Goal: Task Accomplishment & Management: Manage account settings

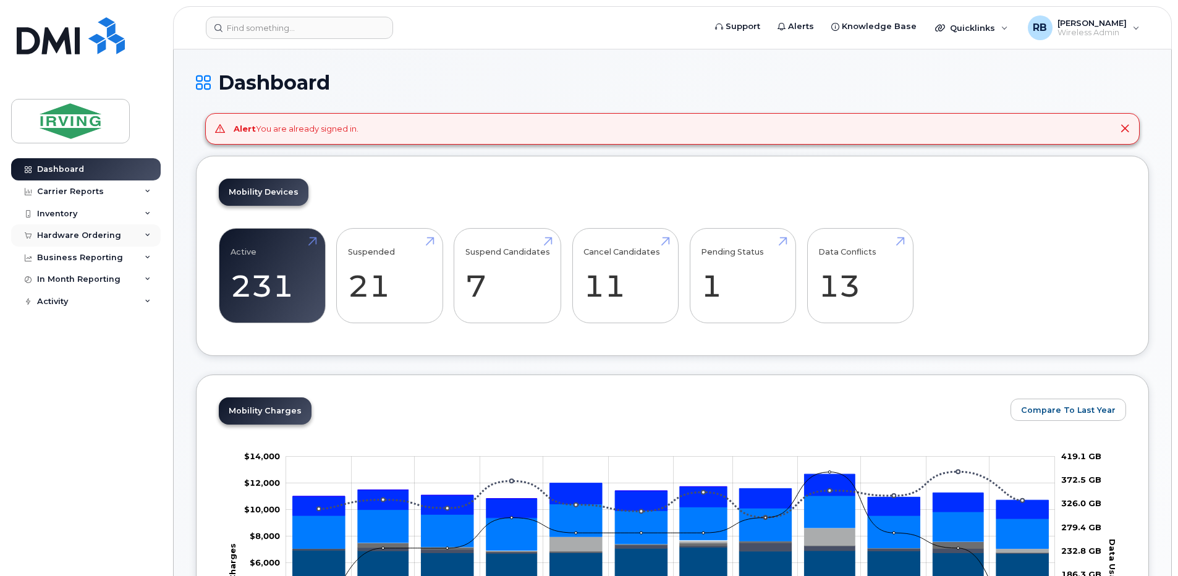
click at [70, 239] on div "Hardware Ordering" at bounding box center [79, 236] width 84 height 10
click at [53, 275] on link "Orders" at bounding box center [97, 281] width 128 height 23
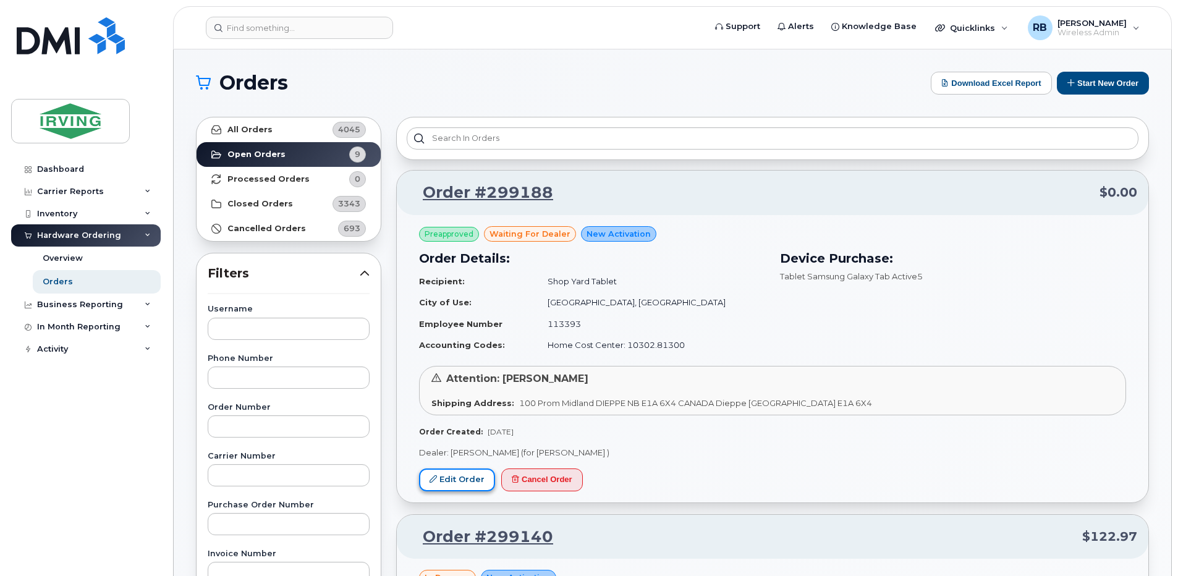
click at [473, 478] on link "Edit Order" at bounding box center [457, 479] width 76 height 23
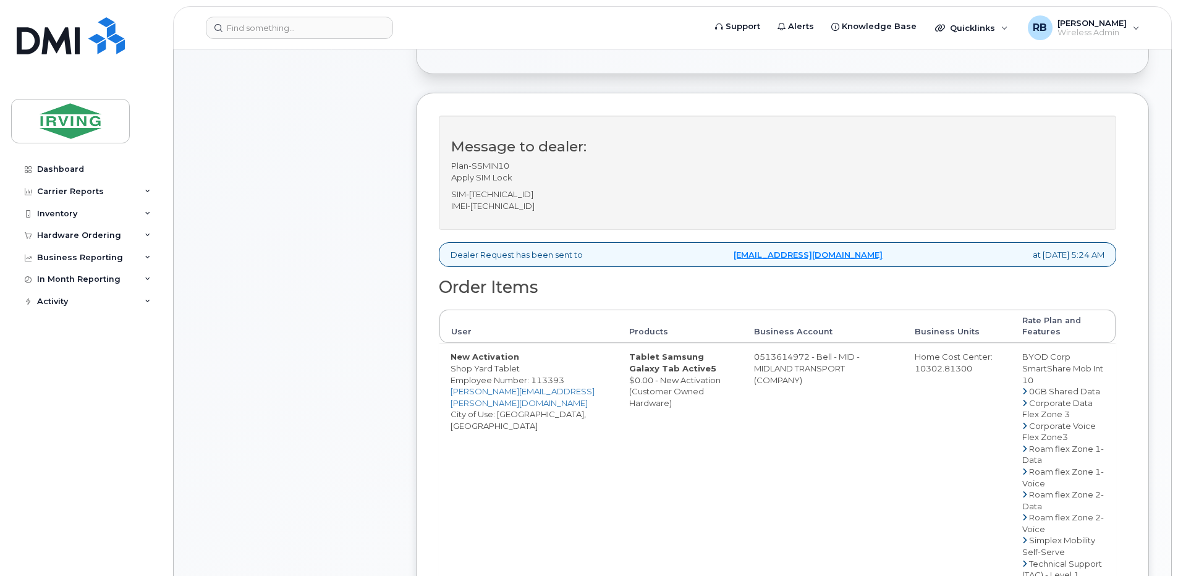
scroll to position [412, 0]
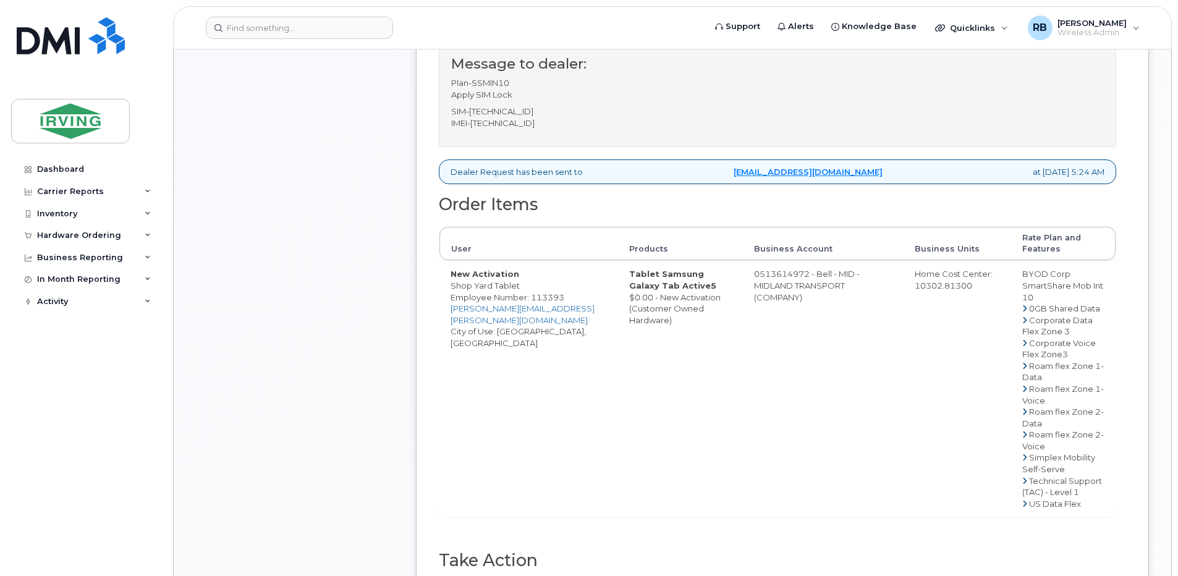
click at [780, 277] on td "0513614972 - Bell - MID - MIDLAND TRANSPORT (COMPANY)" at bounding box center [823, 388] width 161 height 256
click at [764, 273] on td "0513614972 - Bell - MID - MIDLAND TRANSPORT (COMPANY)" at bounding box center [823, 388] width 161 height 256
drag, startPoint x: 764, startPoint y: 273, endPoint x: 786, endPoint y: 273, distance: 22.2
click at [786, 273] on td "0513614972 - Bell - MID - MIDLAND TRANSPORT (COMPANY)" at bounding box center [823, 388] width 161 height 256
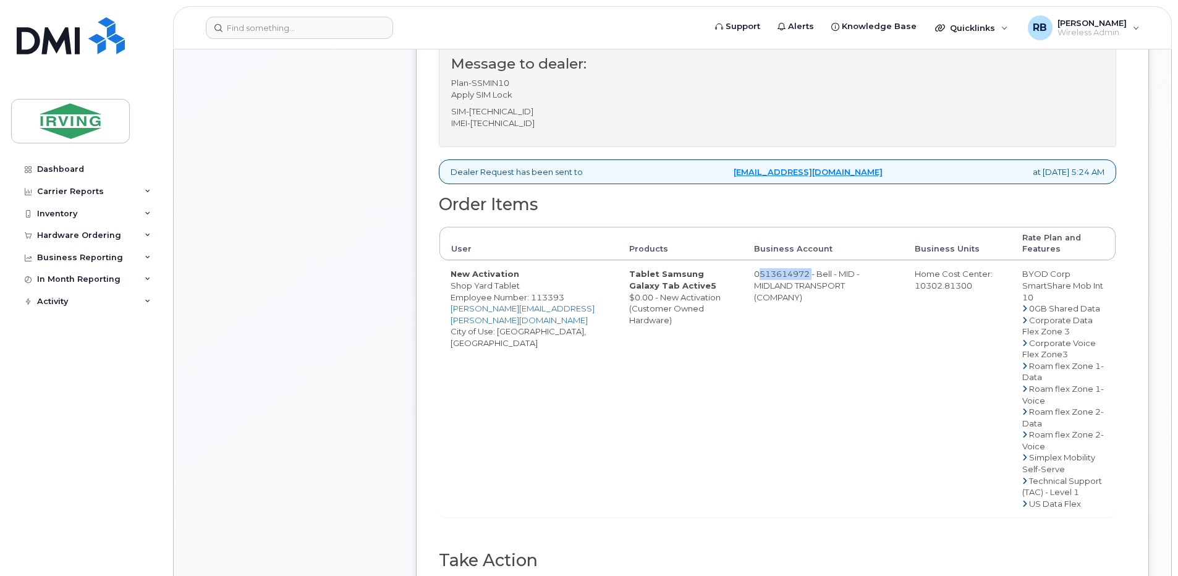
click at [786, 273] on td "0513614972 - Bell - MID - MIDLAND TRANSPORT (COMPANY)" at bounding box center [823, 388] width 161 height 256
drag, startPoint x: 763, startPoint y: 274, endPoint x: 813, endPoint y: 274, distance: 50.7
click at [813, 274] on td "0513614972 - Bell - MID - MIDLAND TRANSPORT (COMPANY)" at bounding box center [823, 388] width 161 height 256
copy td "513614972"
click at [499, 122] on p "SIM-89302610207420546589 IMEI-350813751013279" at bounding box center [777, 117] width 653 height 23
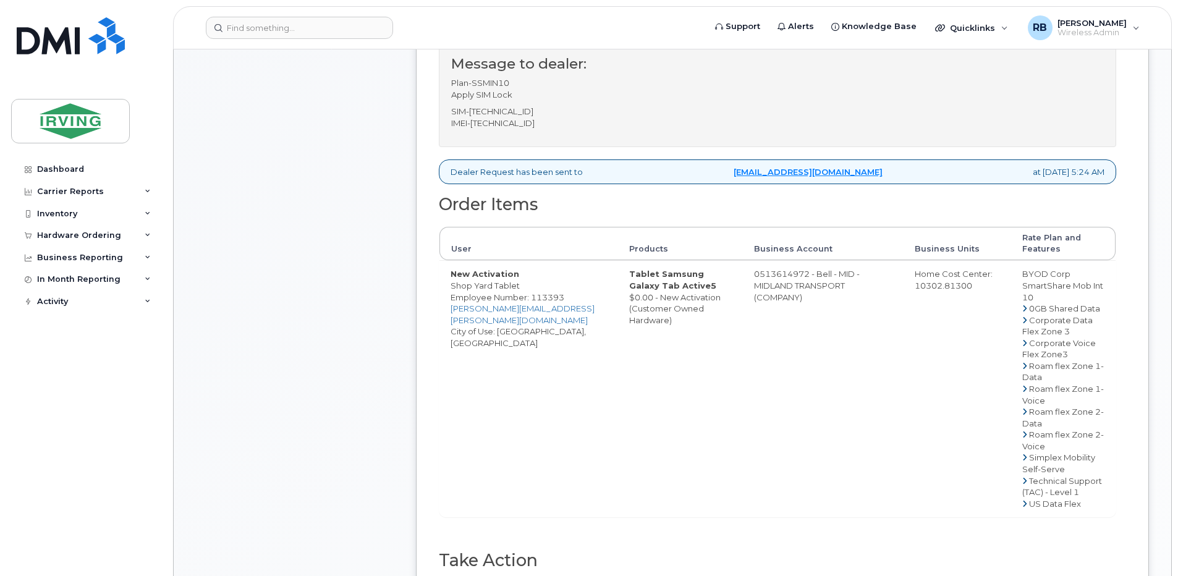
click at [499, 122] on p "SIM-89302610207420546589 IMEI-350813751013279" at bounding box center [777, 117] width 653 height 23
copy p "350813751013279"
click at [502, 111] on p "SIM-89302610207420546589 IMEI-350813751013279" at bounding box center [777, 117] width 653 height 23
copy p "89302610207420546589"
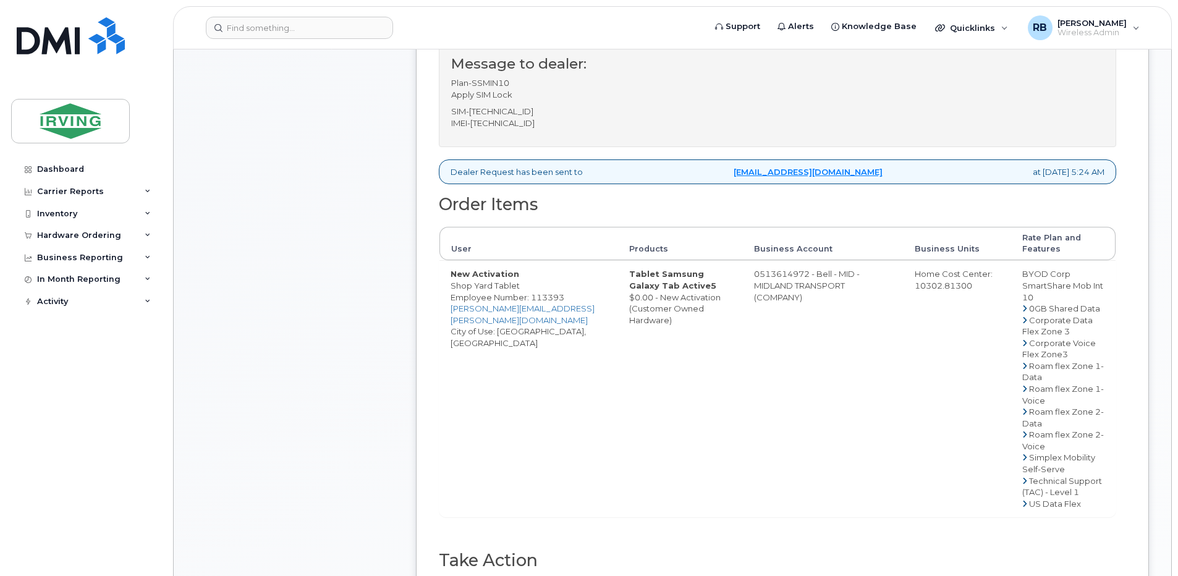
click at [367, 307] on div "Comments Leave Comment" at bounding box center [295, 214] width 198 height 899
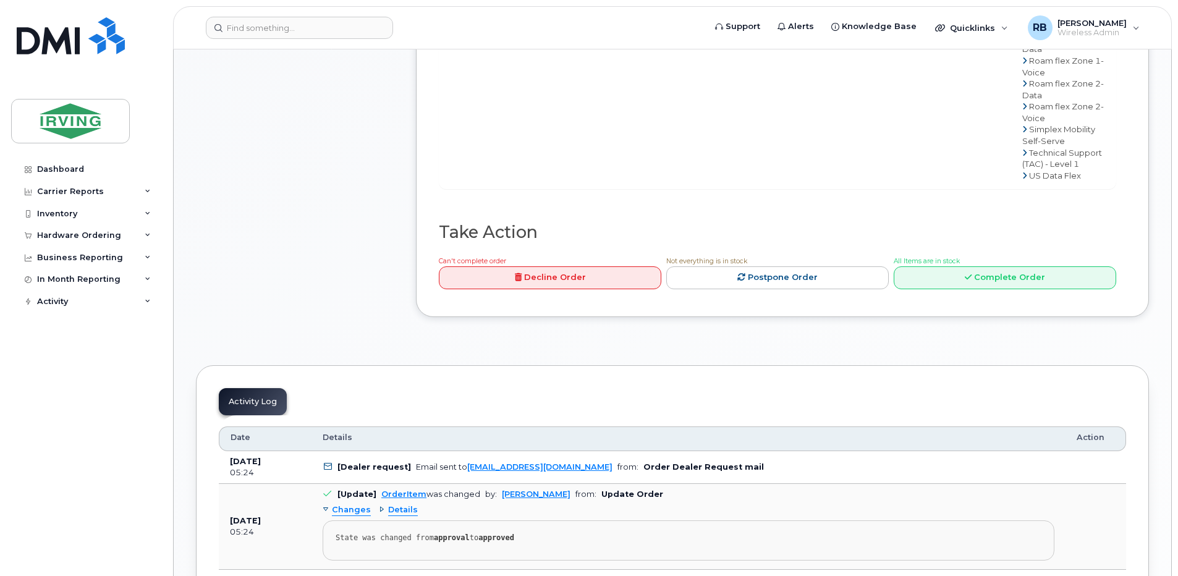
scroll to position [742, 0]
click at [922, 270] on link "Complete Order" at bounding box center [1005, 276] width 222 height 23
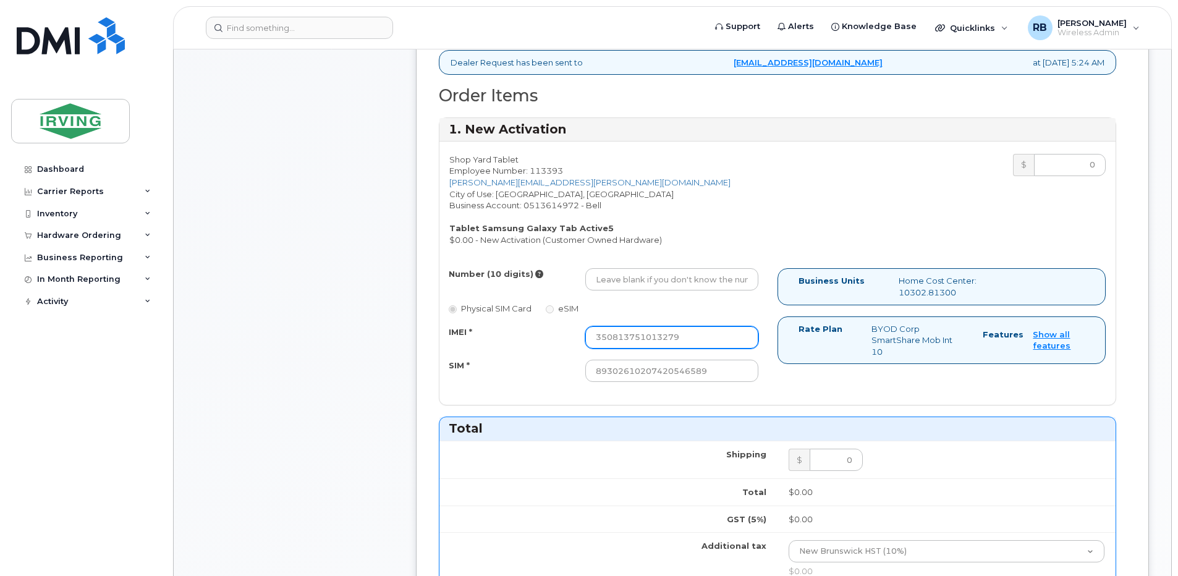
scroll to position [577, 0]
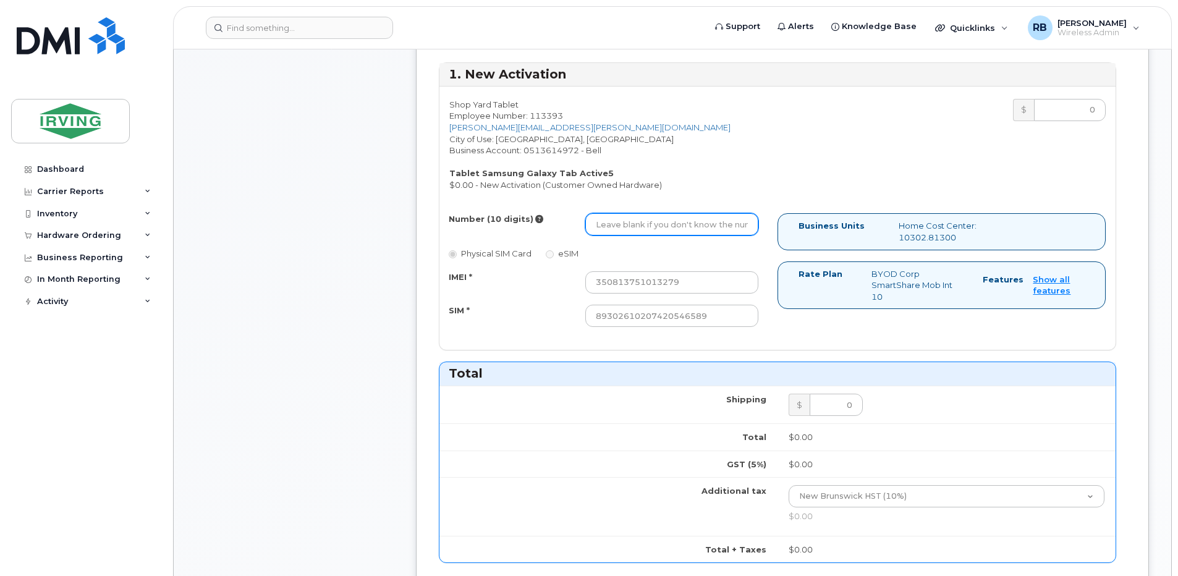
click at [611, 219] on input "Number (10 digits)" at bounding box center [671, 224] width 173 height 22
paste input "5062699458"
type input "5062699458"
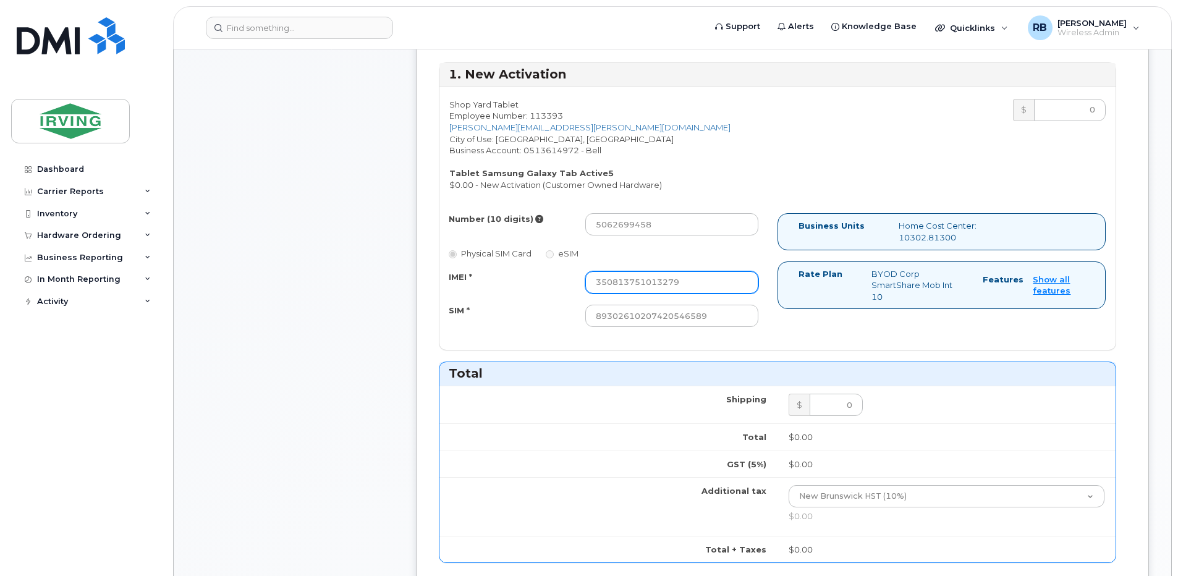
click at [609, 280] on input "350813751013279" at bounding box center [671, 282] width 173 height 22
click at [381, 321] on div "Comments Leave Comment" at bounding box center [295, 302] width 198 height 1403
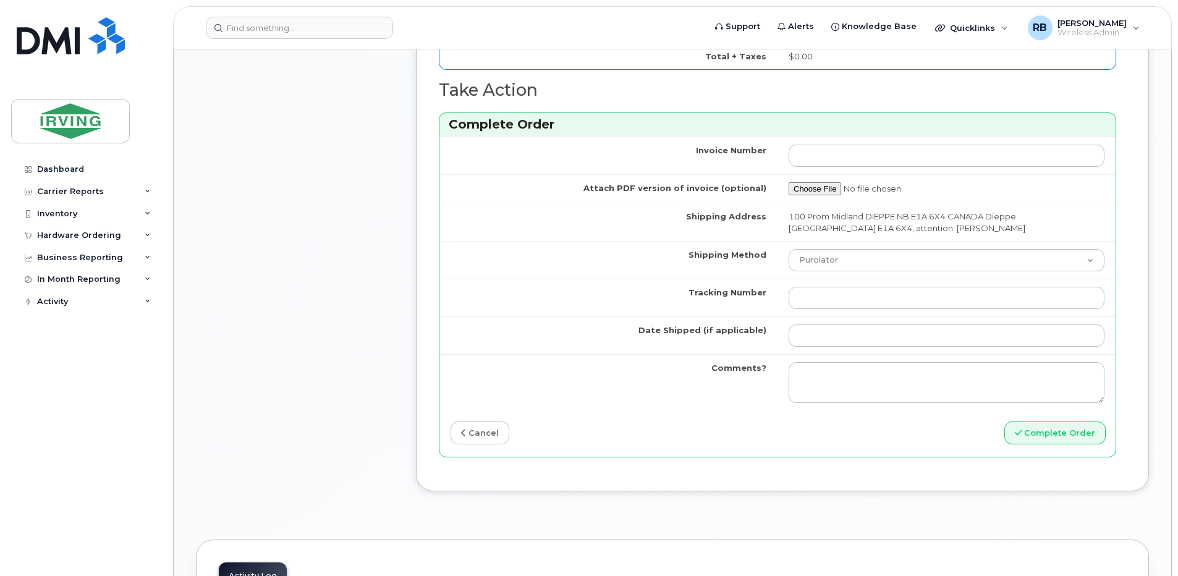
scroll to position [1071, 0]
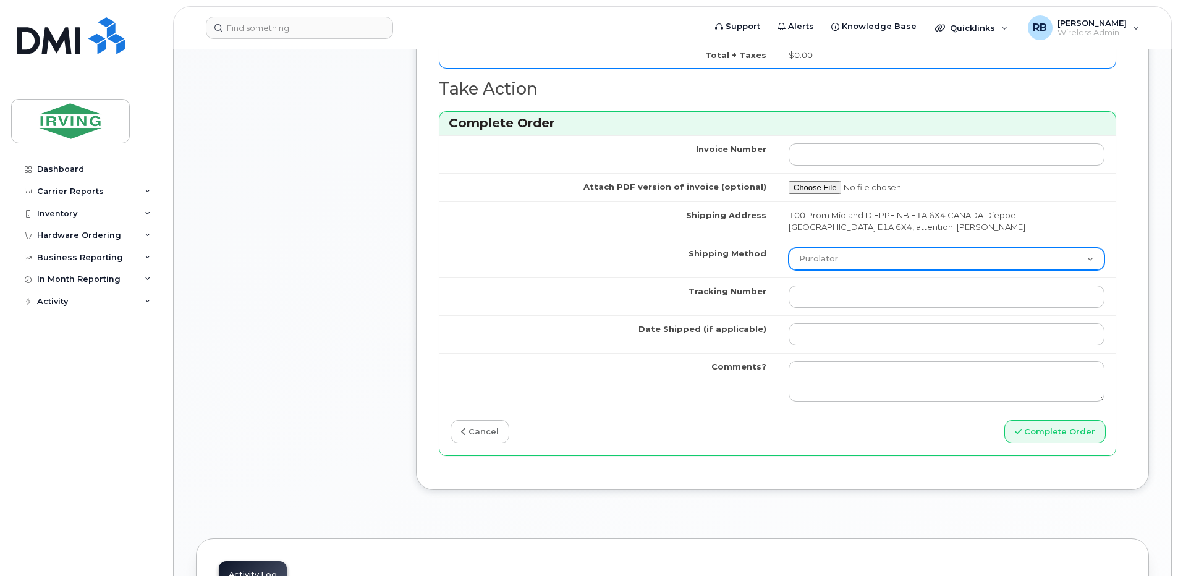
click at [830, 264] on select "Purolator UPS FedEx Canada Post Courier Other Drop Off Pick Up" at bounding box center [947, 259] width 316 height 22
select select "Other"
click at [789, 248] on select "Purolator UPS FedEx Canada Post Courier Other Drop Off Pick Up" at bounding box center [947, 259] width 316 height 22
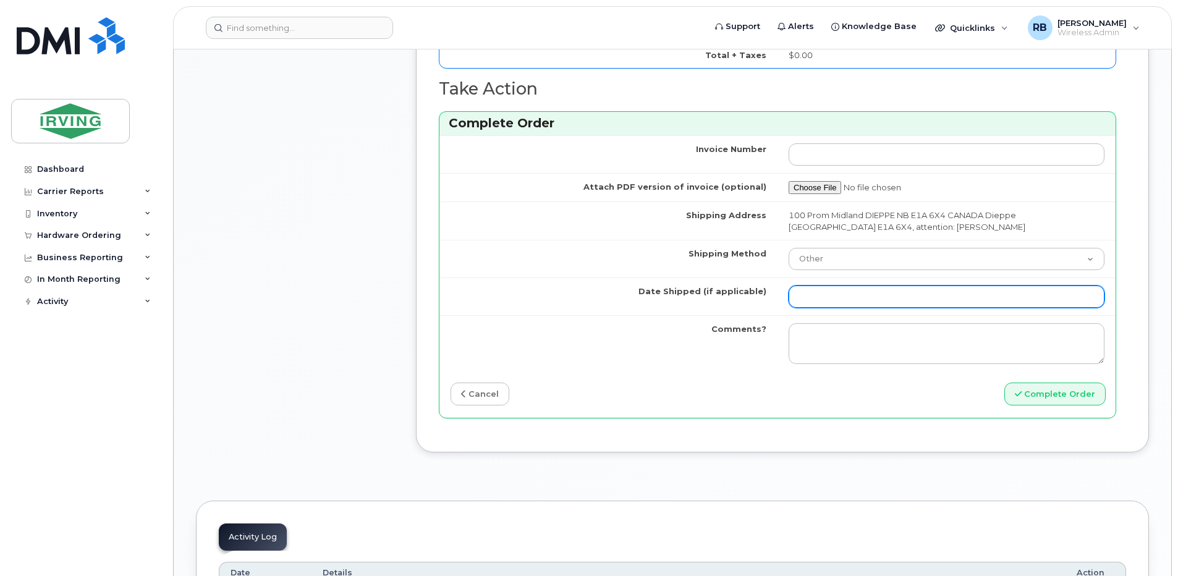
click at [828, 302] on input "Date Shipped (if applicable)" at bounding box center [947, 297] width 316 height 22
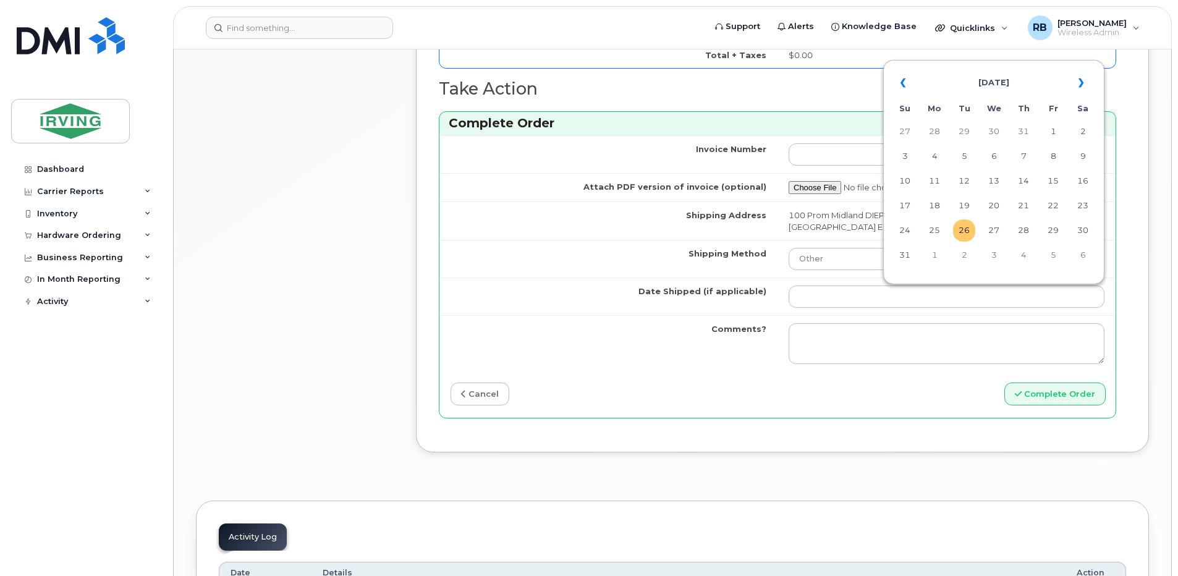
click at [964, 229] on td "26" at bounding box center [964, 230] width 22 height 22
type input "2025-08-26"
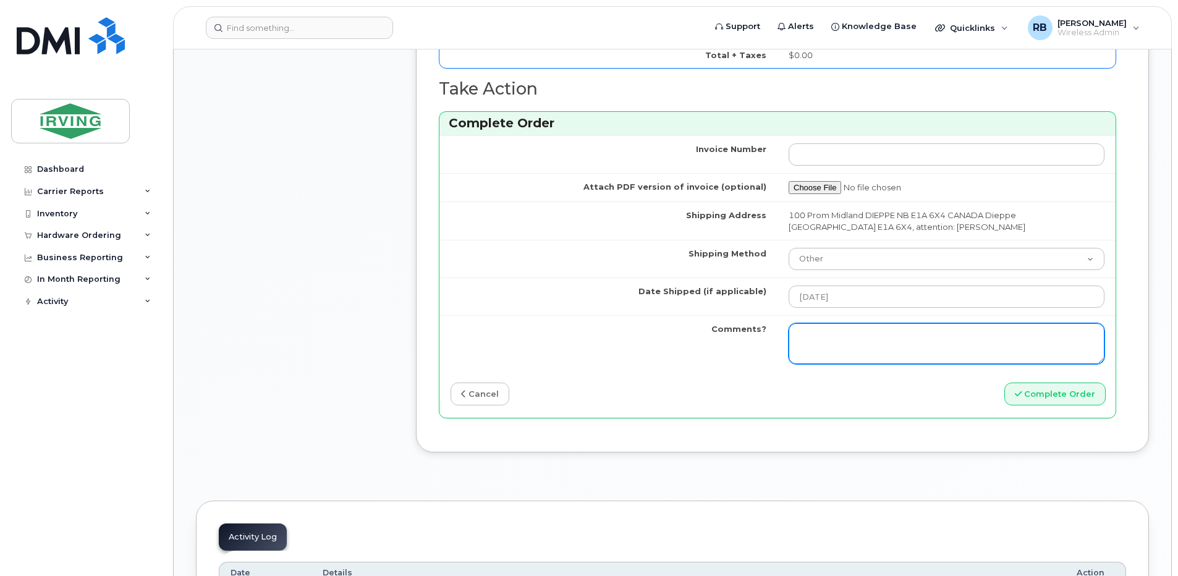
click at [876, 332] on textarea "Comments?" at bounding box center [947, 343] width 316 height 41
click at [888, 338] on textarea "Please be advised the request has been completed." at bounding box center [947, 343] width 316 height 41
click at [1017, 338] on textarea "Please be advised a new line has been completed." at bounding box center [947, 343] width 316 height 41
paste textarea "(506) 269-9458"
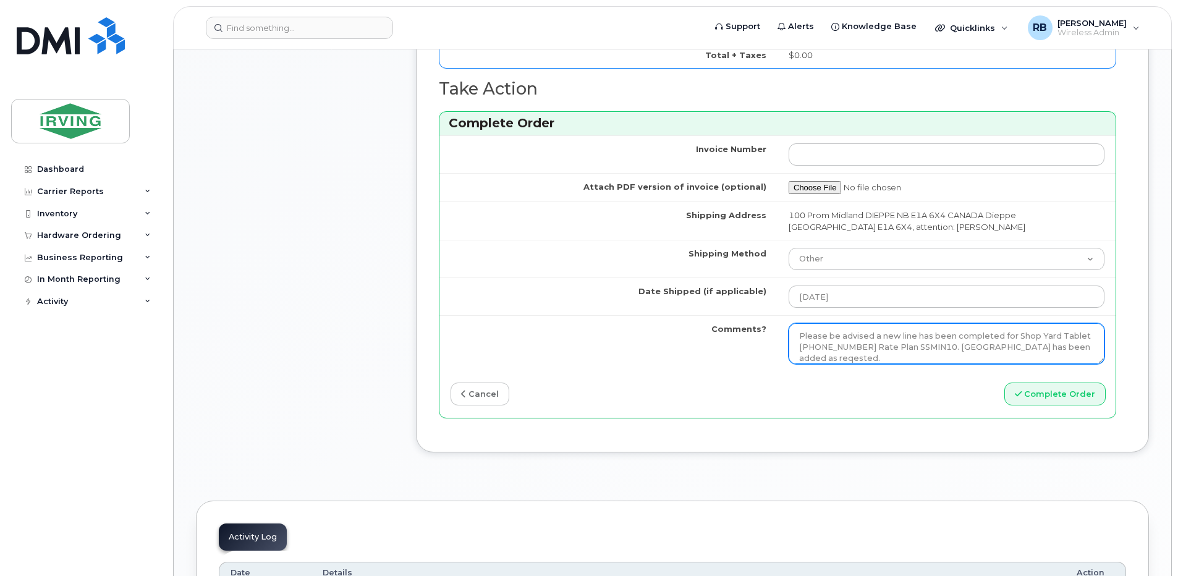
click at [818, 355] on textarea "Please be advised a new line has been completed for Shop Yard Tablet 506-269-94…" at bounding box center [947, 343] width 316 height 41
type textarea "Please be advised a new line has been completed for Shop Yard Tablet 506-269-94…"
drag, startPoint x: 794, startPoint y: 336, endPoint x: 856, endPoint y: 359, distance: 66.7
click at [856, 359] on textarea "Please be advised a new line has been completed for Shop Yard Tablet 506-269-94…" at bounding box center [947, 343] width 316 height 41
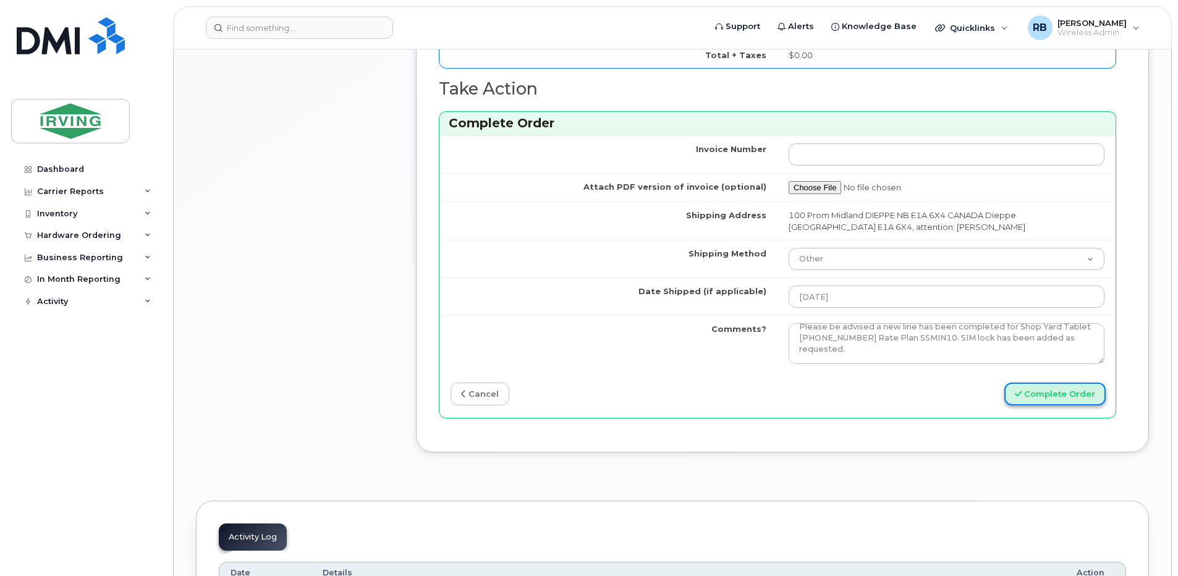
click at [1057, 397] on button "Complete Order" at bounding box center [1054, 394] width 101 height 23
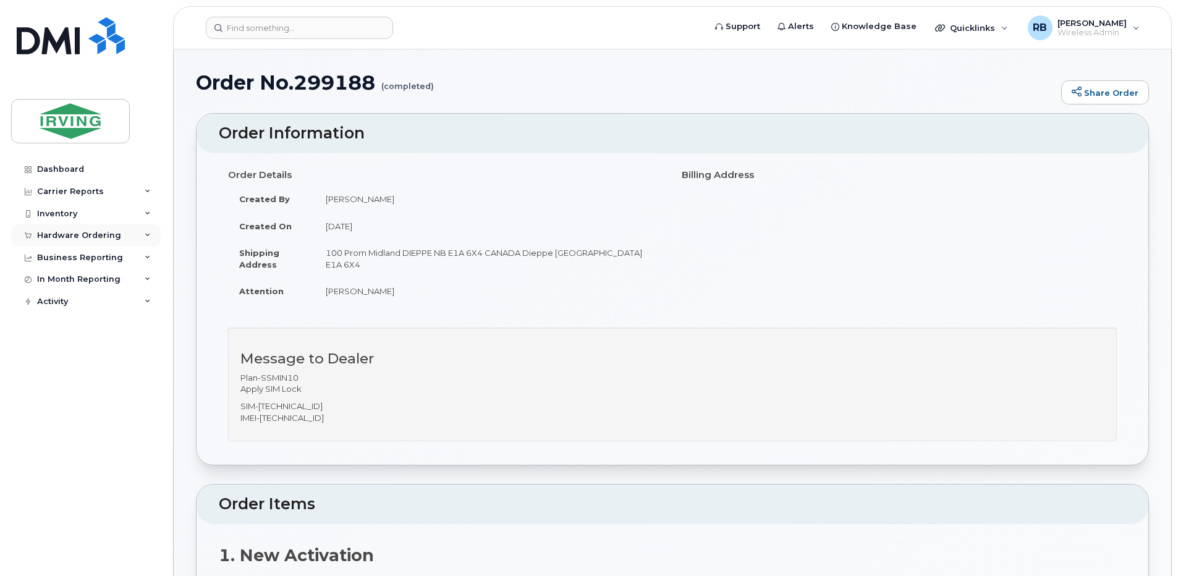
drag, startPoint x: 77, startPoint y: 235, endPoint x: 73, endPoint y: 244, distance: 9.4
click at [77, 236] on div "Hardware Ordering" at bounding box center [79, 236] width 84 height 10
click at [56, 281] on div "Orders" at bounding box center [58, 281] width 30 height 11
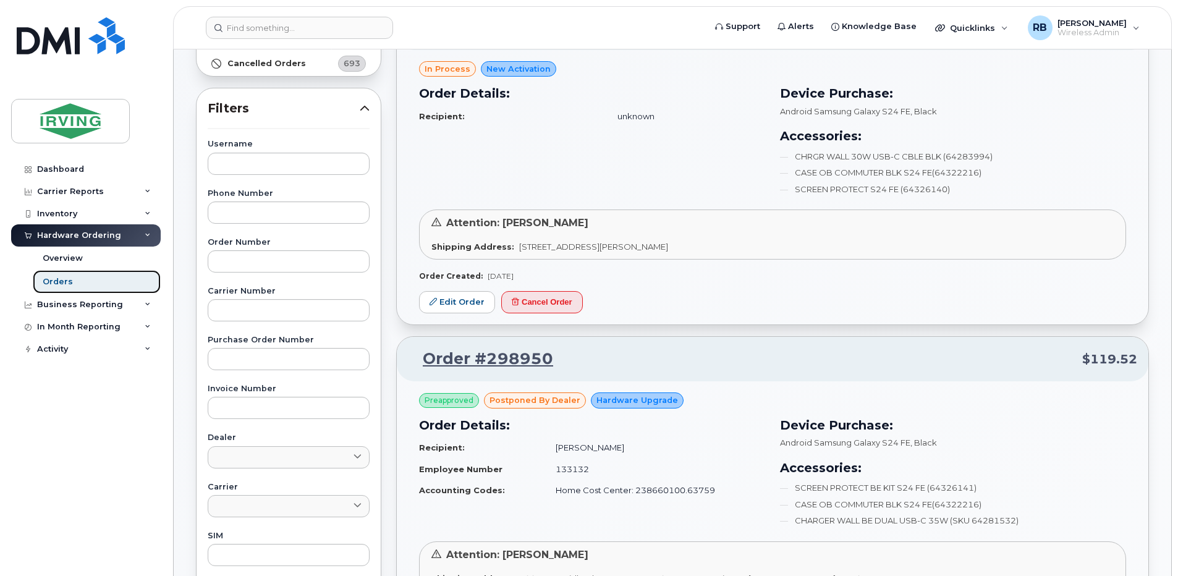
scroll to position [82, 0]
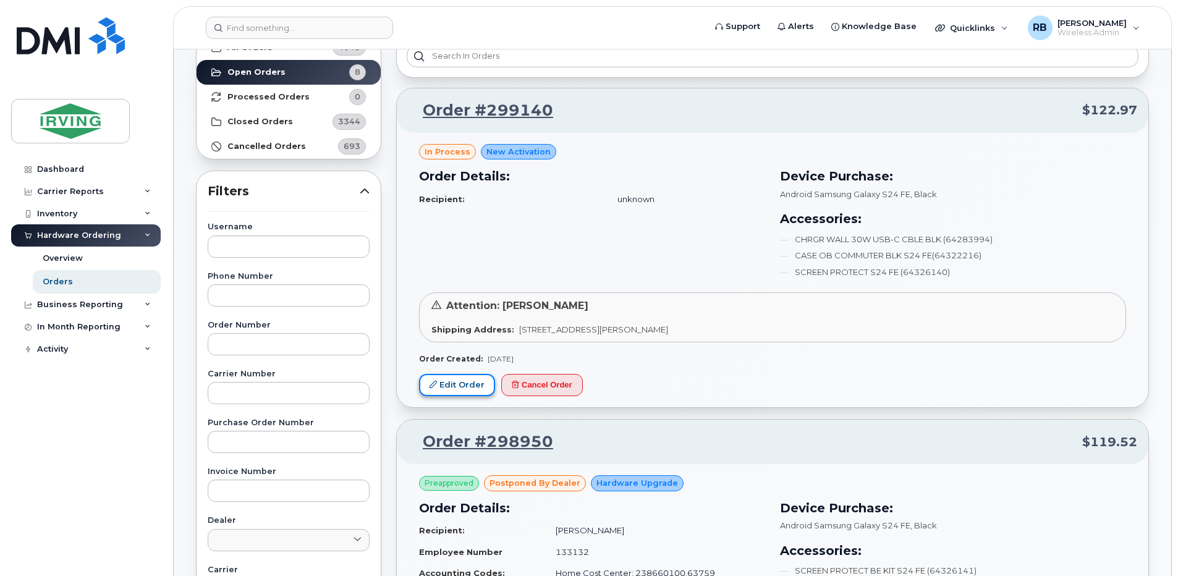
click at [452, 382] on link "Edit Order" at bounding box center [457, 385] width 76 height 23
click at [58, 172] on div "Dashboard" at bounding box center [60, 169] width 47 height 10
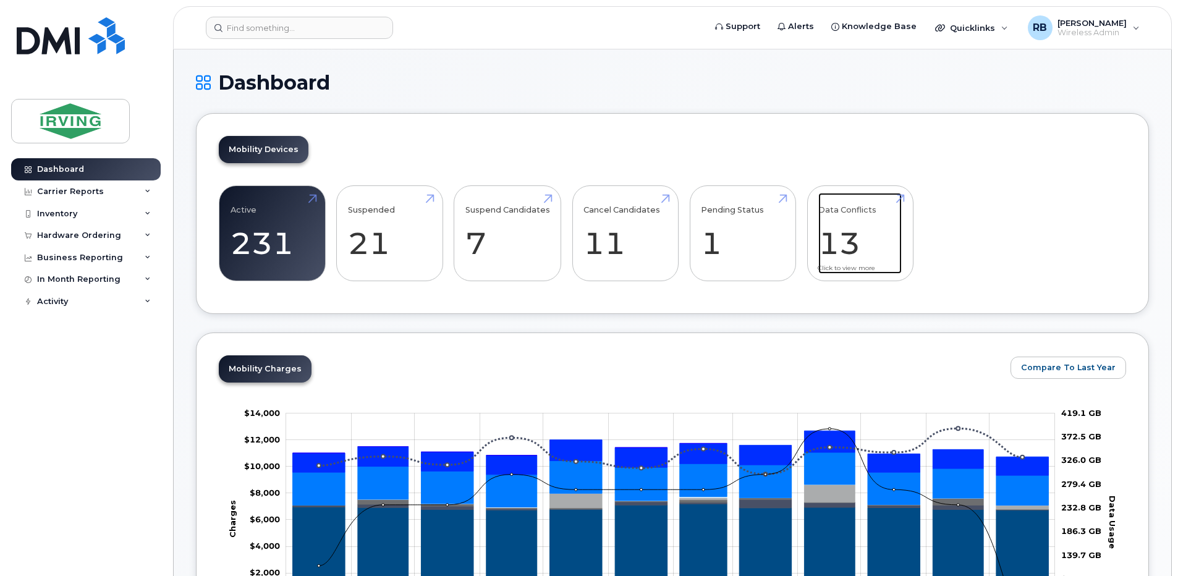
click at [828, 250] on link "Data Conflicts 13" at bounding box center [859, 234] width 83 height 82
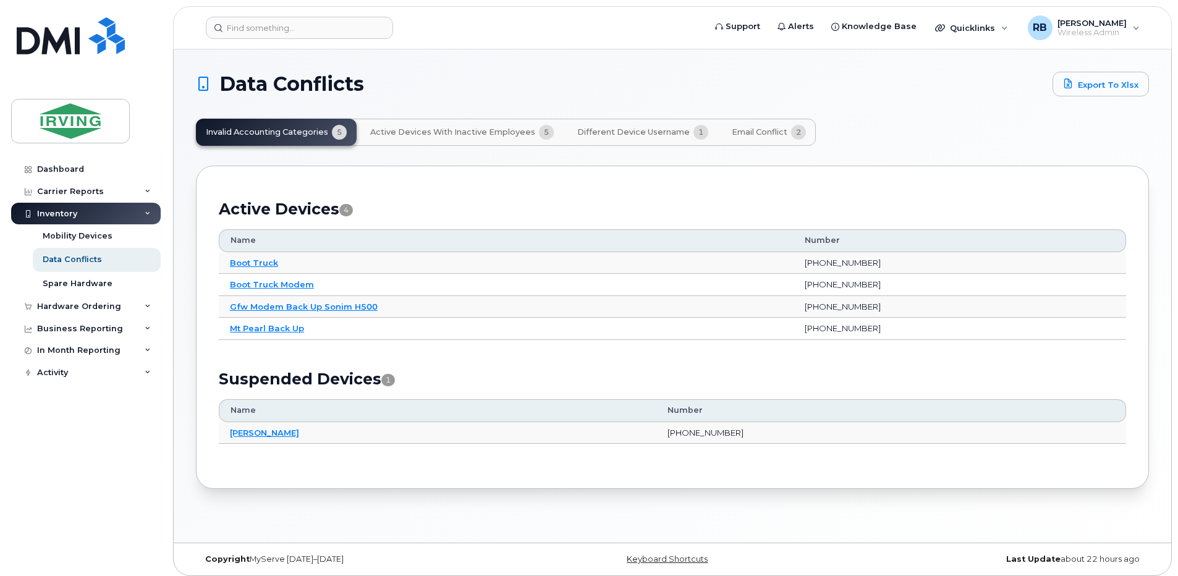
click at [743, 134] on span "Email Conflict" at bounding box center [760, 132] width 56 height 10
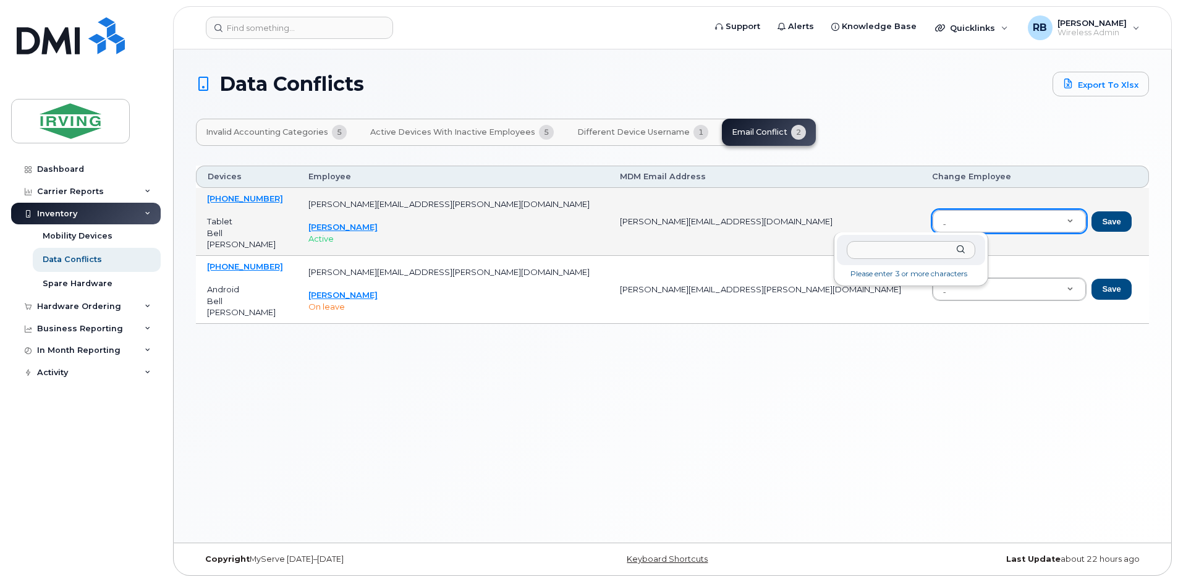
click at [884, 254] on input "text" at bounding box center [911, 250] width 129 height 18
type input "t"
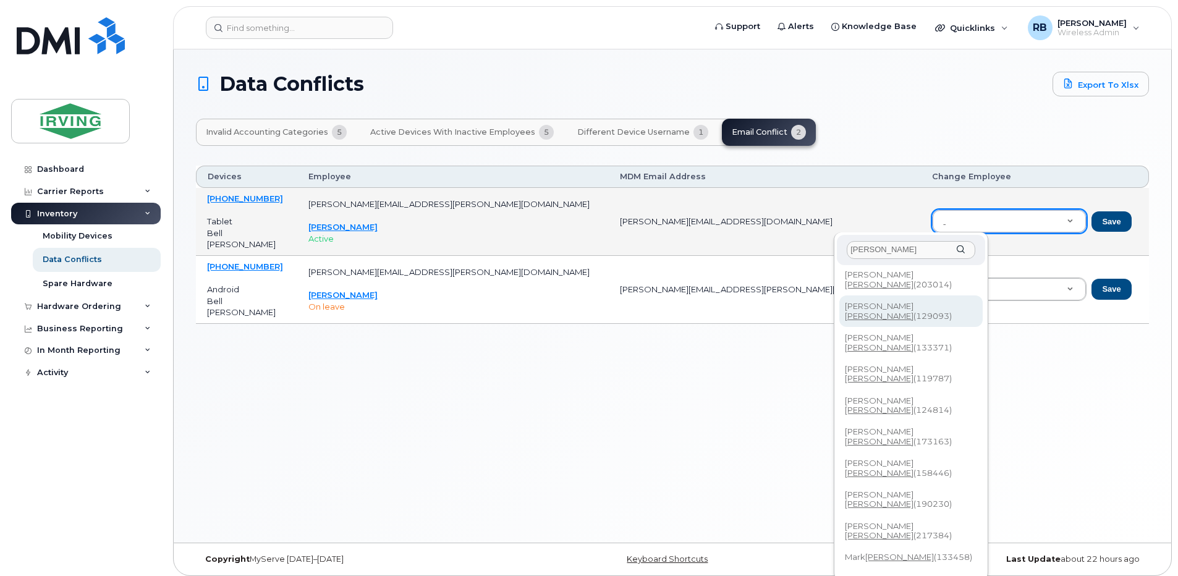
scroll to position [82, 0]
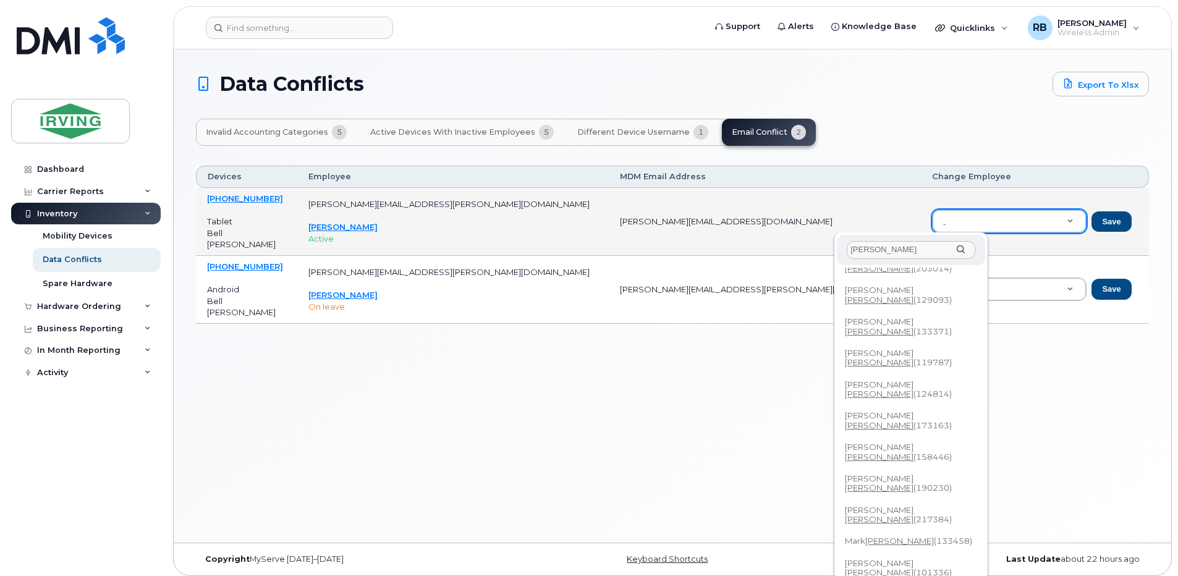
type input "hines"
type input "138479"
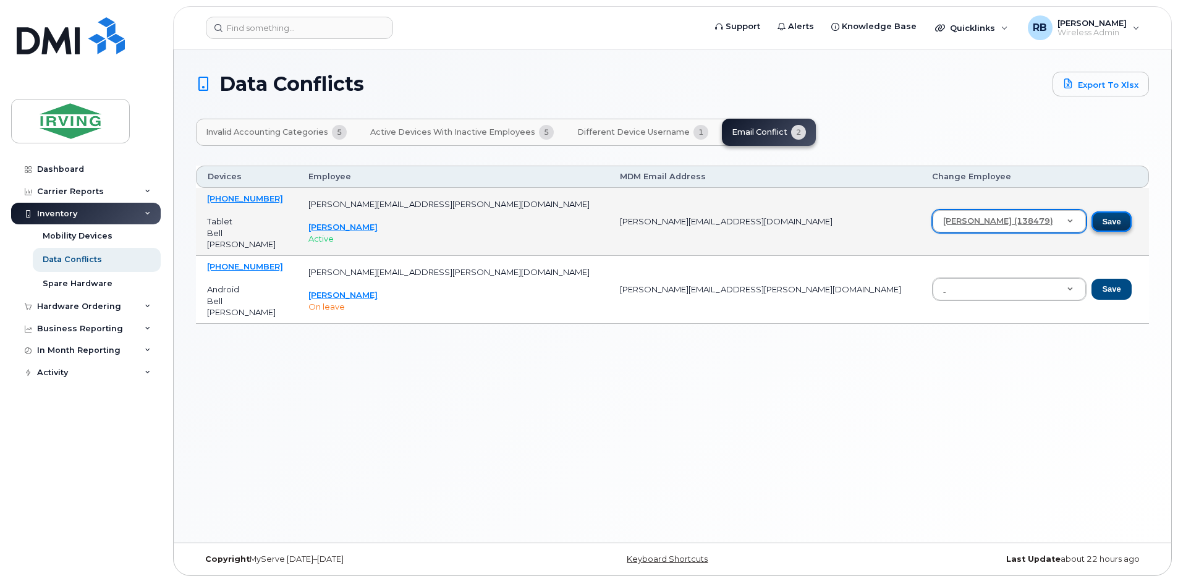
click at [1091, 227] on button "Save" at bounding box center [1111, 221] width 40 height 21
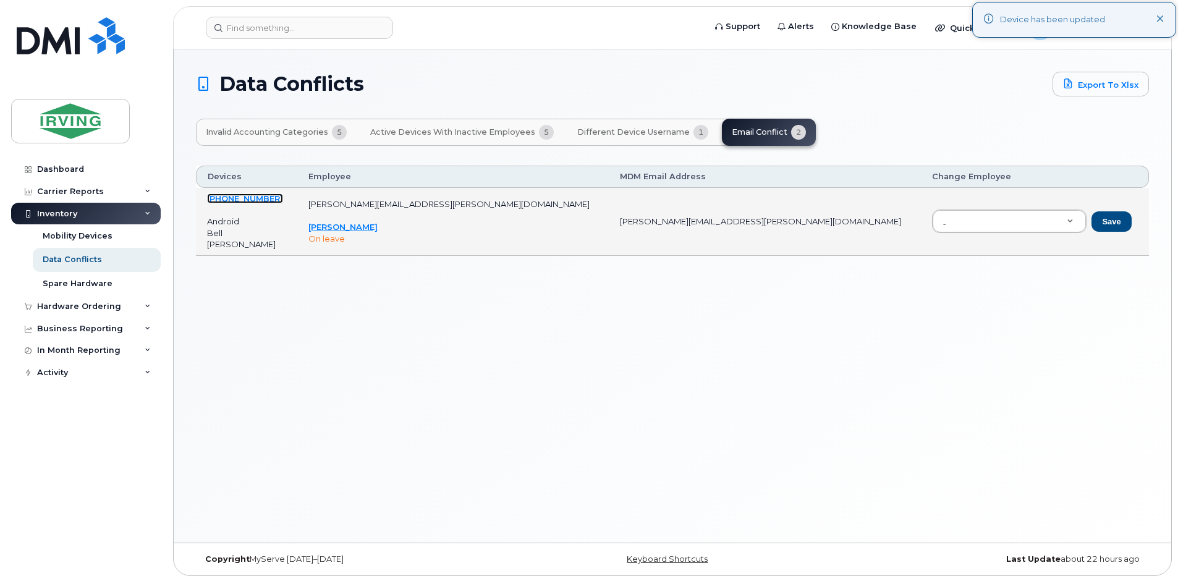
click at [235, 198] on link "709-730-4334" at bounding box center [245, 198] width 76 height 10
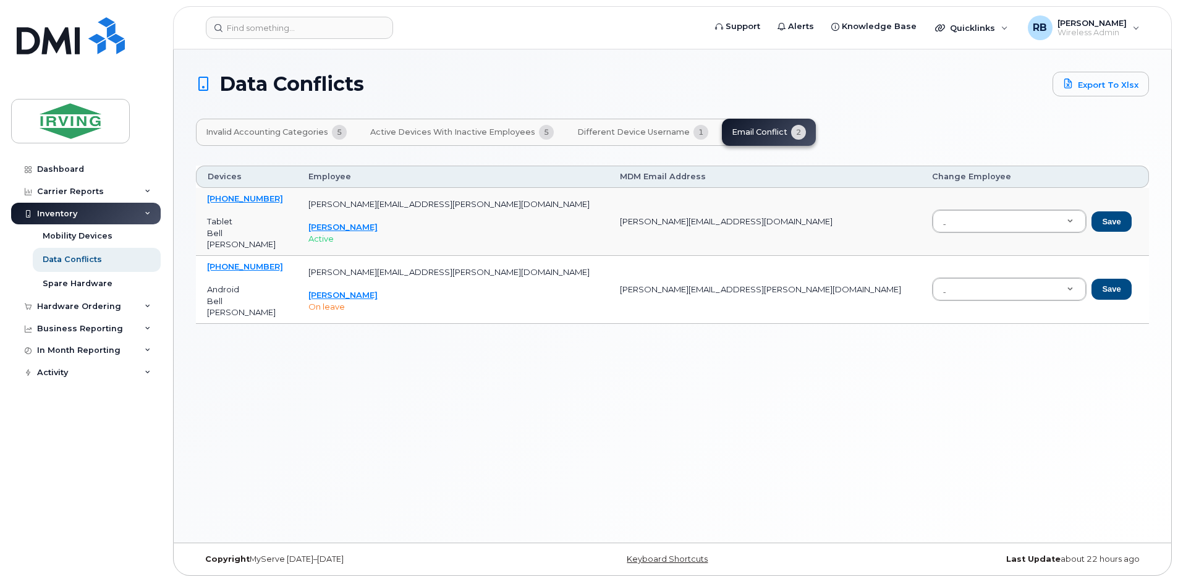
click at [622, 135] on span "Different Device Username" at bounding box center [633, 132] width 112 height 10
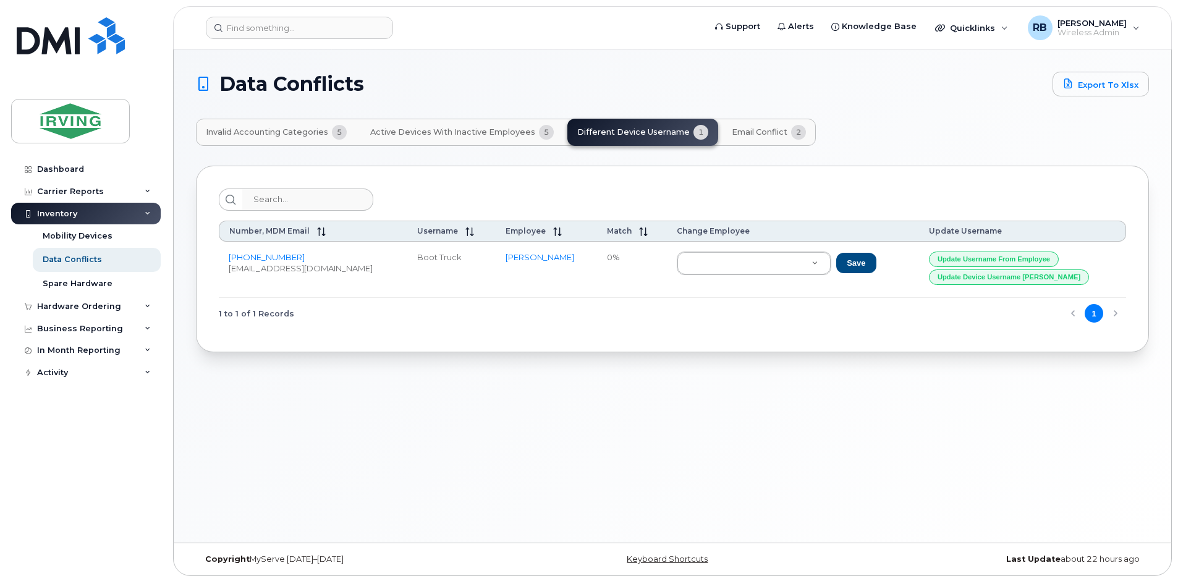
click at [732, 137] on span "Email Conflict" at bounding box center [760, 132] width 56 height 10
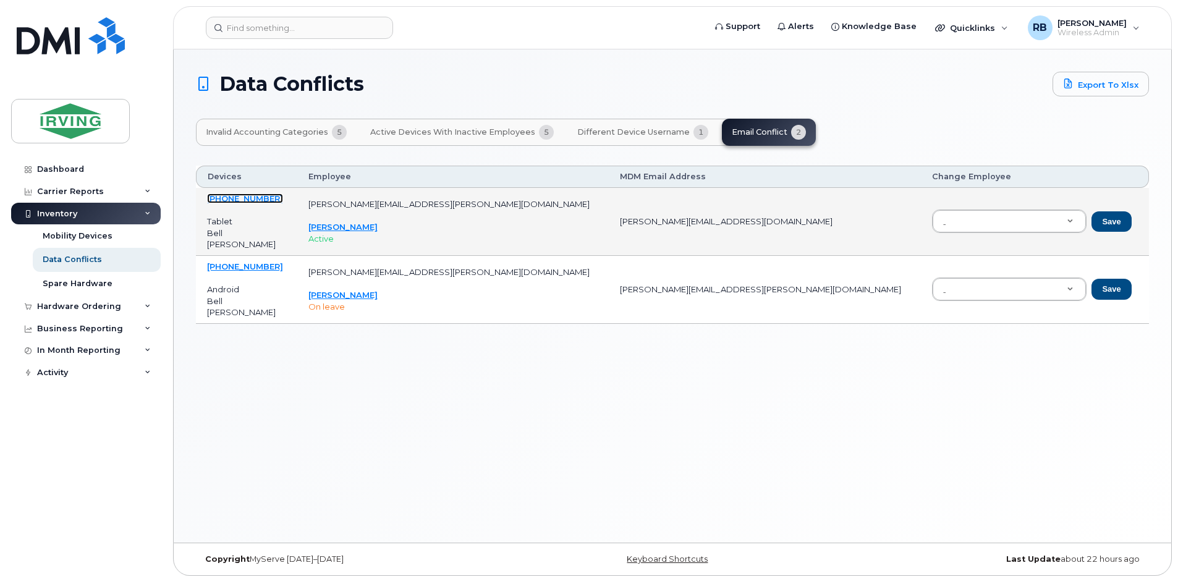
click at [239, 202] on link "[PHONE_NUMBER]" at bounding box center [245, 198] width 76 height 10
click at [603, 137] on button "Different Device Username 1" at bounding box center [642, 132] width 151 height 27
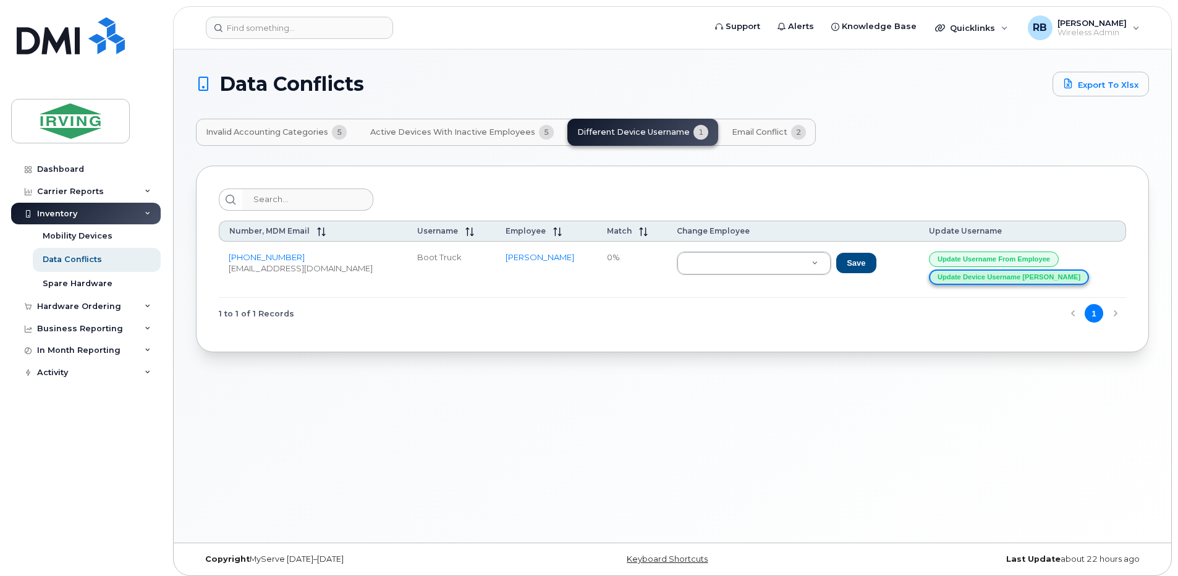
click at [977, 279] on button "Update Device Username Alias" at bounding box center [1009, 276] width 160 height 15
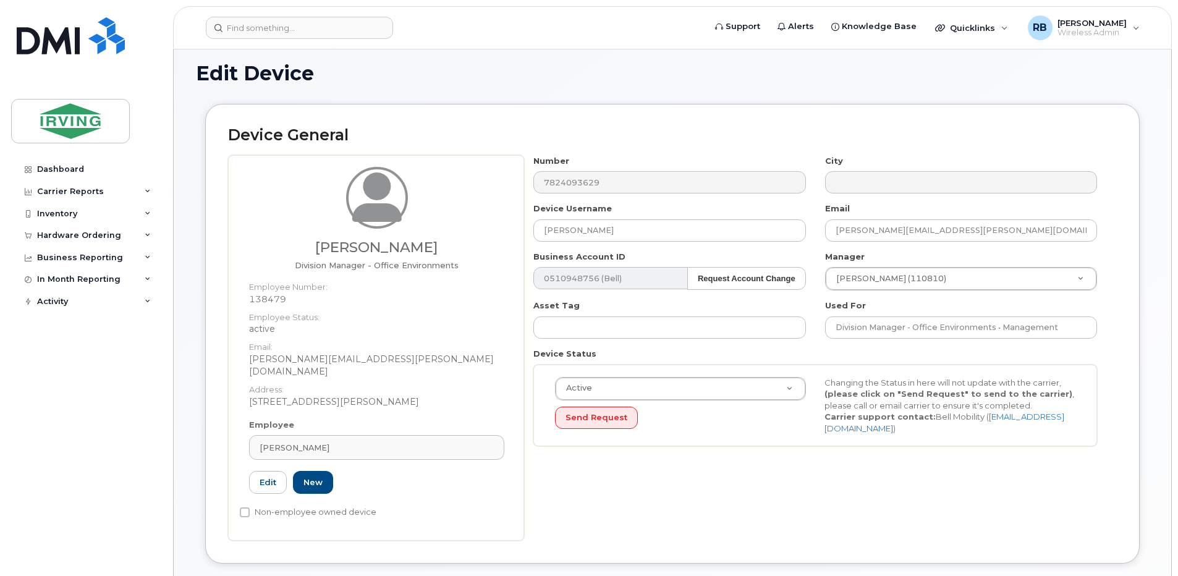
scroll to position [8, 0]
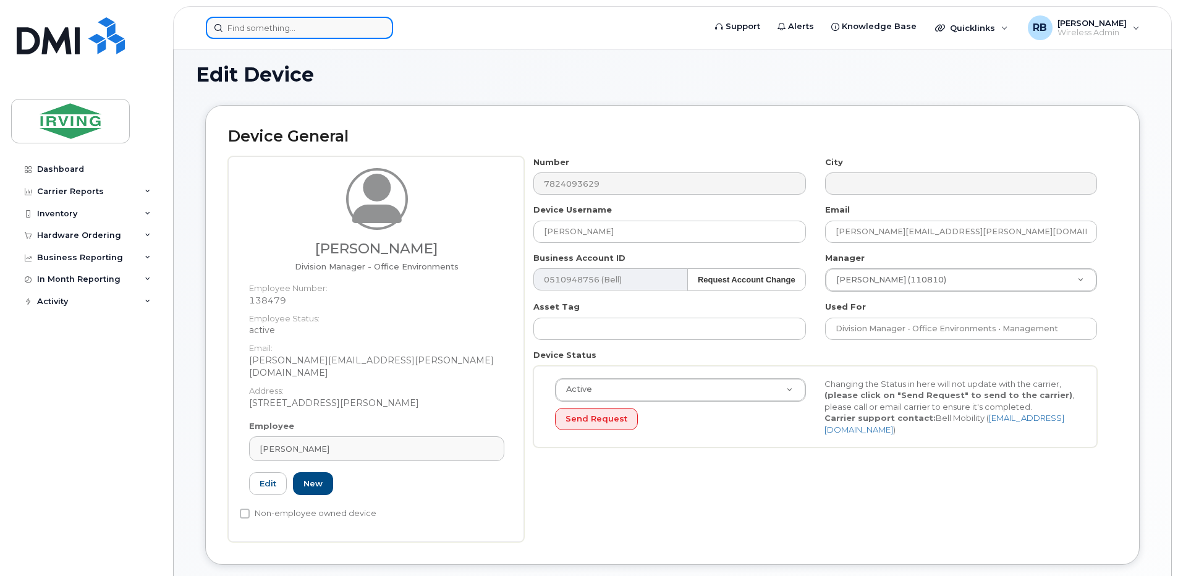
click at [319, 27] on input at bounding box center [299, 28] width 187 height 22
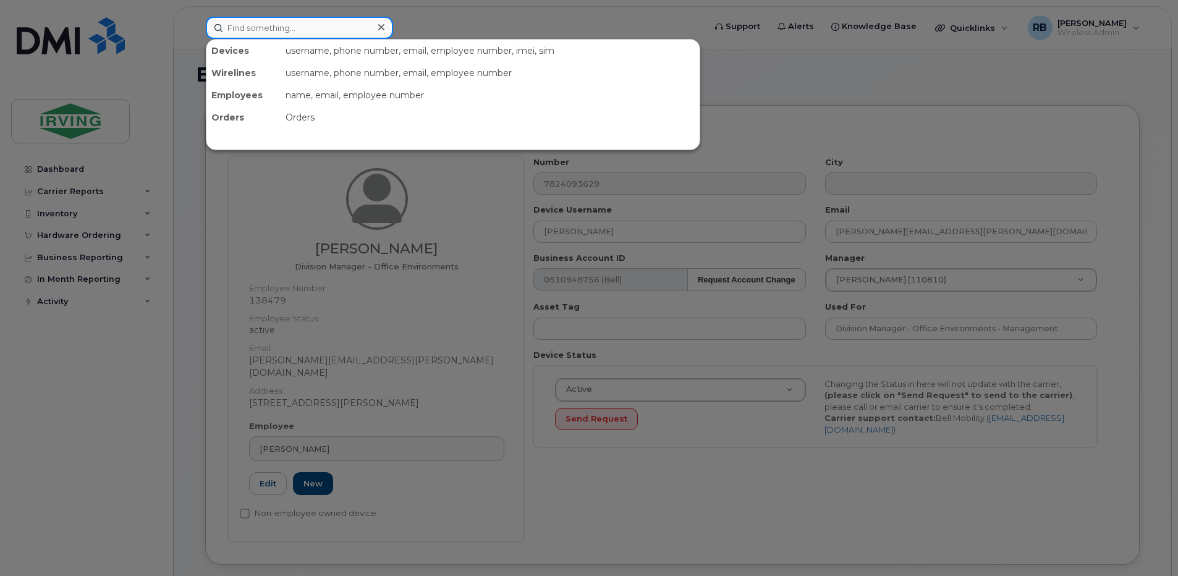
paste input "7824093629"
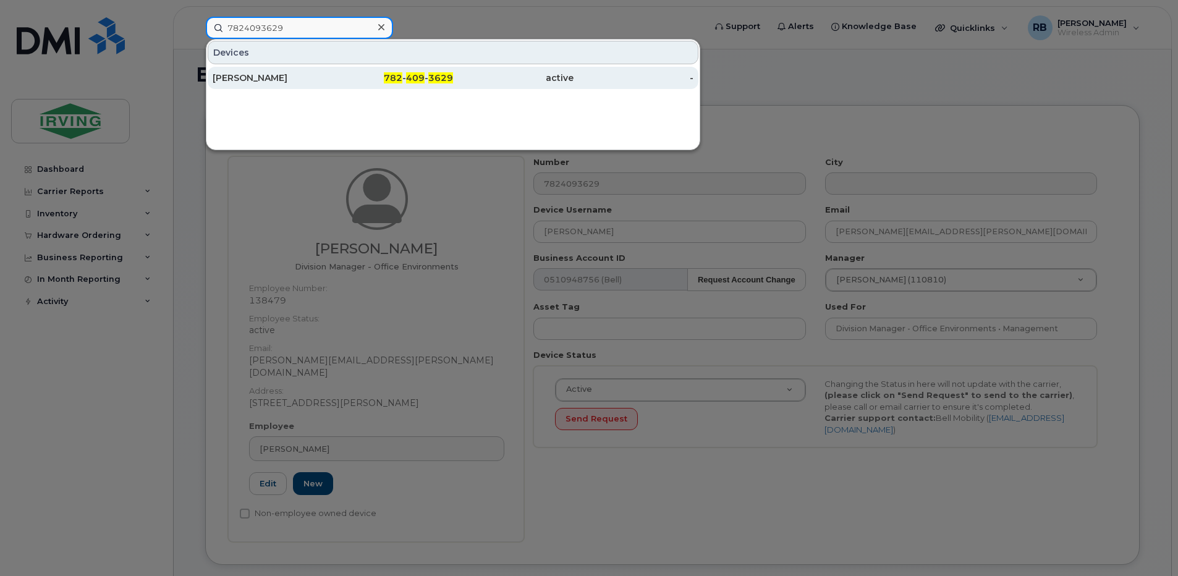
type input "7824093629"
click at [247, 77] on div "Terry Hines" at bounding box center [273, 78] width 121 height 12
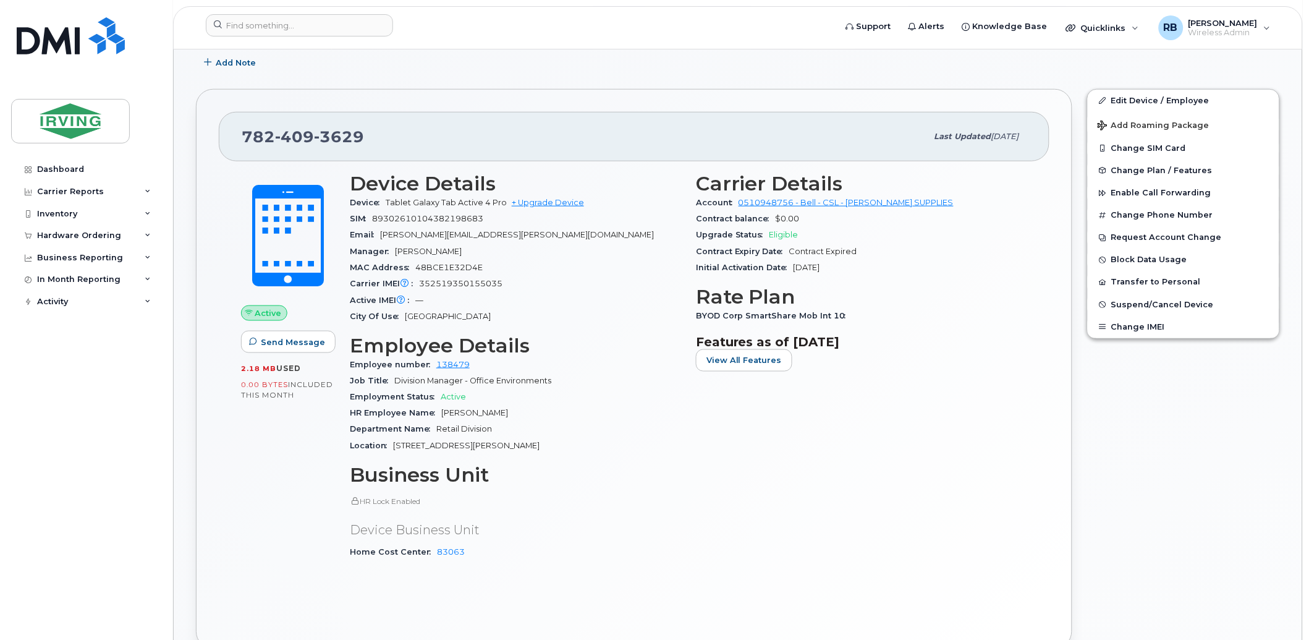
scroll to position [366, 0]
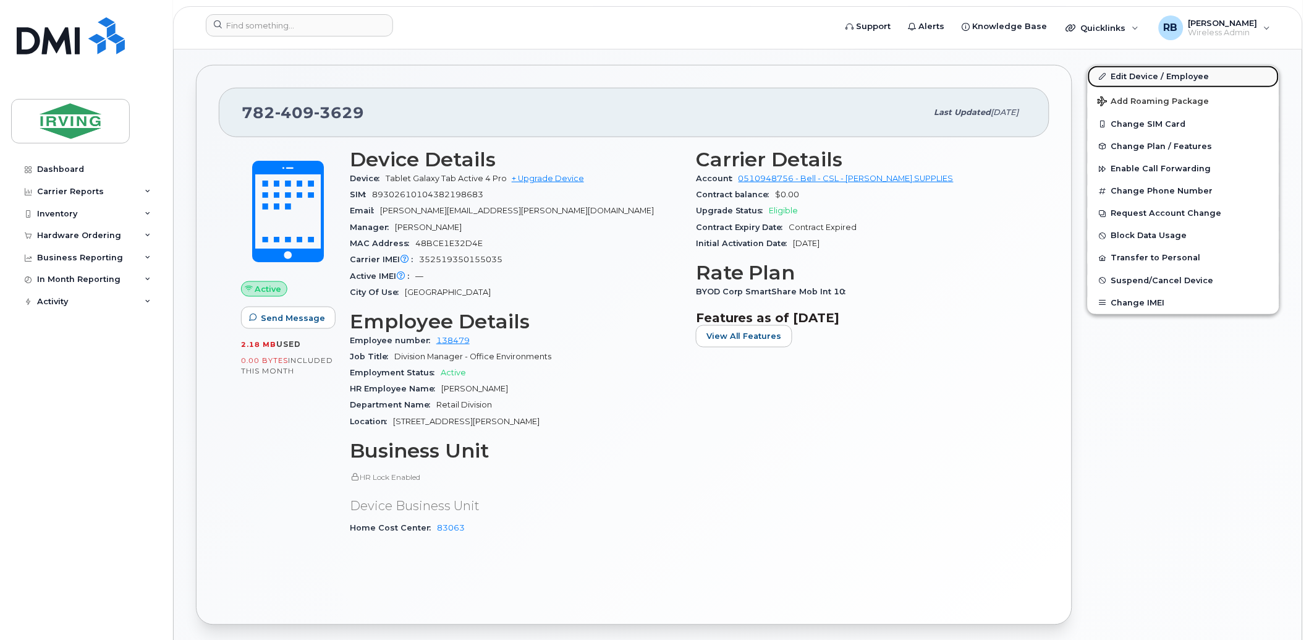
click at [1117, 78] on link "Edit Device / Employee" at bounding box center [1184, 77] width 192 height 22
click at [1116, 212] on button "Request Account Change" at bounding box center [1184, 213] width 192 height 22
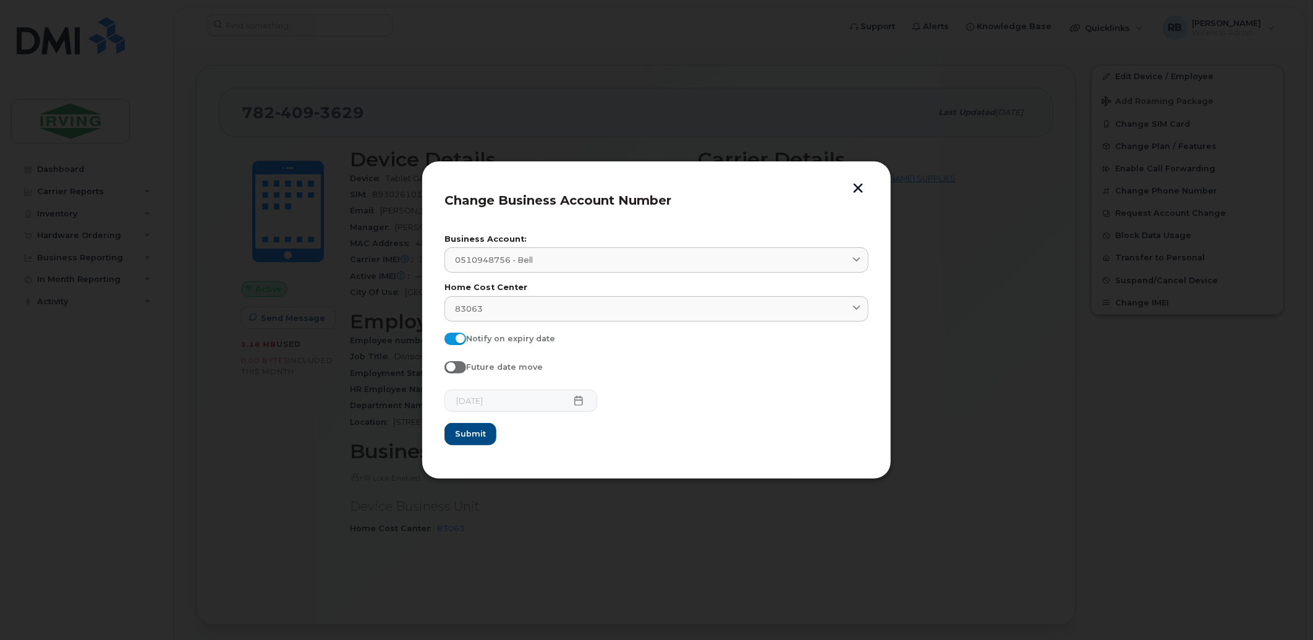
click at [857, 189] on button "button" at bounding box center [858, 189] width 19 height 13
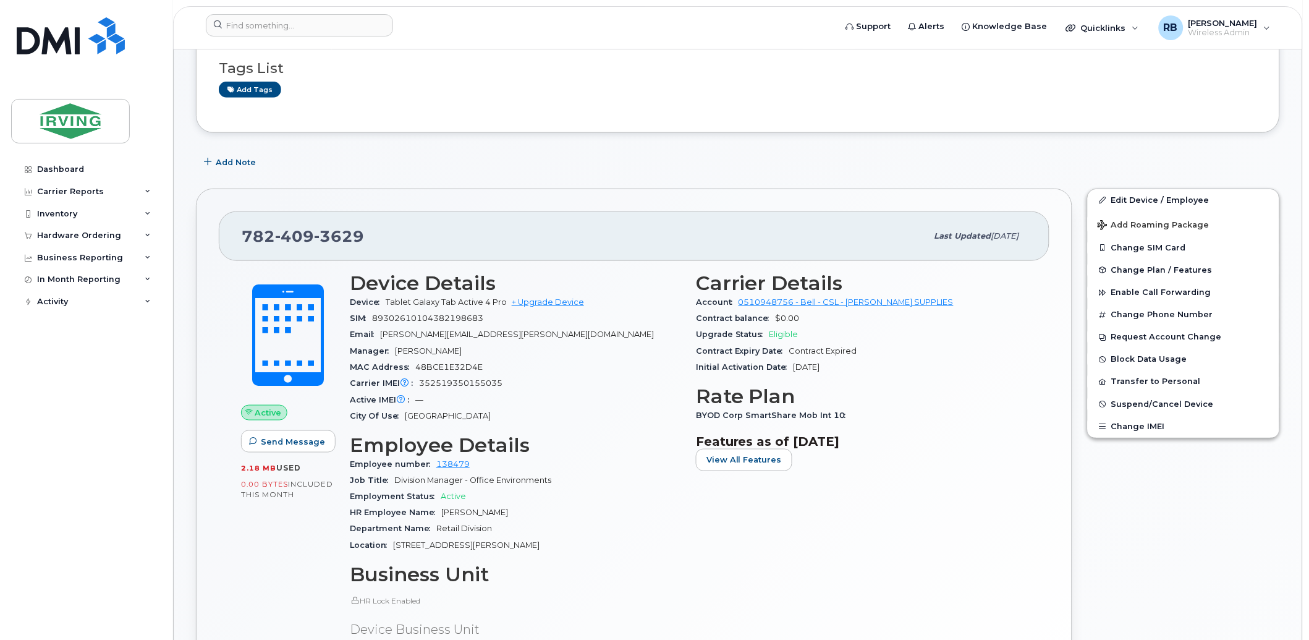
scroll to position [183, 0]
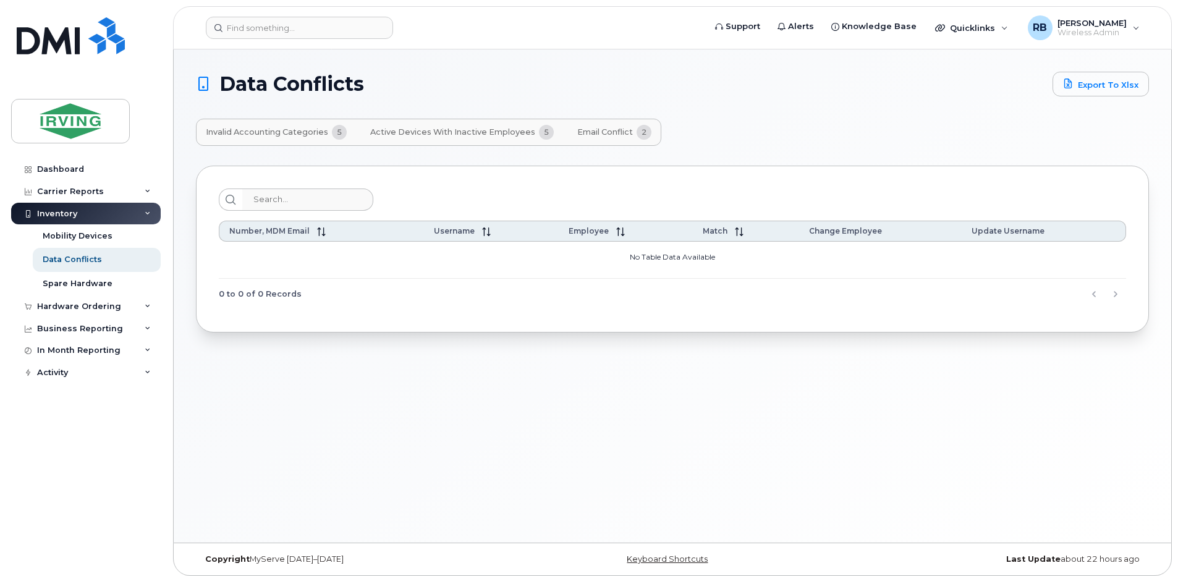
click at [464, 138] on button "Active Devices with Inactive Employees 5" at bounding box center [461, 132] width 203 height 27
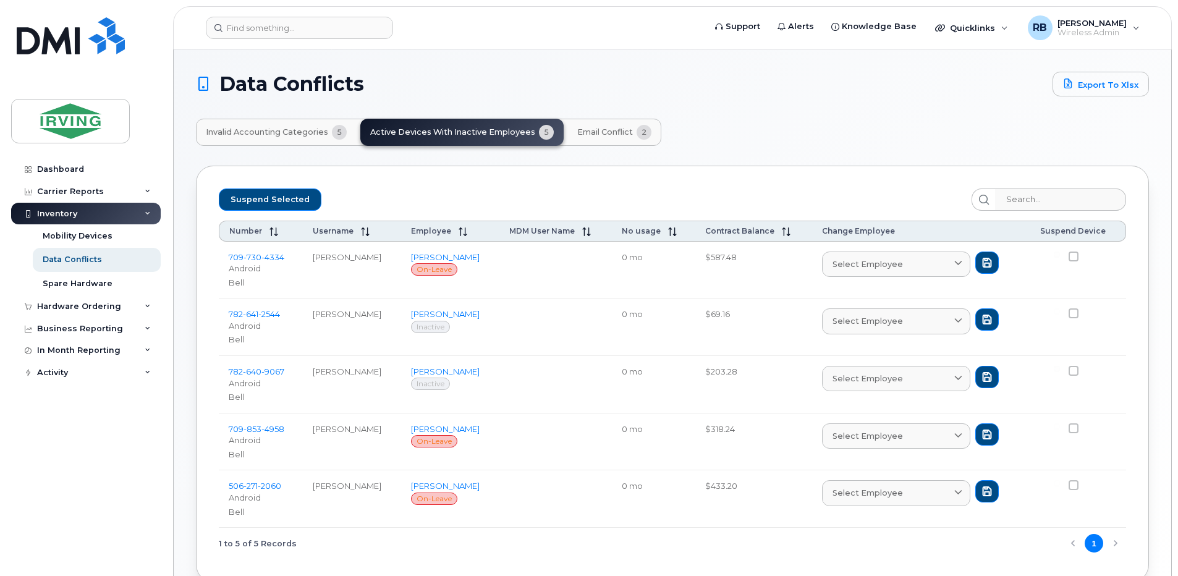
click at [295, 134] on span "Invalid Accounting Categories" at bounding box center [267, 132] width 122 height 10
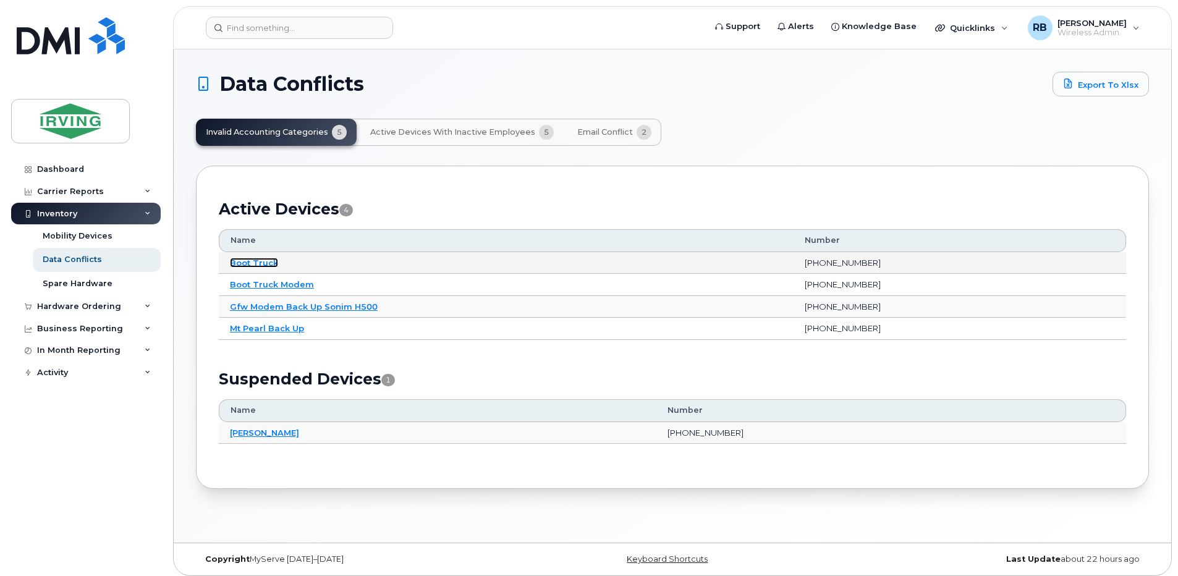
click at [235, 263] on link "Boot Truck" at bounding box center [254, 263] width 48 height 10
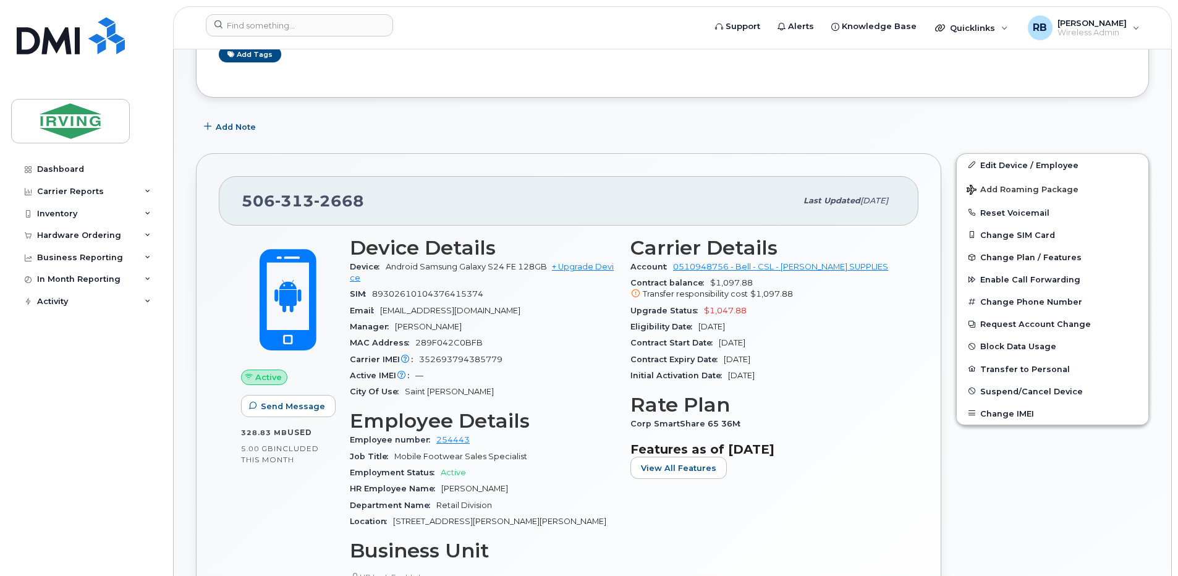
scroll to position [165, 0]
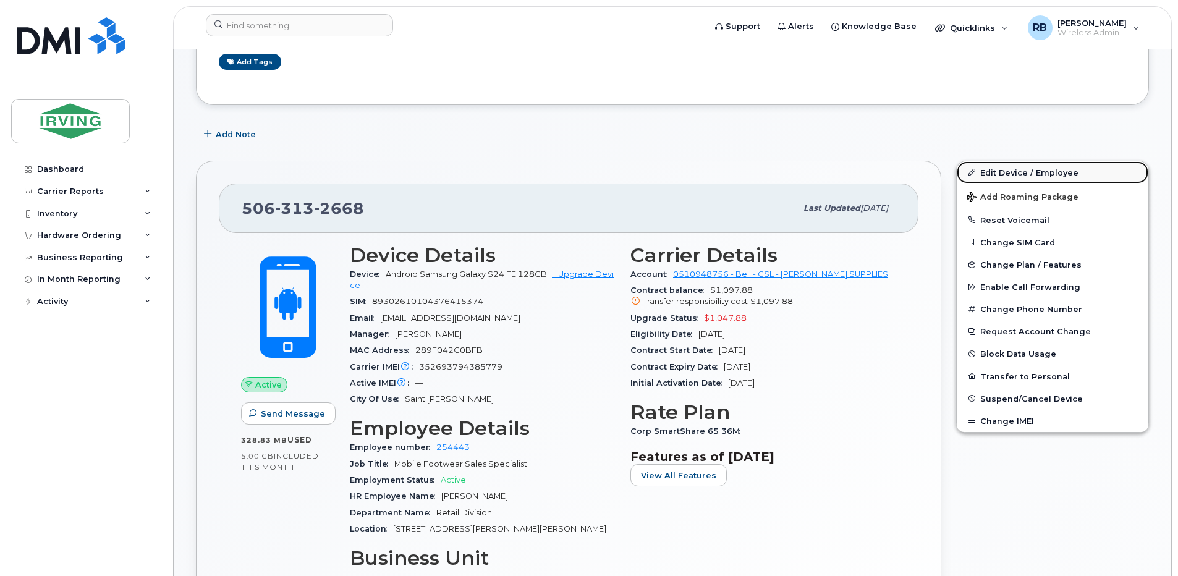
click at [987, 174] on link "Edit Device / Employee" at bounding box center [1053, 172] width 192 height 22
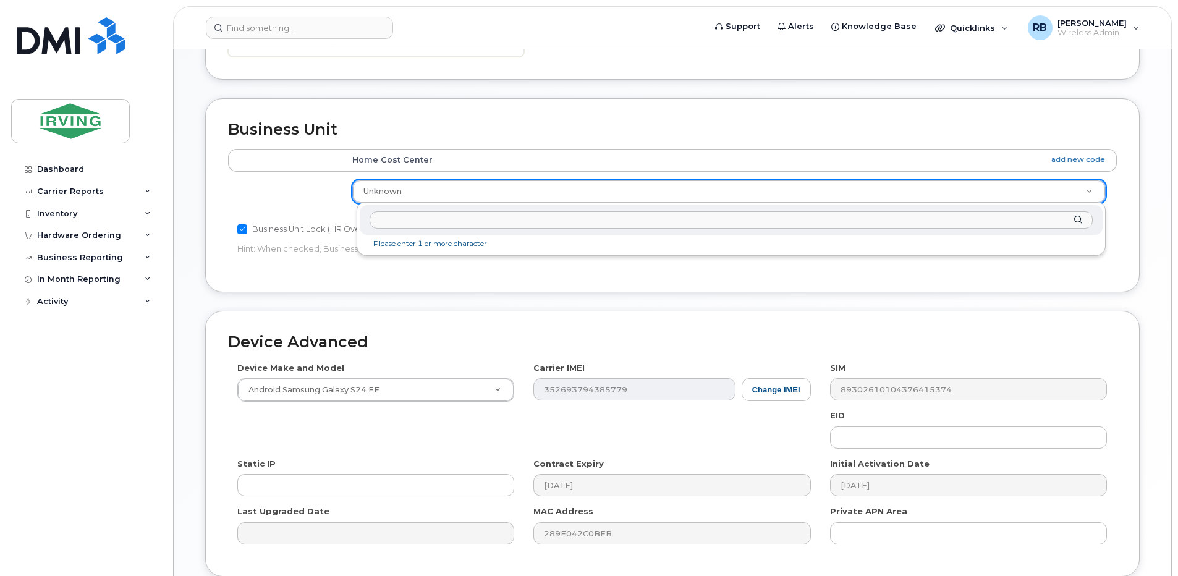
scroll to position [494, 0]
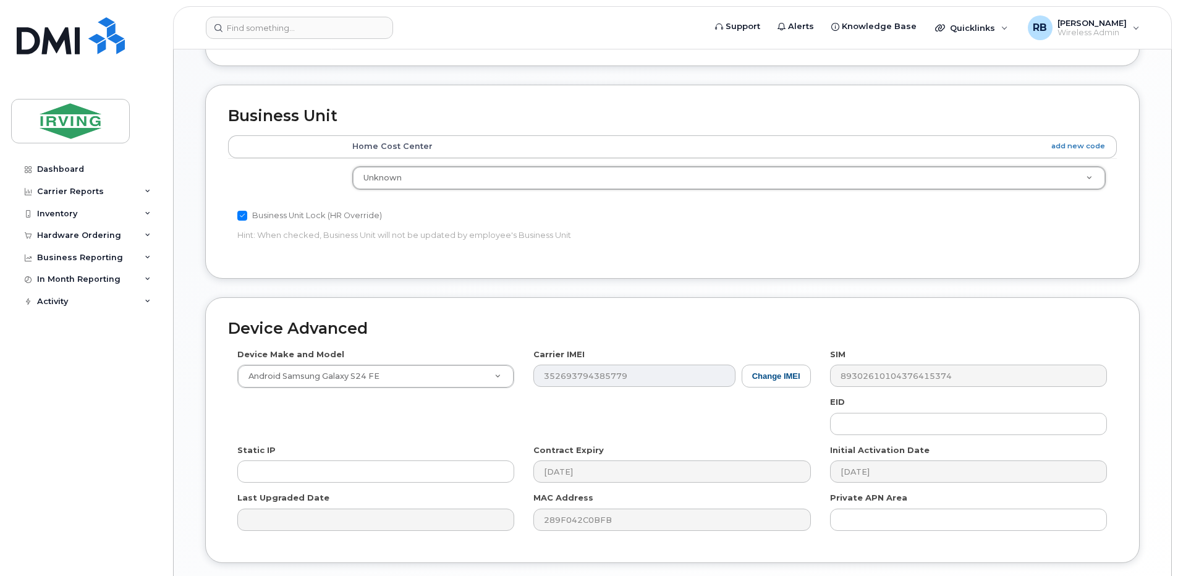
drag, startPoint x: 530, startPoint y: 268, endPoint x: 353, endPoint y: 271, distance: 176.8
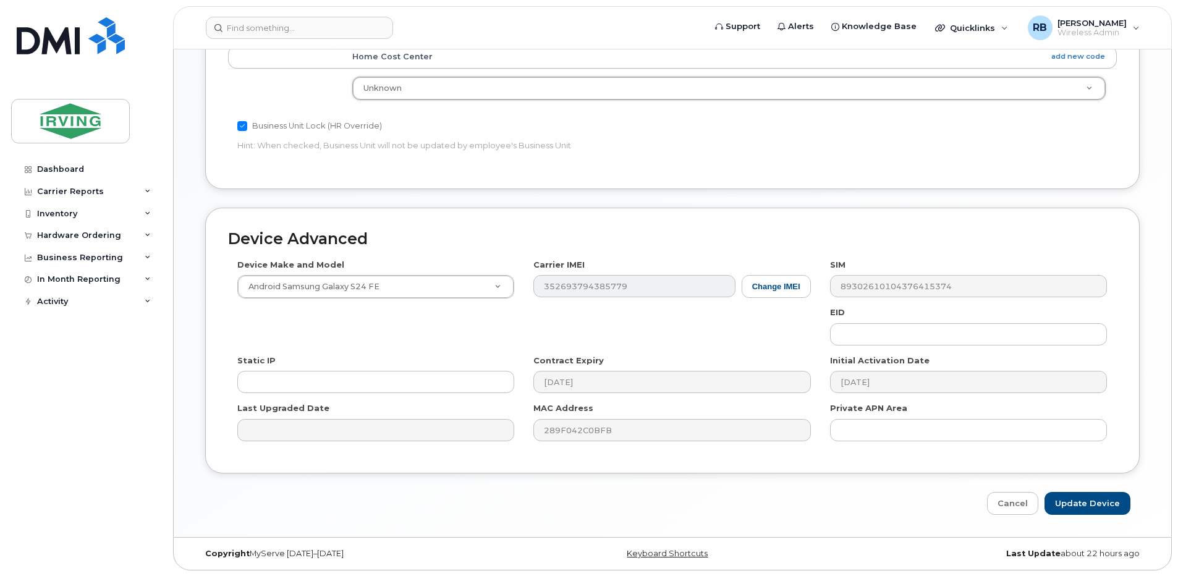
scroll to position [585, 0]
drag, startPoint x: 86, startPoint y: 237, endPoint x: 85, endPoint y: 244, distance: 7.4
click at [86, 237] on div "Hardware Ordering" at bounding box center [79, 236] width 84 height 10
click at [61, 281] on div "Orders" at bounding box center [58, 281] width 30 height 11
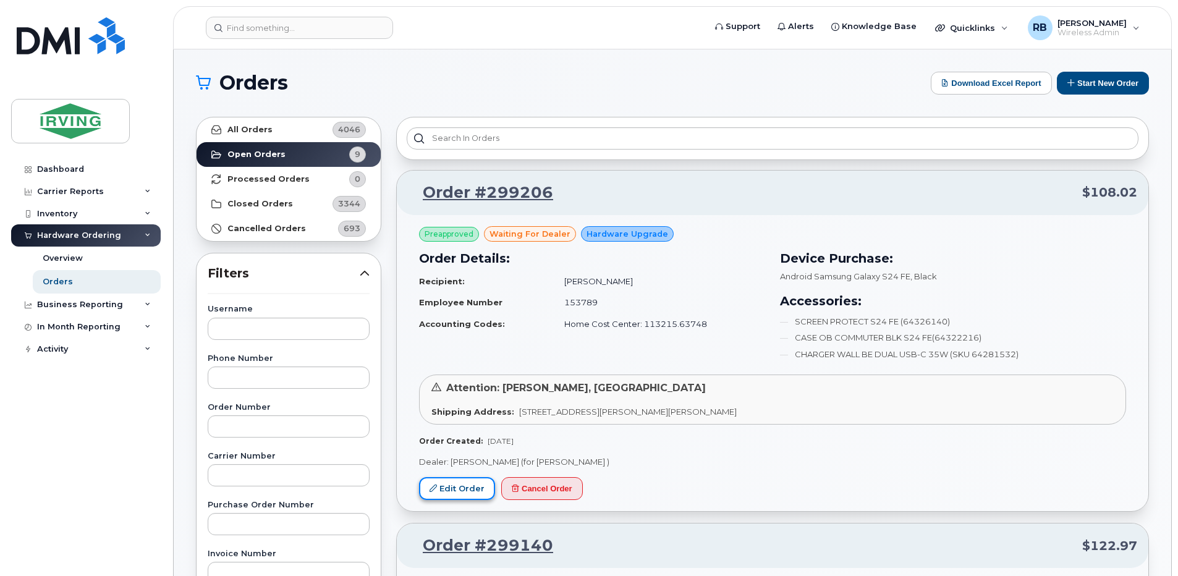
click at [466, 481] on link "Edit Order" at bounding box center [457, 488] width 76 height 23
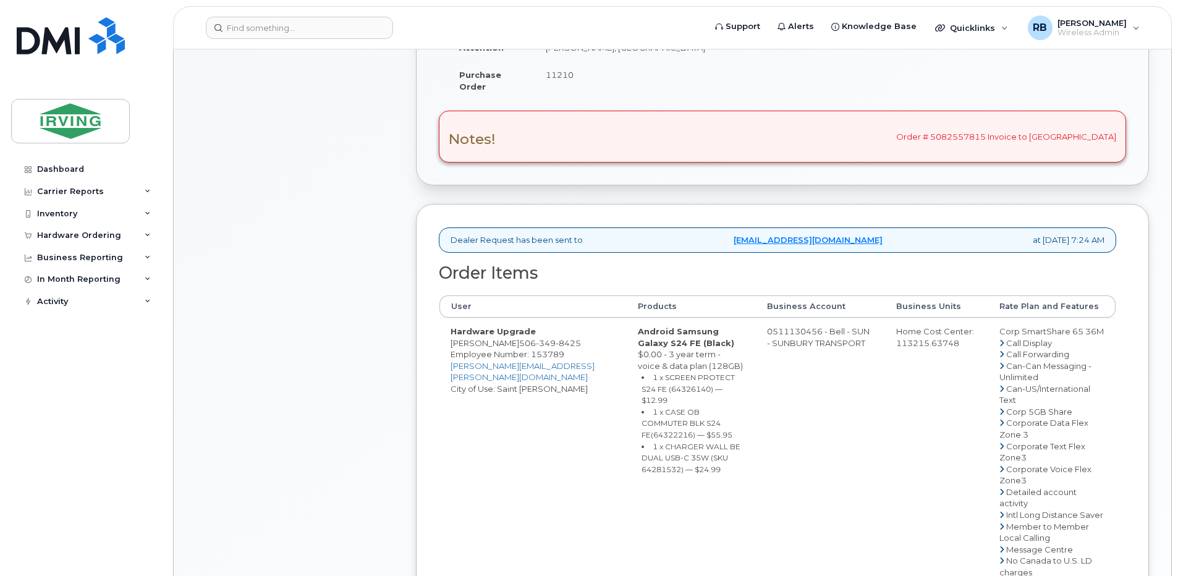
scroll to position [329, 0]
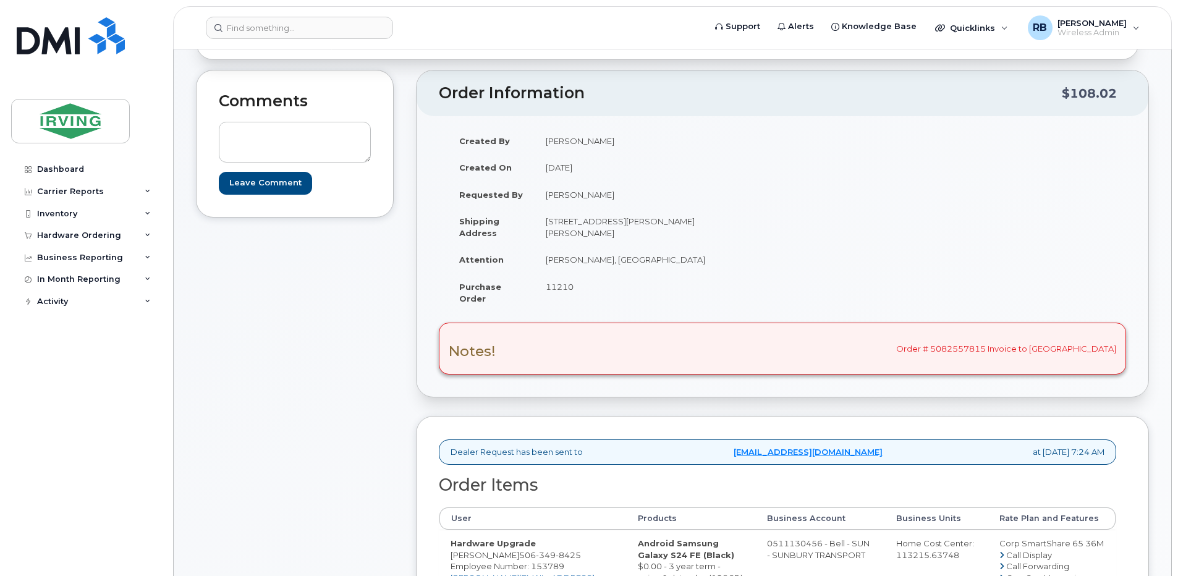
scroll to position [82, 0]
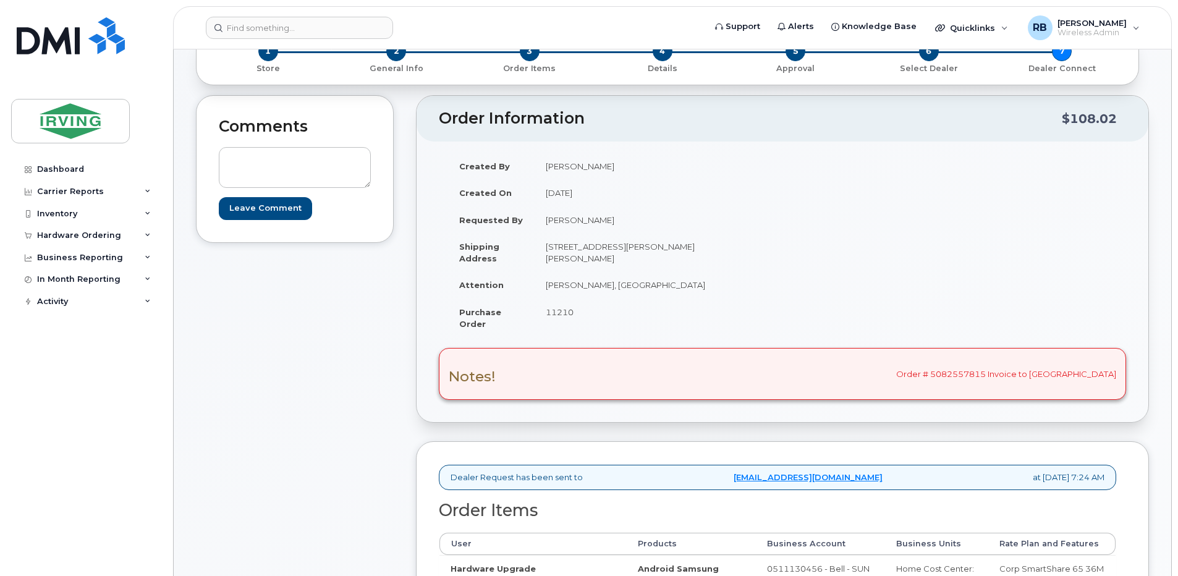
drag, startPoint x: 610, startPoint y: 168, endPoint x: 577, endPoint y: 174, distance: 33.3
click at [577, 174] on td "[PERSON_NAME]" at bounding box center [654, 166] width 239 height 27
drag, startPoint x: 577, startPoint y: 174, endPoint x: 588, endPoint y: 221, distance: 47.7
click at [588, 221] on td "Cora-Lee Parkhill" at bounding box center [654, 219] width 239 height 27
drag, startPoint x: 615, startPoint y: 216, endPoint x: 543, endPoint y: 225, distance: 72.8
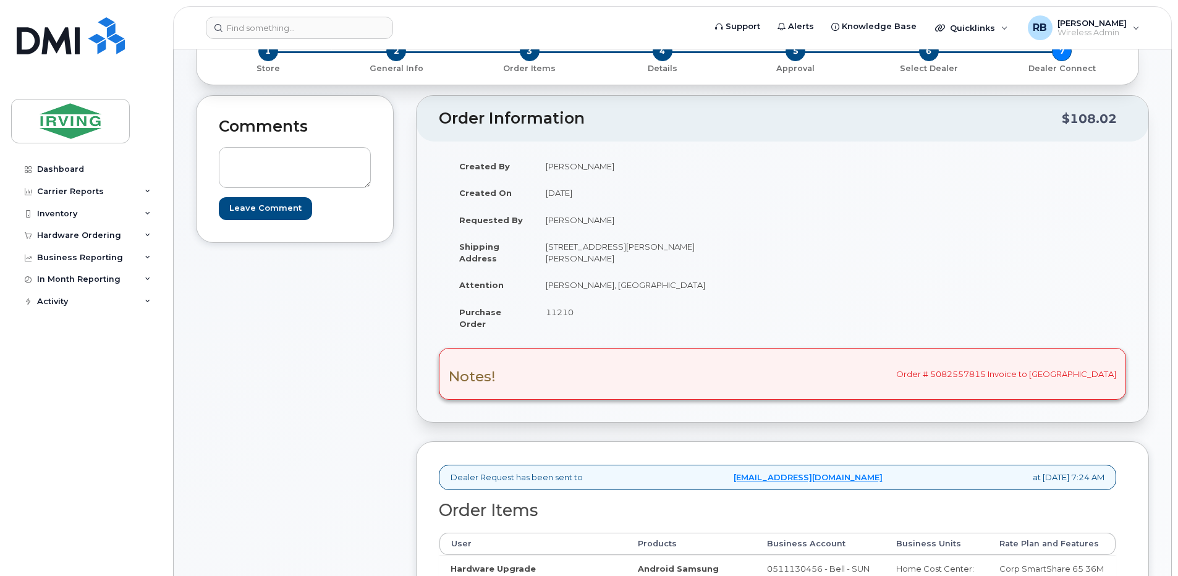
click at [543, 225] on td "Cora-Lee Parkhill" at bounding box center [654, 219] width 239 height 27
copy td "Cora-Lee Parkhill"
drag, startPoint x: 594, startPoint y: 287, endPoint x: 546, endPoint y: 288, distance: 47.6
click at [546, 288] on td "Brian Breen, Sunbury" at bounding box center [654, 284] width 239 height 27
copy td "Brian Breen"
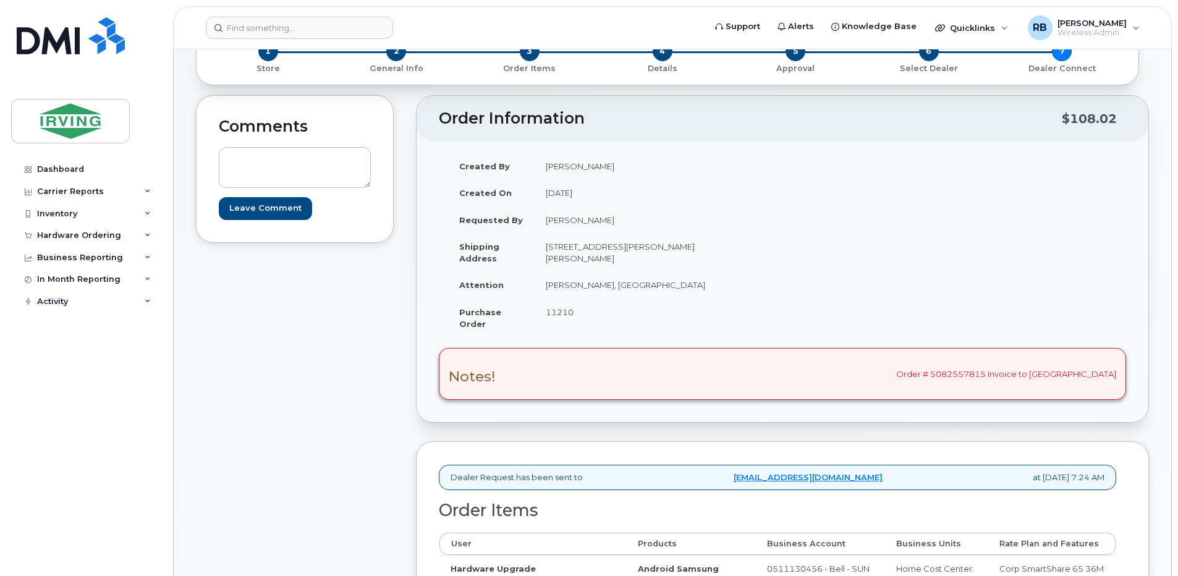
click at [1020, 373] on div "Notes! Order # 5082557815 Invoice to Sunbury" at bounding box center [782, 374] width 687 height 52
drag, startPoint x: 1038, startPoint y: 371, endPoint x: 952, endPoint y: 375, distance: 86.6
click at [952, 375] on div "Notes! Order # 5082557815 Invoice to Sunbury" at bounding box center [782, 374] width 687 height 52
copy div "Order # 5082557815"
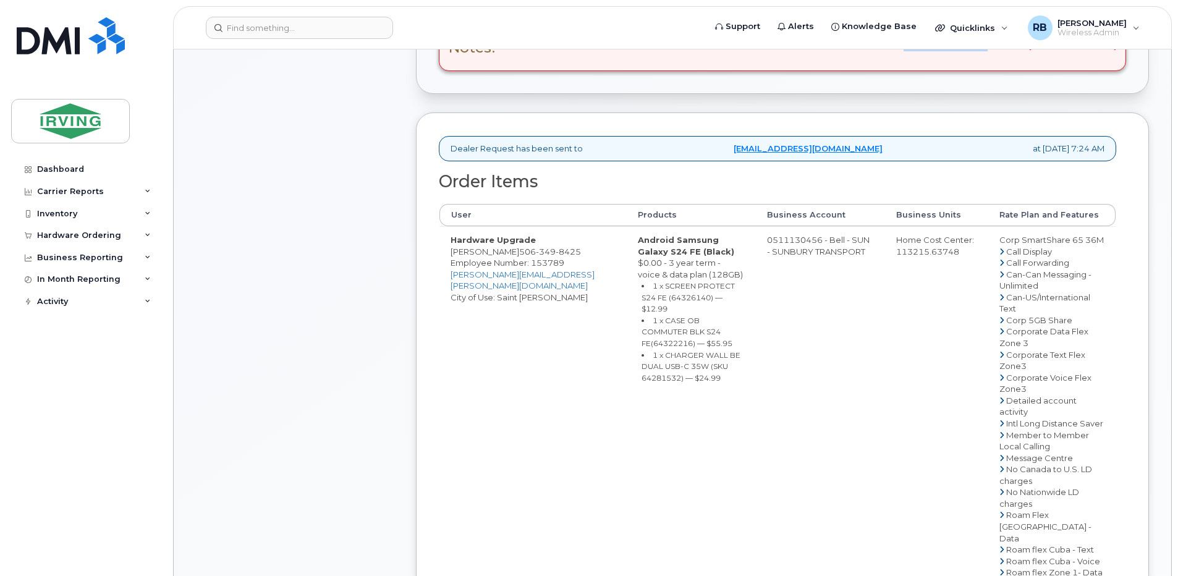
scroll to position [412, 0]
click at [519, 251] on span "506 349 8425" at bounding box center [550, 250] width 62 height 10
copy span "506 349 8425"
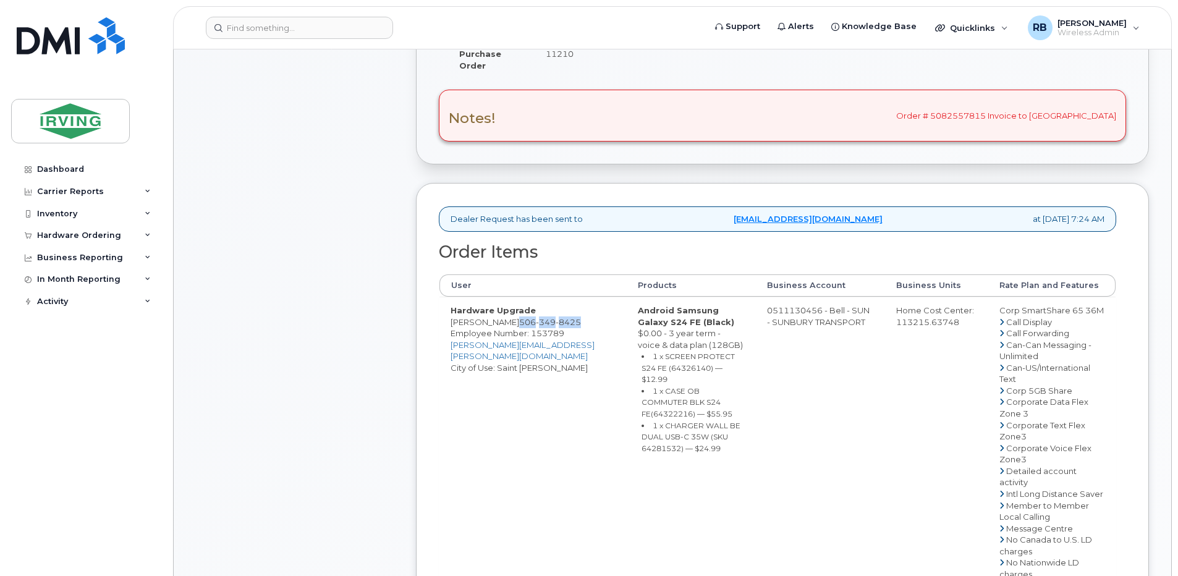
scroll to position [247, 0]
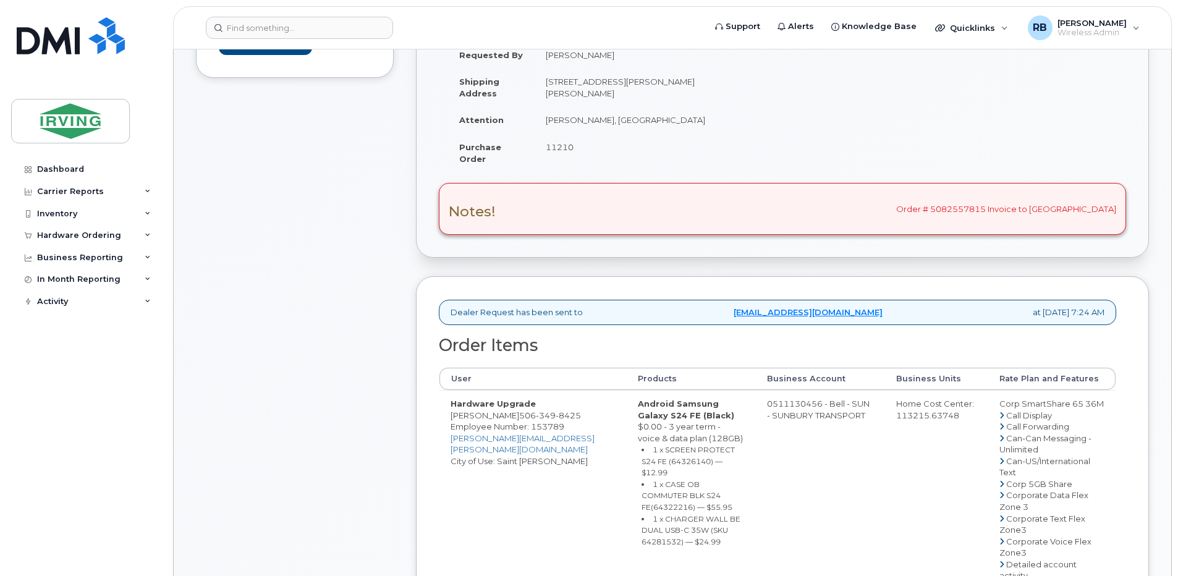
click at [495, 408] on strong "Hardware Upgrade" at bounding box center [493, 404] width 85 height 10
drag, startPoint x: 498, startPoint y: 418, endPoint x: 450, endPoint y: 418, distance: 48.2
copy td "Brian Breen"
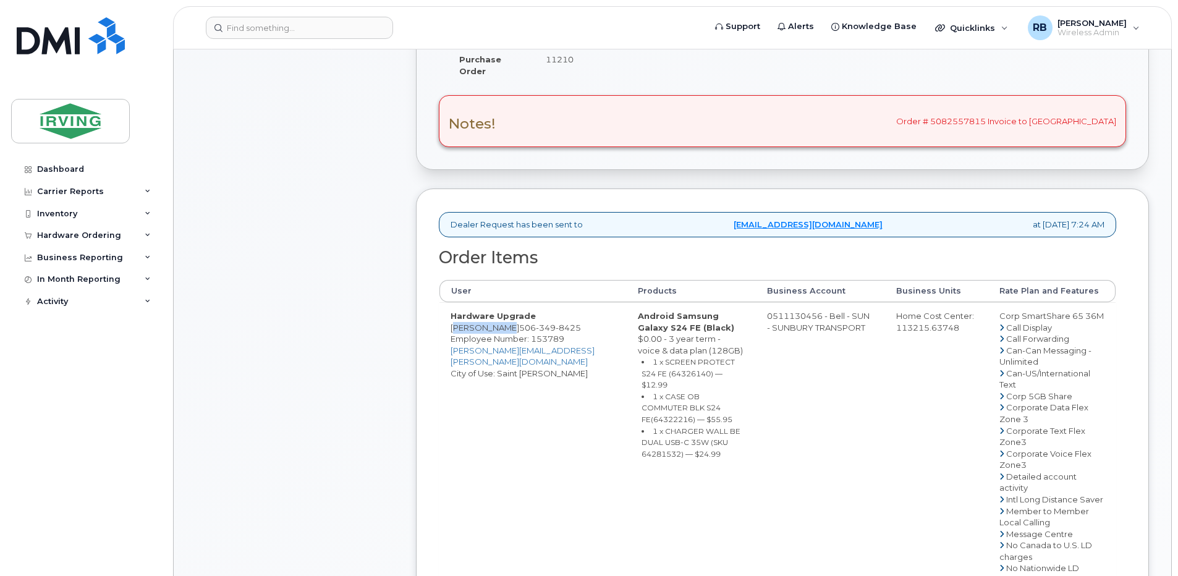
scroll to position [412, 0]
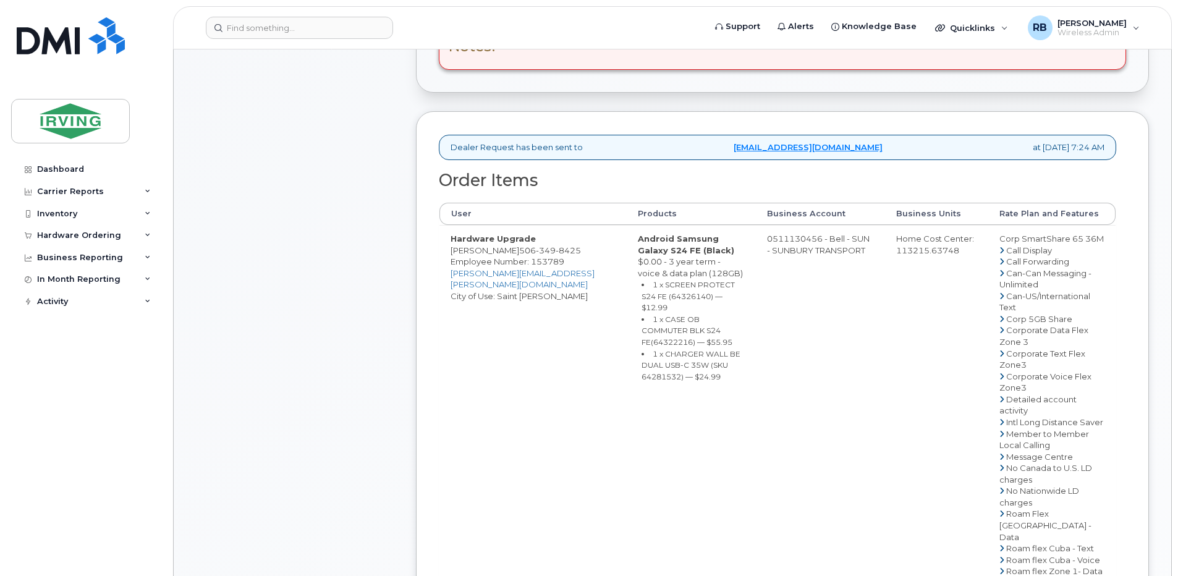
click at [642, 296] on small "1 x SCREEN PROTECT S24 FE (64326140) — $12.99" at bounding box center [688, 296] width 93 height 32
copy small "64326140"
click at [642, 319] on small "1 x CASE OB COMMUTER BLK S24 FE(64322216) — $55.95" at bounding box center [687, 331] width 91 height 32
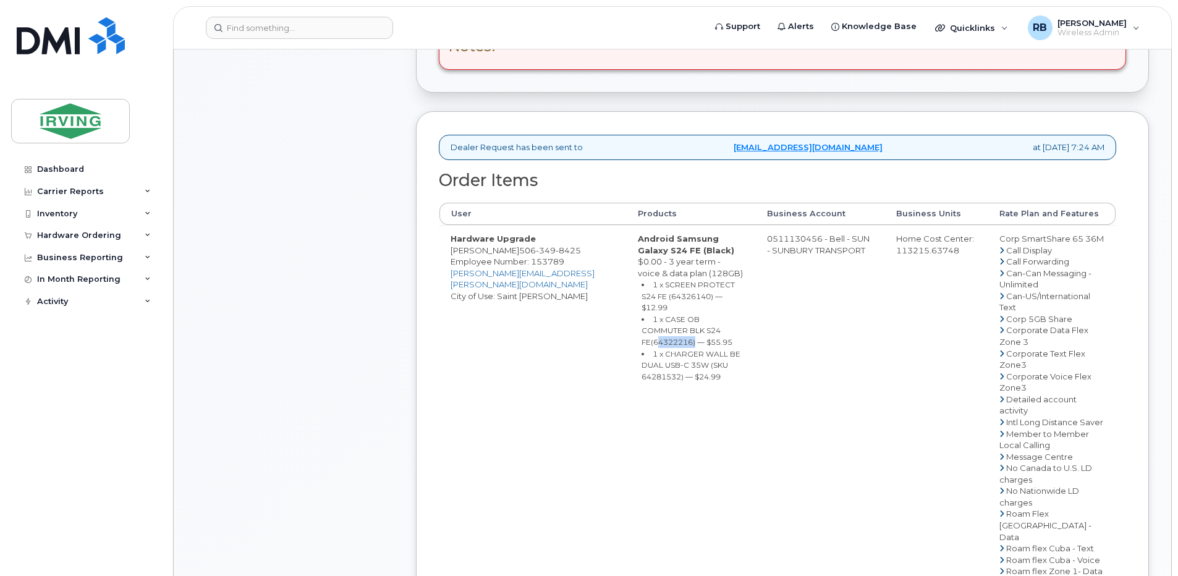
copy small "64322216"
click at [656, 349] on small "1 x CHARGER WALL BE DUAL USB-C 35W (SKU 64281532) — $24.99" at bounding box center [691, 365] width 99 height 32
copy small "64281532"
click at [785, 244] on td "0511130456 - Bell - SUN - SUNBURY TRANSPORT" at bounding box center [820, 519] width 129 height 589
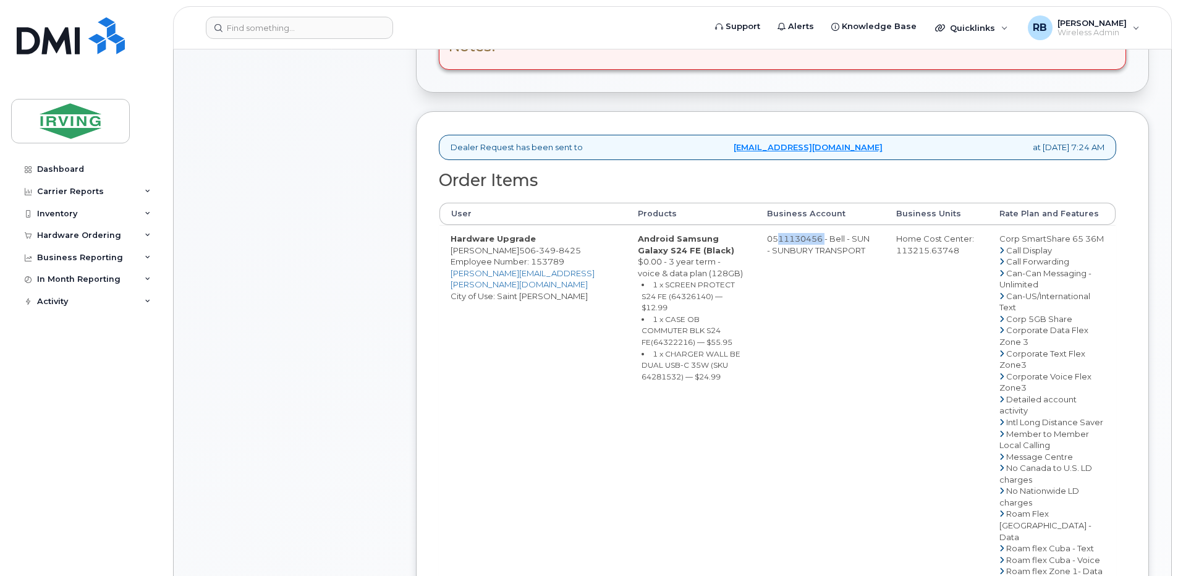
drag, startPoint x: 800, startPoint y: 240, endPoint x: 752, endPoint y: 242, distance: 48.2
click at [756, 242] on td "0511130456 - Bell - SUN - SUNBURY TRANSPORT" at bounding box center [820, 519] width 129 height 589
copy td "511130456"
click at [536, 248] on span "349" at bounding box center [546, 250] width 20 height 10
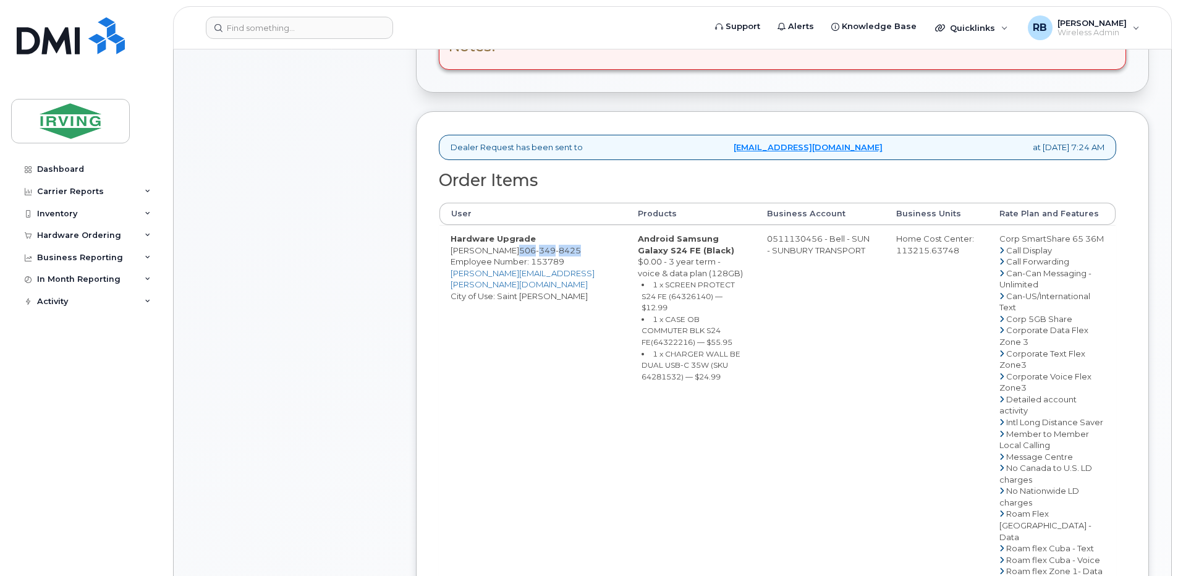
copy span "506 349 8425"
click at [405, 303] on div "Comments Leave Comment Order Information $108.02 Created By Tricia Downard Crea…" at bounding box center [672, 363] width 953 height 1196
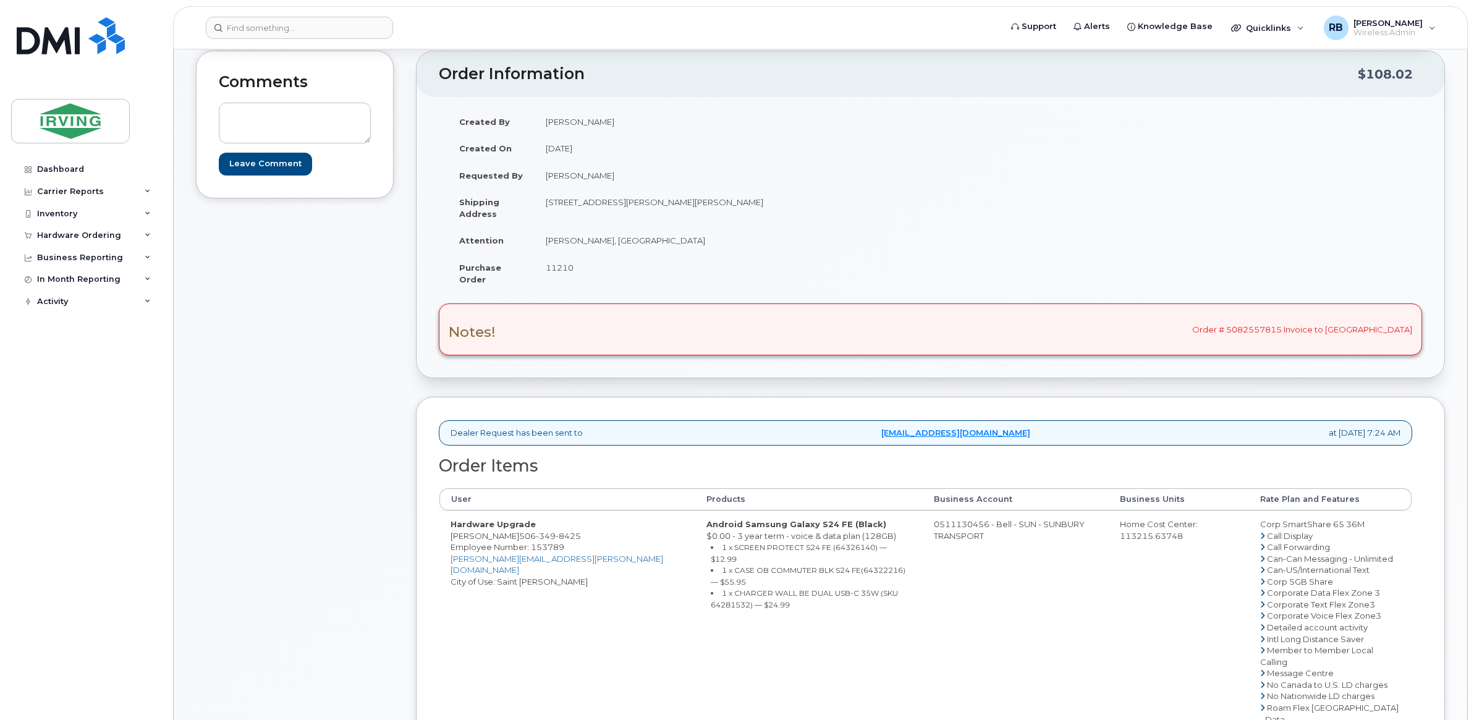
scroll to position [103, 0]
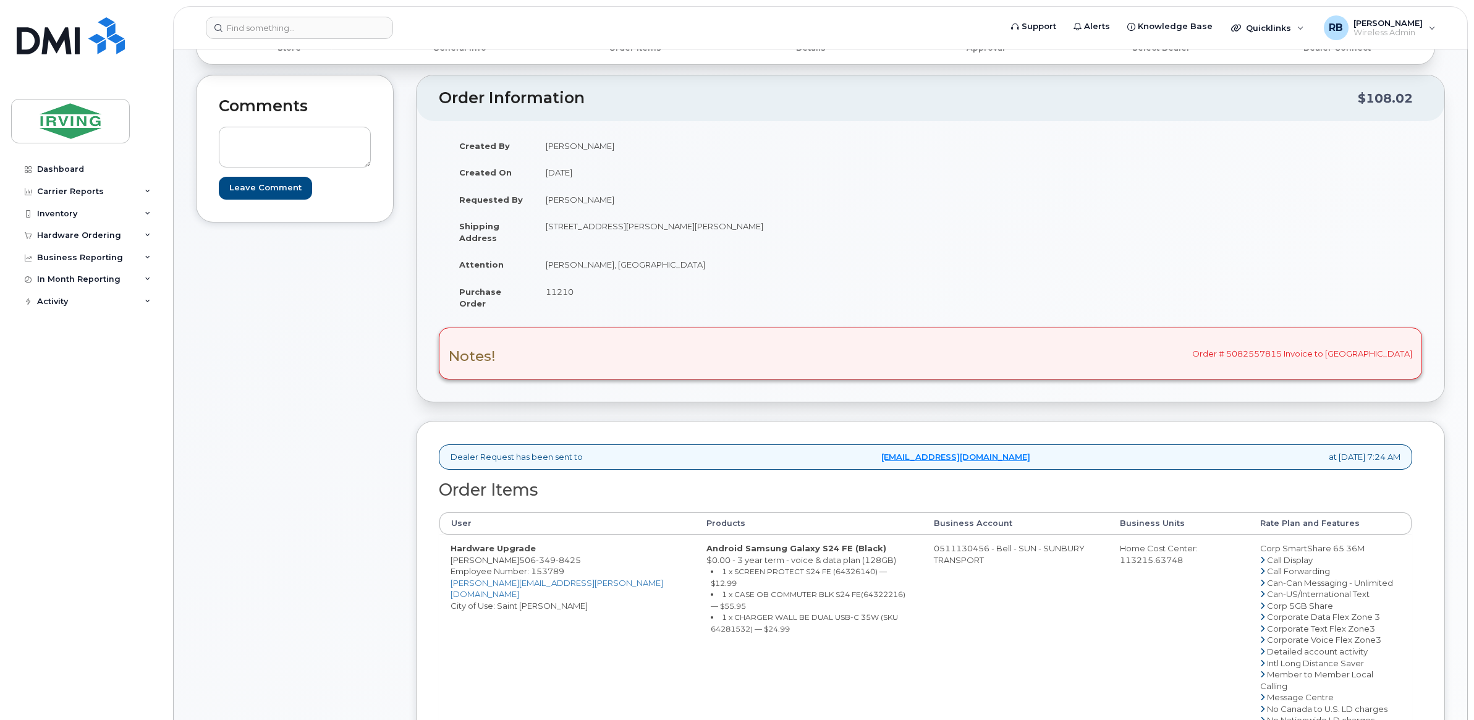
click at [391, 433] on div "Comments Leave Comment" at bounding box center [295, 586] width 198 height 1023
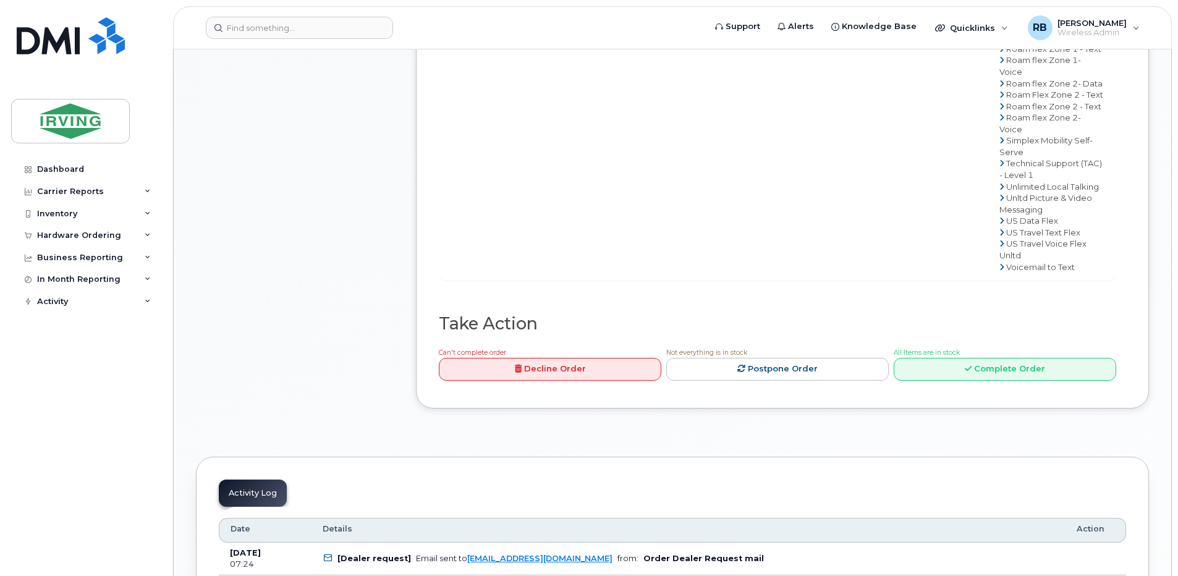
scroll to position [989, 0]
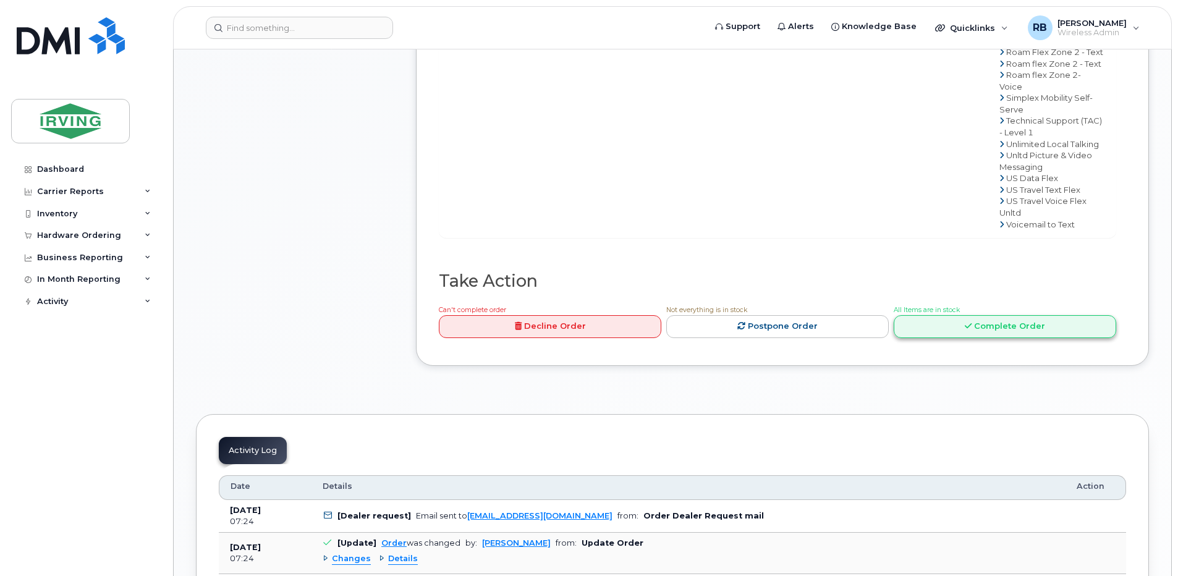
click at [1006, 338] on link "Complete Order" at bounding box center [1005, 326] width 222 height 23
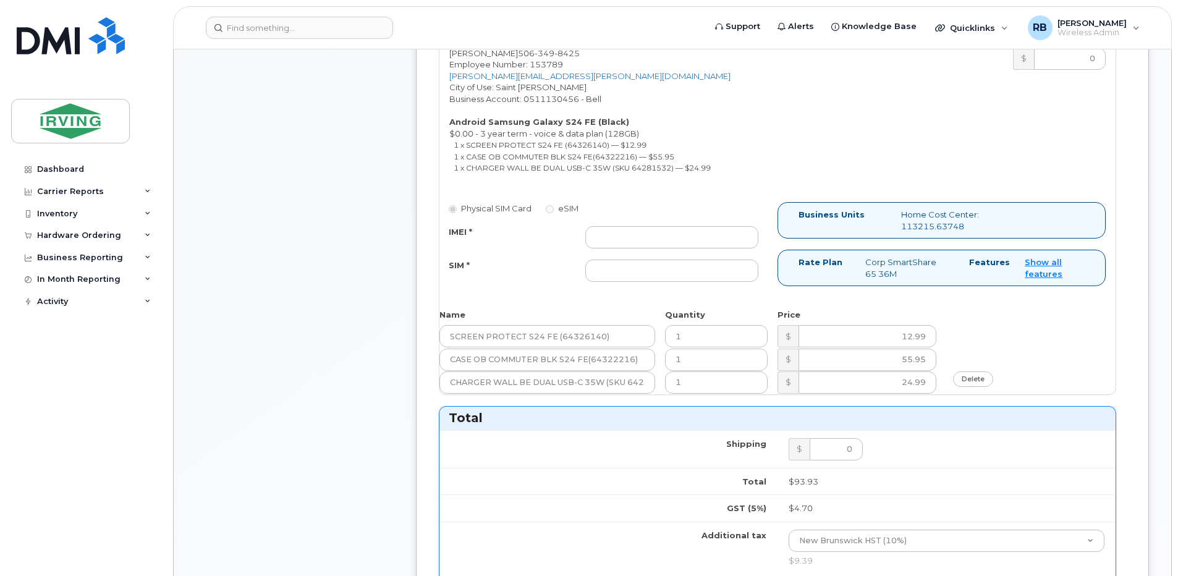
scroll to position [577, 0]
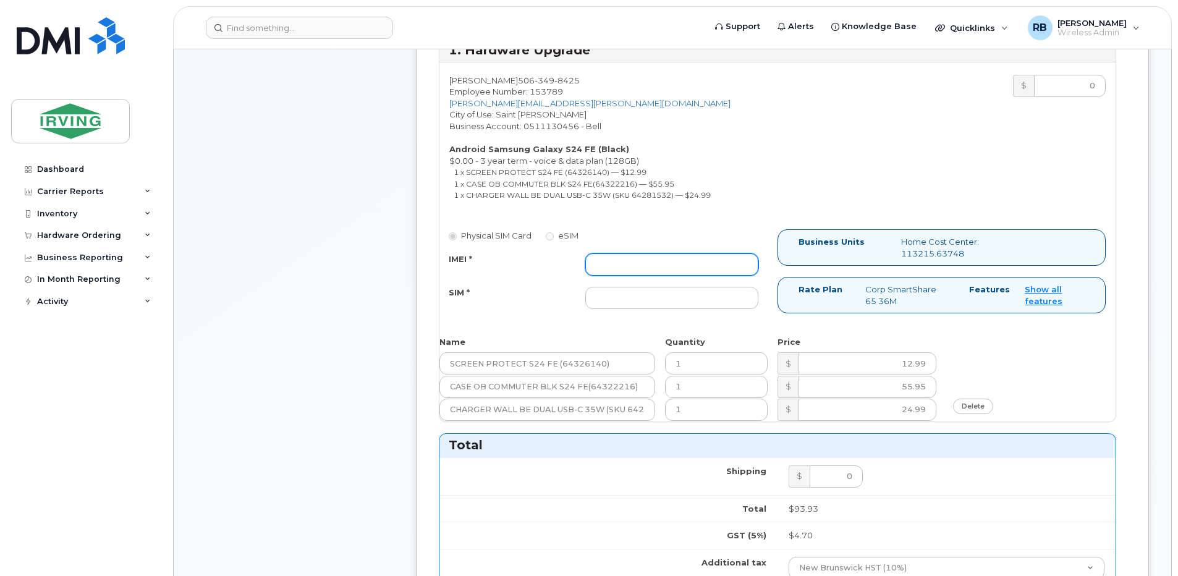
click at [659, 261] on input "IMEI *" at bounding box center [671, 264] width 173 height 22
type input "352693795473814"
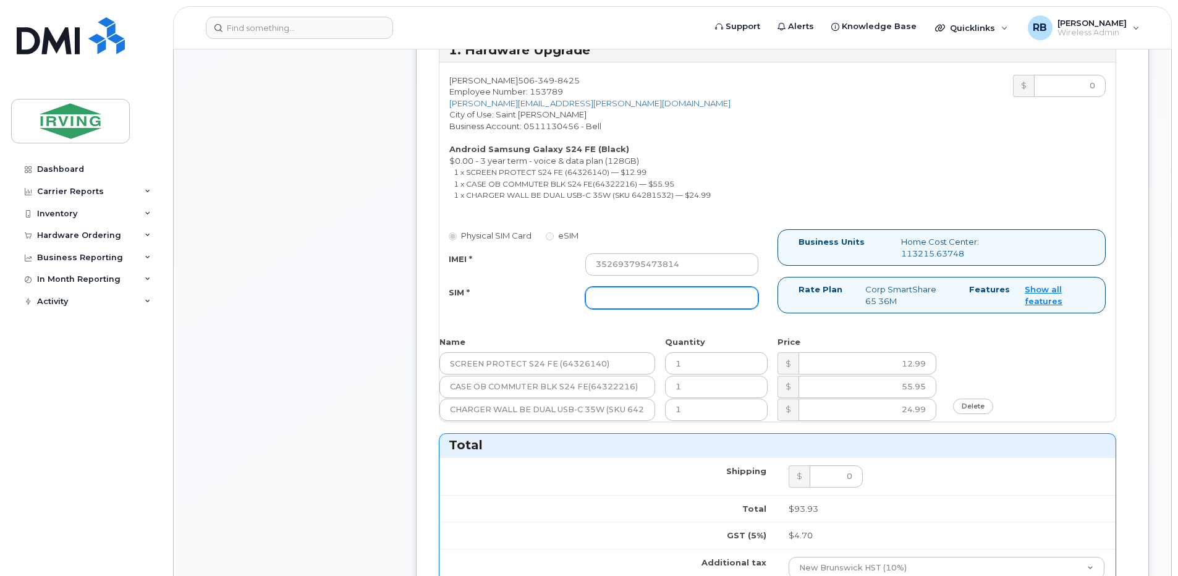
click at [630, 296] on input "SIM *" at bounding box center [671, 298] width 173 height 22
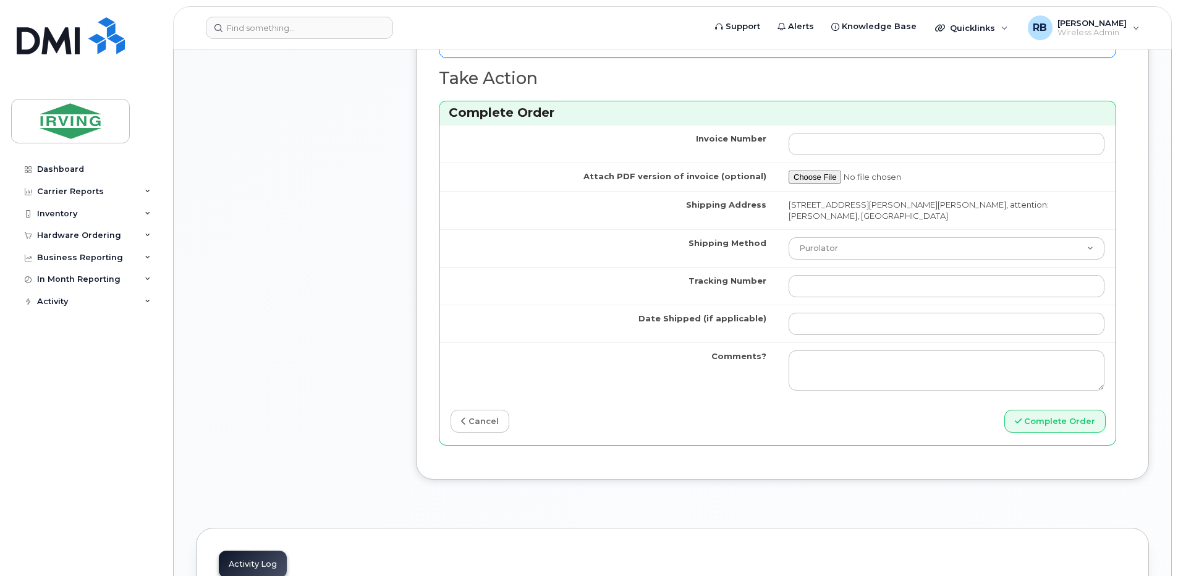
scroll to position [1154, 0]
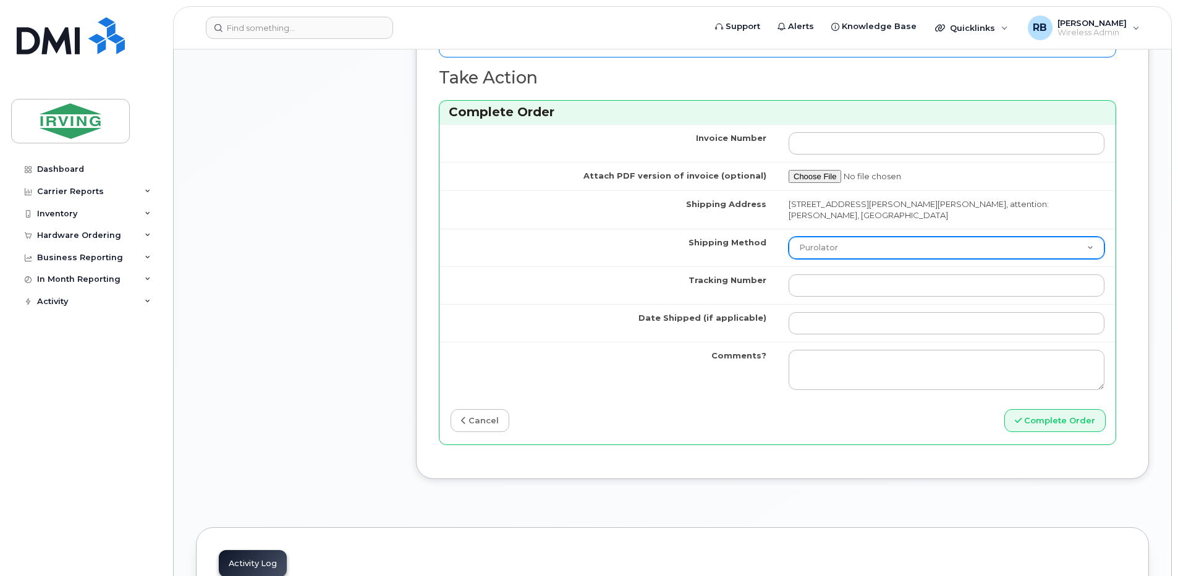
type input "89302610207712406211"
click at [815, 248] on select "Purolator UPS FedEx Canada Post Courier Other Drop Off Pick Up" at bounding box center [947, 248] width 316 height 22
select select "Drop Off"
click at [789, 237] on select "Purolator UPS FedEx Canada Post Courier Other Drop Off Pick Up" at bounding box center [947, 248] width 316 height 22
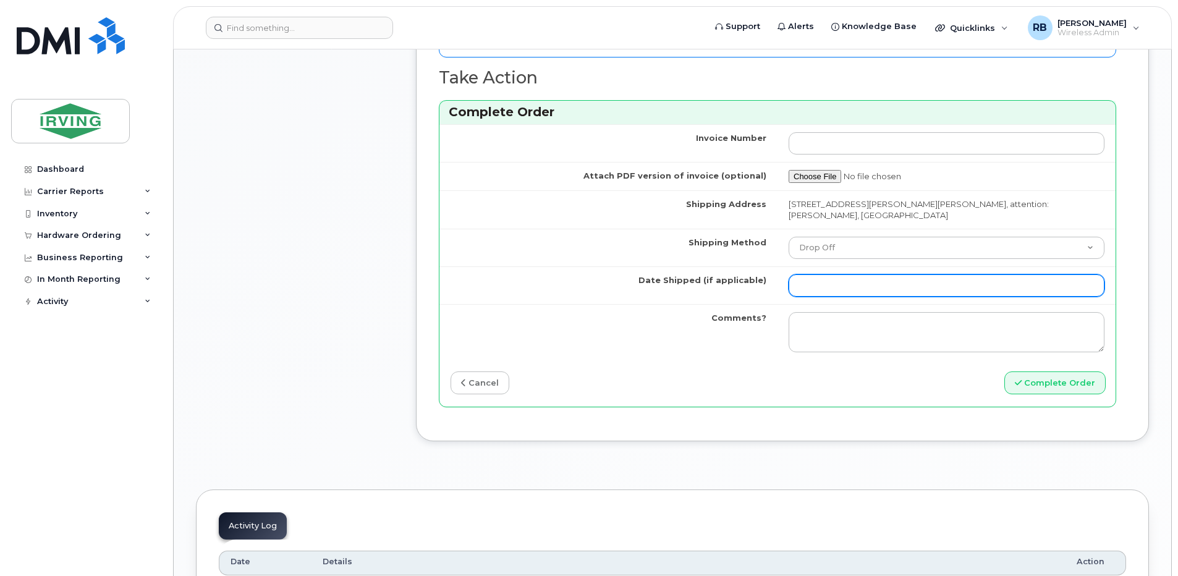
click at [816, 287] on input "Date Shipped (if applicable)" at bounding box center [947, 285] width 316 height 22
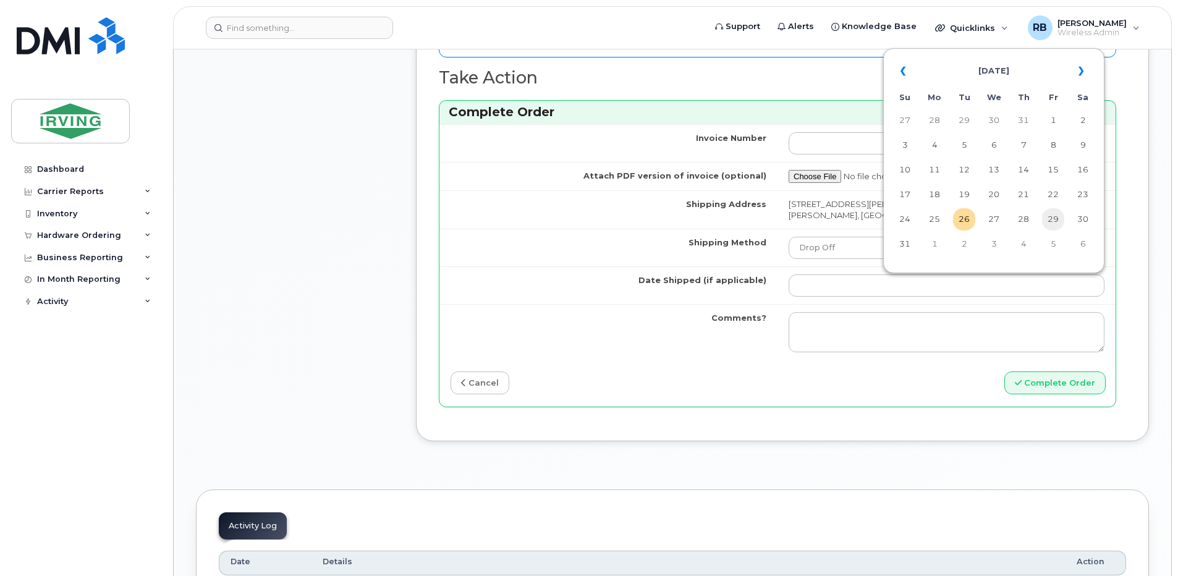
click at [1051, 219] on td "29" at bounding box center [1053, 219] width 22 height 22
type input "2025-08-29"
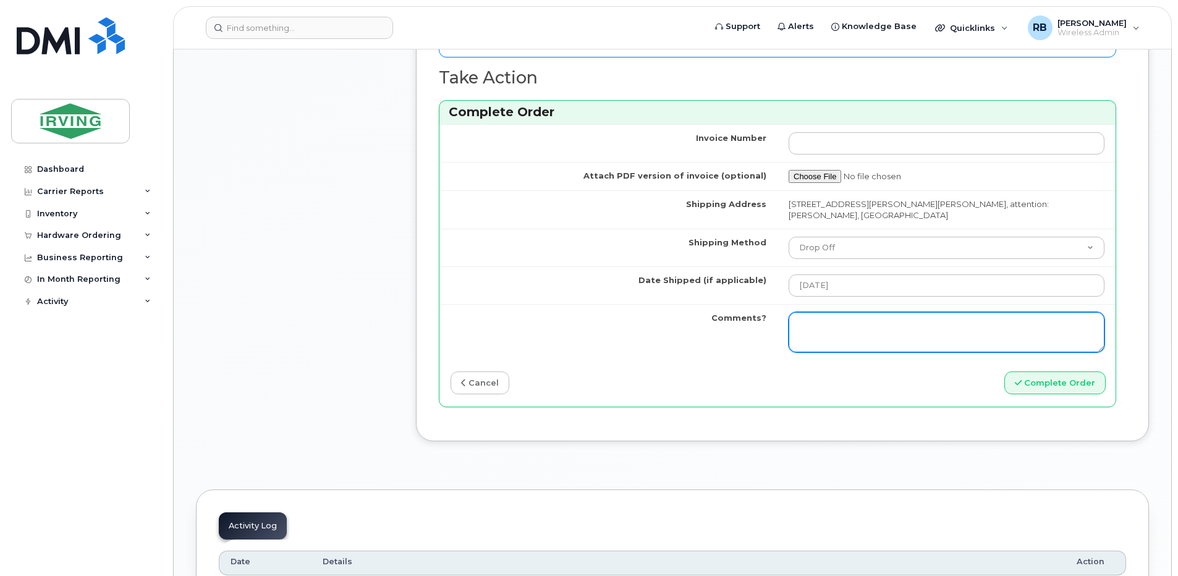
click at [821, 322] on textarea "Comments?" at bounding box center [947, 332] width 316 height 41
paste textarea "Please be advised the order has been placed. {Order # here} Allow 1-3 business …"
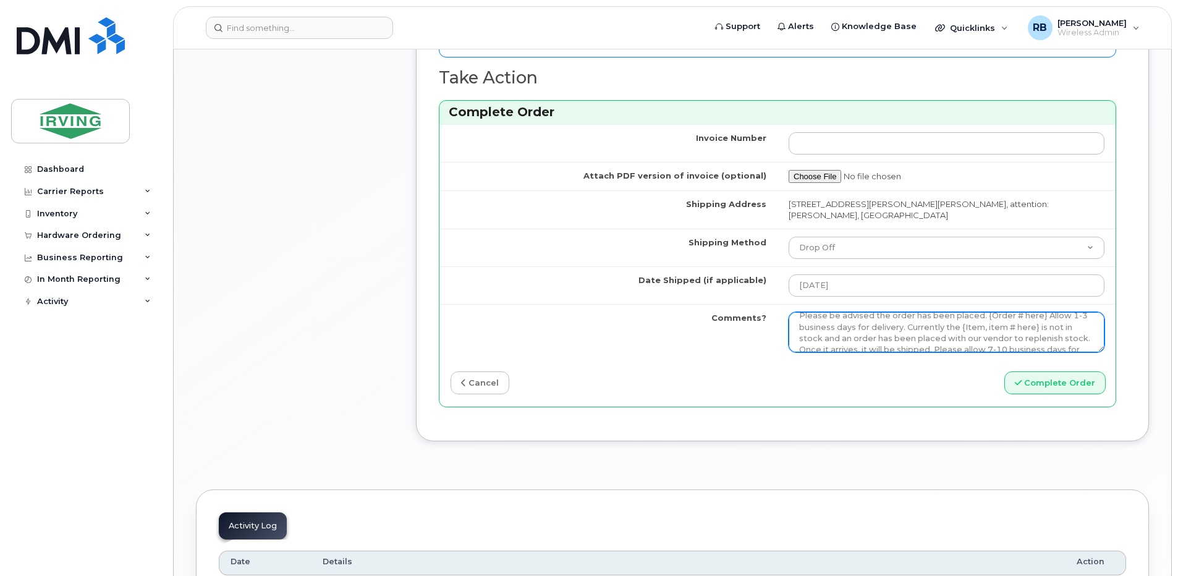
scroll to position [0, 0]
click at [799, 326] on textarea "Please be advised the order has been placed. {Order # here} Allow 1-3 business …" at bounding box center [947, 332] width 316 height 41
drag, startPoint x: 982, startPoint y: 328, endPoint x: 1040, endPoint y: 327, distance: 57.5
click at [1040, 327] on textarea "Please be advised the order has been placed. {Order # here} Allow 1-3 business …" at bounding box center [947, 332] width 316 height 41
drag, startPoint x: 959, startPoint y: 338, endPoint x: 968, endPoint y: 338, distance: 9.3
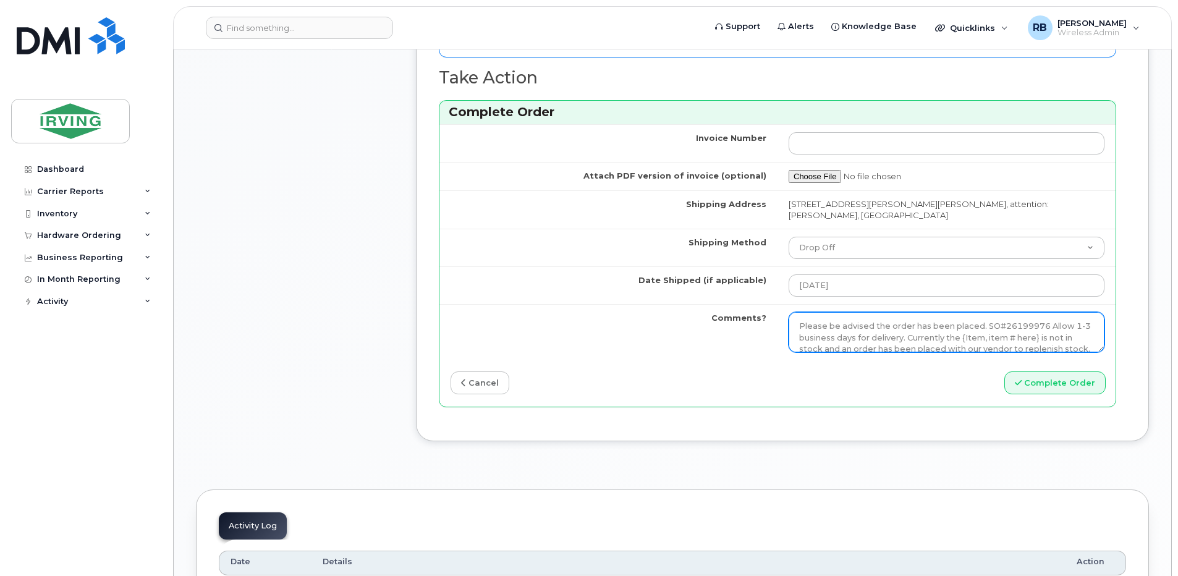
click at [968, 338] on textarea "Please be advised the order has been placed. SO#26199976 Allow 1-3 business day…" at bounding box center [947, 332] width 316 height 41
drag, startPoint x: 959, startPoint y: 338, endPoint x: 1034, endPoint y: 337, distance: 75.4
click at [1034, 337] on textarea "Please be advised the order has been placed. SO#26199976 Allow 1-3 business day…" at bounding box center [947, 332] width 316 height 41
paste textarea "SCREEN PROTECT S24 FE"
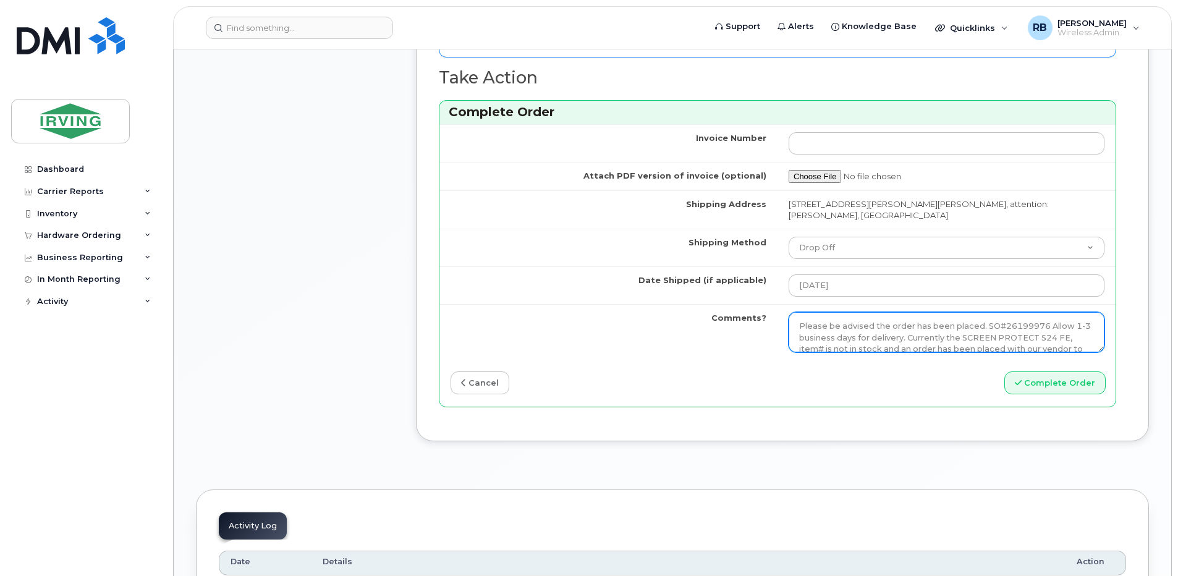
scroll to position [2, 0]
paste textarea "64326140"
click at [818, 345] on textarea "Please be advised the order has been placed. SO#26199976 Allow 1-3 business day…" at bounding box center [947, 332] width 316 height 41
click at [991, 325] on textarea "Please be advised the order has been placed. SO#26199976 Allow 1-3 business day…" at bounding box center [947, 332] width 316 height 41
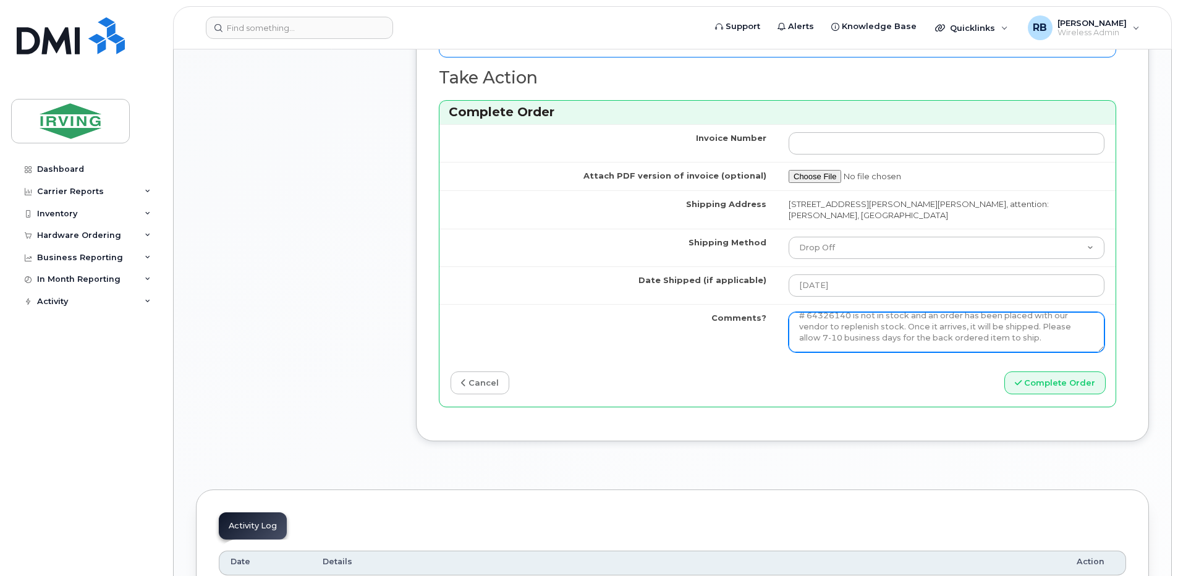
click at [991, 325] on textarea "Please be advised the order has been placed. SO#26199976 Allow 1-3 business day…" at bounding box center [947, 332] width 316 height 41
click at [1039, 331] on textarea "Please be advised the order has been placed. SO#26199976 Allow 1-3 business day…" at bounding box center [947, 332] width 316 height 41
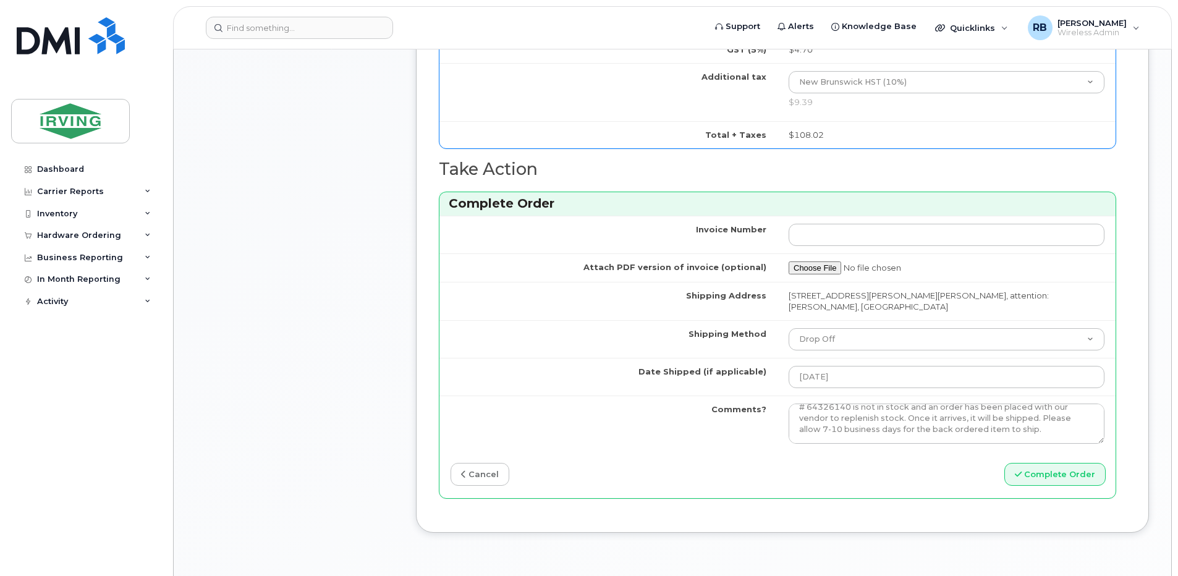
scroll to position [1154, 0]
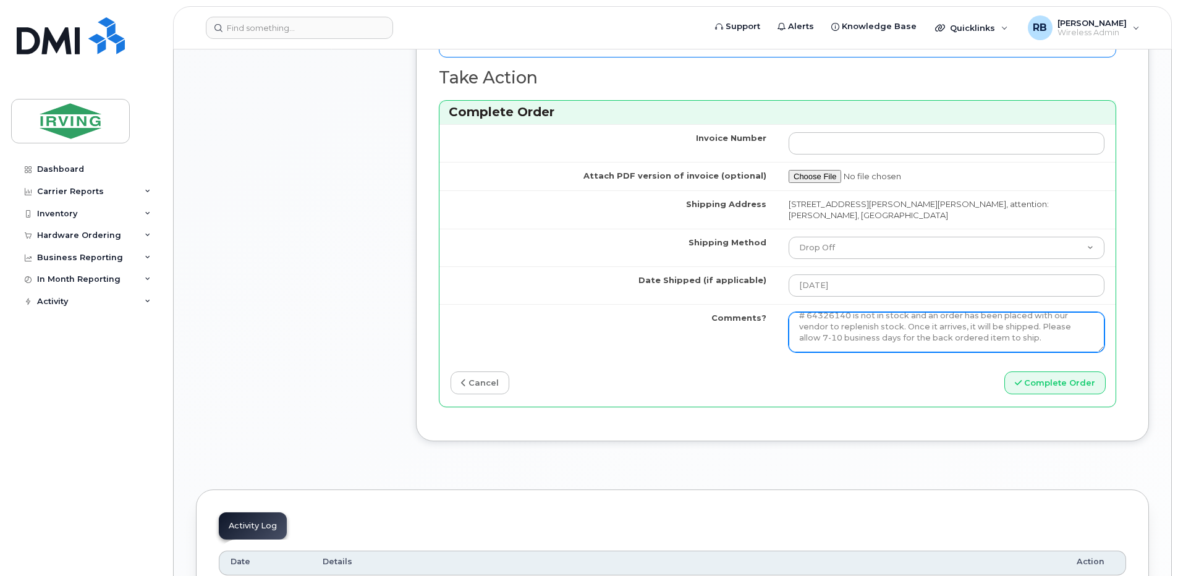
click at [872, 330] on textarea "Please be advised the order has been placed. SO#26199976 Allow 1-3 business day…" at bounding box center [947, 332] width 316 height 41
click at [1040, 340] on textarea "Please be advised the order has been placed. SO#26199976 Allow 1-3 business day…" at bounding box center [947, 332] width 316 height 41
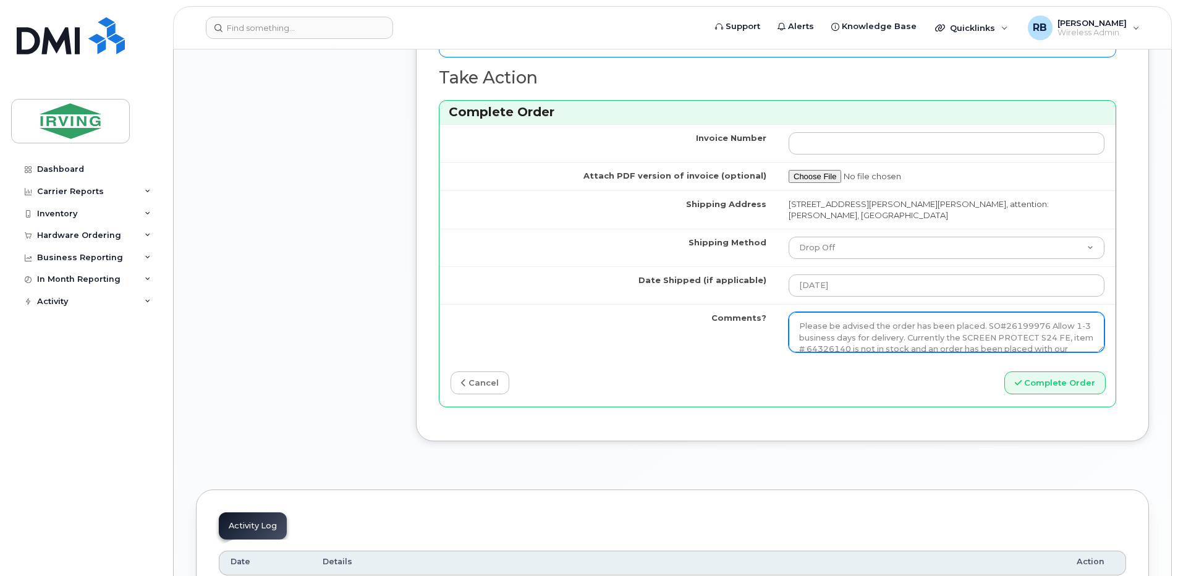
drag, startPoint x: 1027, startPoint y: 331, endPoint x: 797, endPoint y: 327, distance: 229.3
click at [797, 327] on textarea "Please be advised the order has been placed. SO#26199976 Allow 1-3 business day…" at bounding box center [947, 332] width 316 height 41
paste textarea "at your order (SO#26199976) has been successfully placed. • Delivery Timeframe:…"
type textarea "Please be advised that your order (SO#26199976) has been successfully placed. •…"
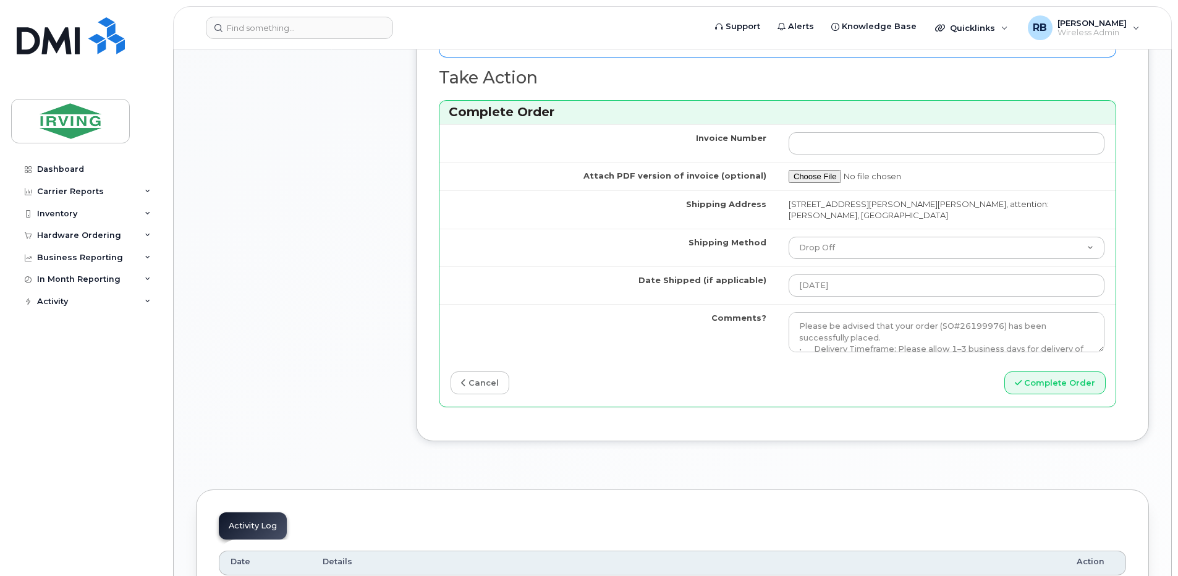
click at [976, 384] on div "Complete Order" at bounding box center [947, 382] width 338 height 23
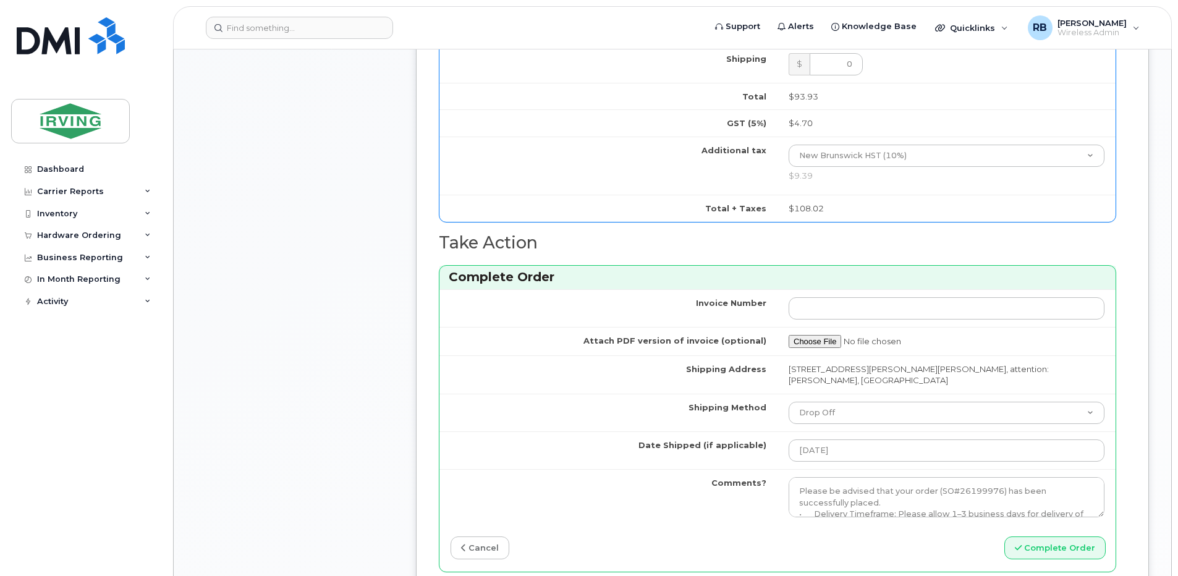
scroll to position [1071, 0]
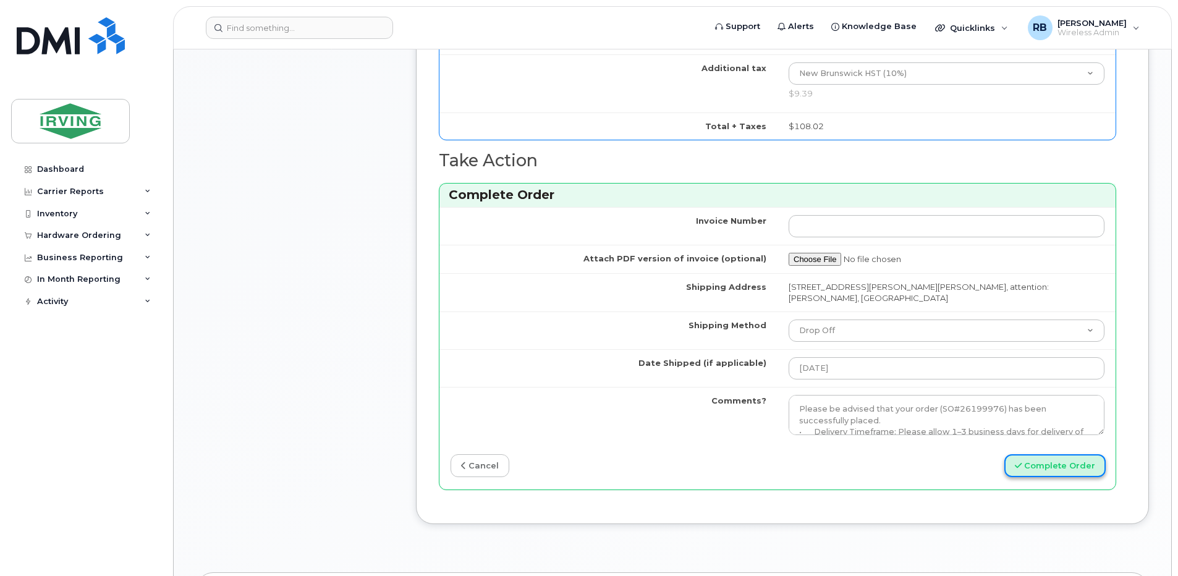
click at [1047, 458] on button "Complete Order" at bounding box center [1054, 465] width 101 height 23
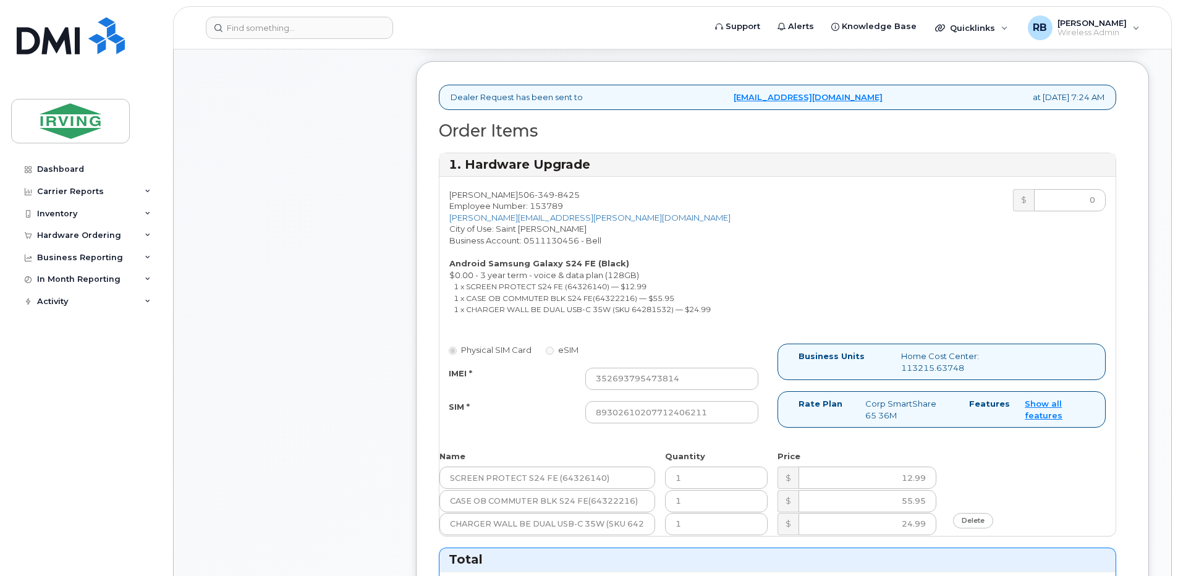
scroll to position [412, 0]
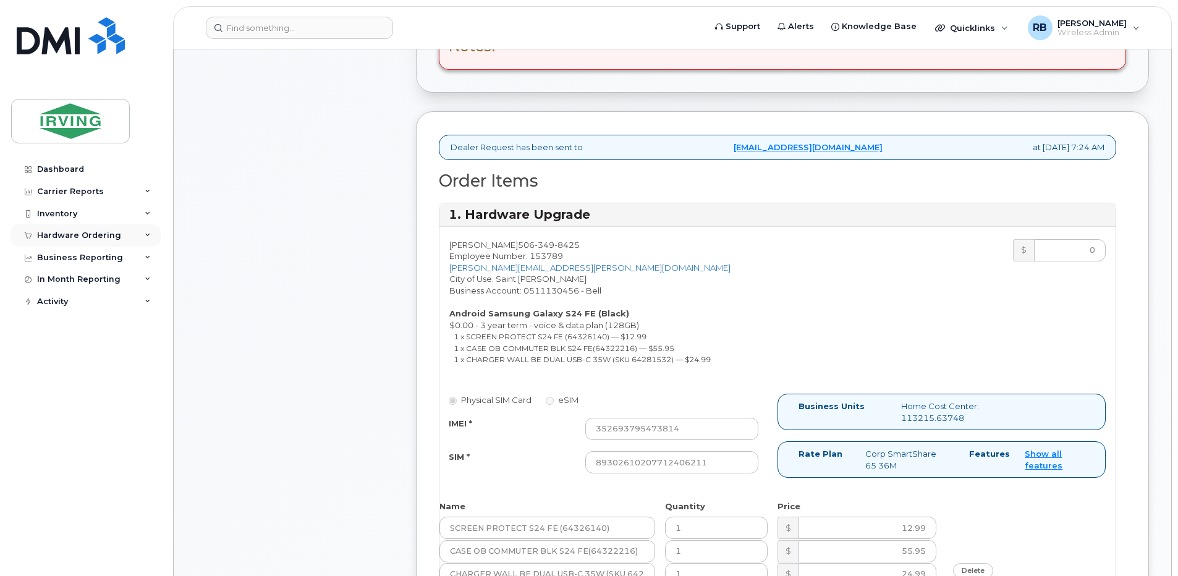
click at [107, 234] on div "Hardware Ordering" at bounding box center [79, 236] width 84 height 10
click at [62, 279] on div "Orders" at bounding box center [58, 281] width 30 height 11
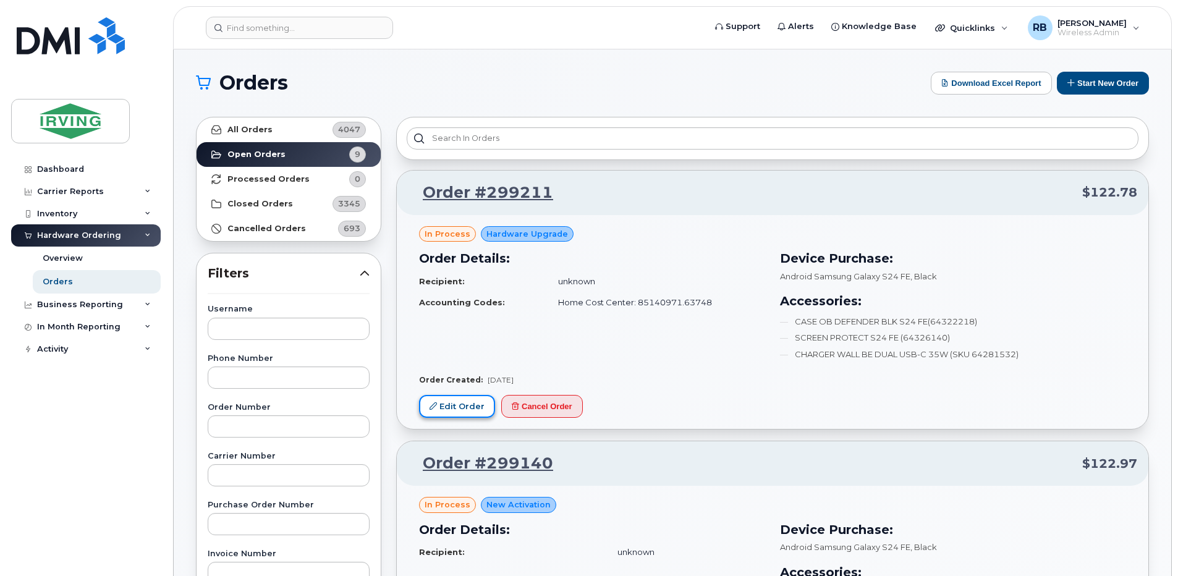
click at [465, 405] on link "Edit Order" at bounding box center [457, 406] width 76 height 23
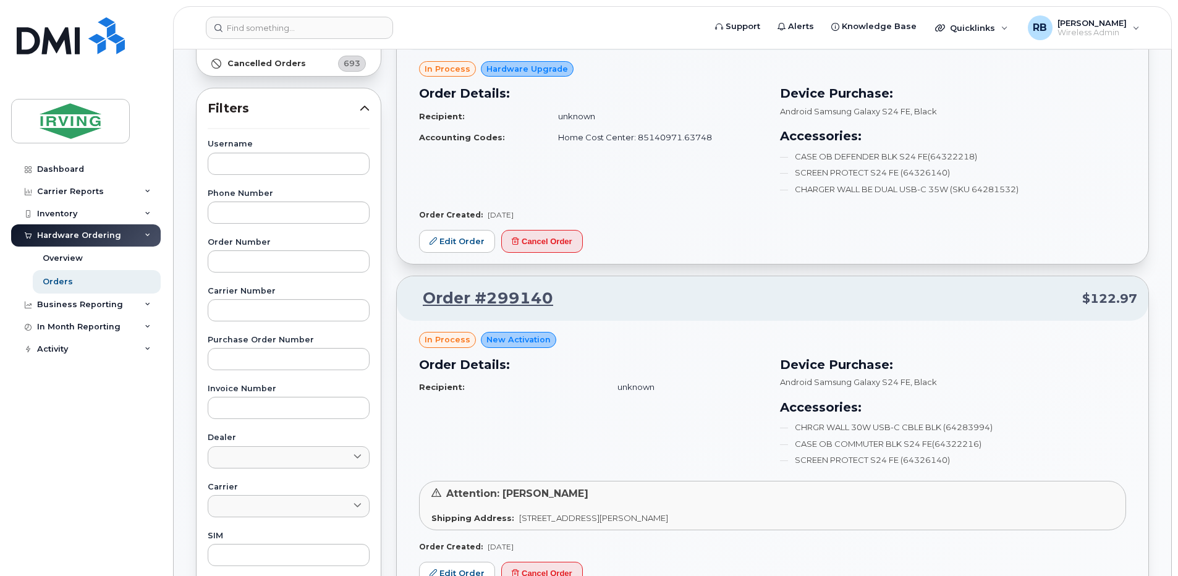
scroll to position [247, 0]
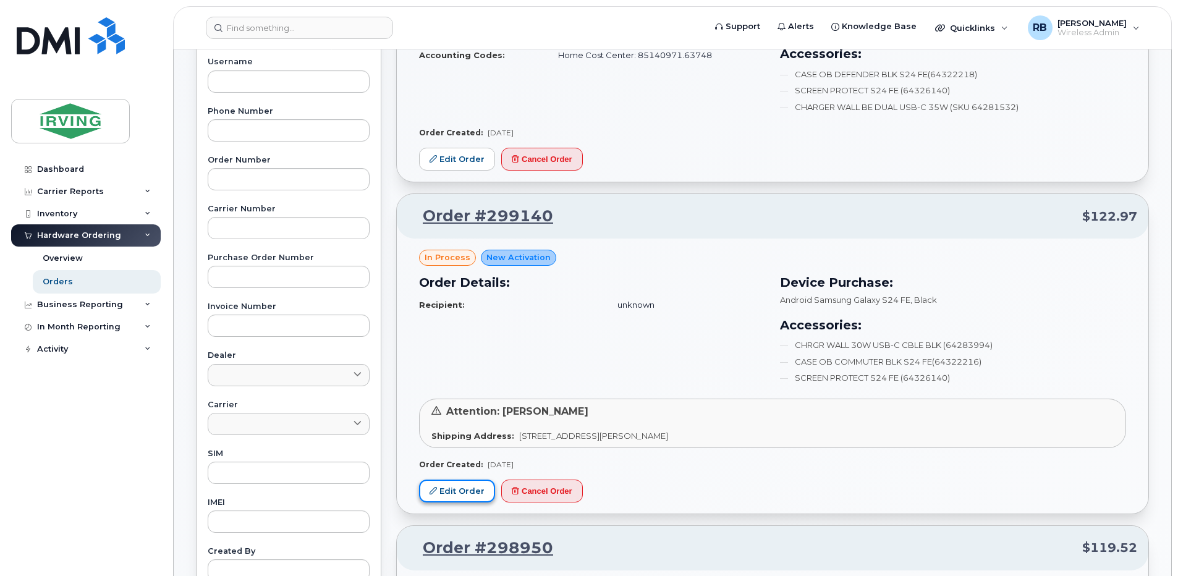
click at [470, 489] on link "Edit Order" at bounding box center [457, 491] width 76 height 23
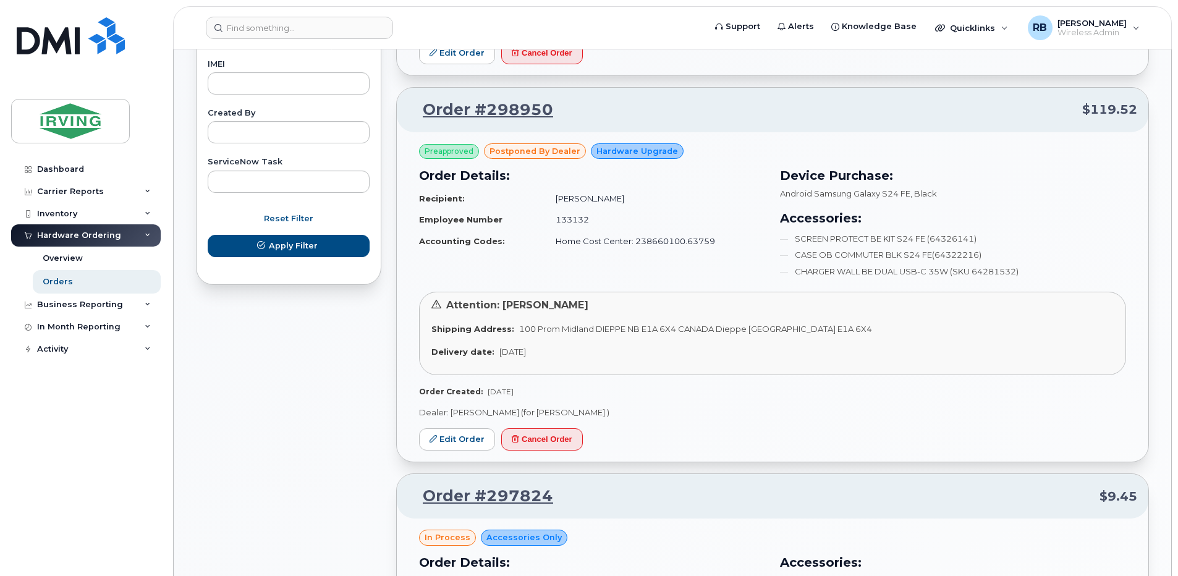
scroll to position [742, 0]
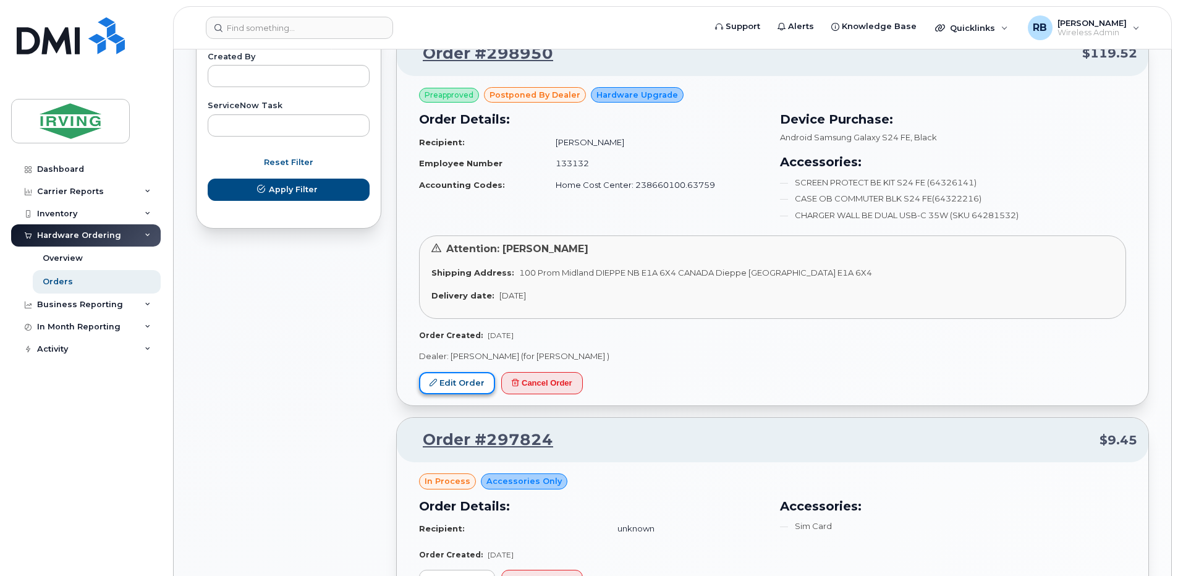
click at [477, 382] on link "Edit Order" at bounding box center [457, 383] width 76 height 23
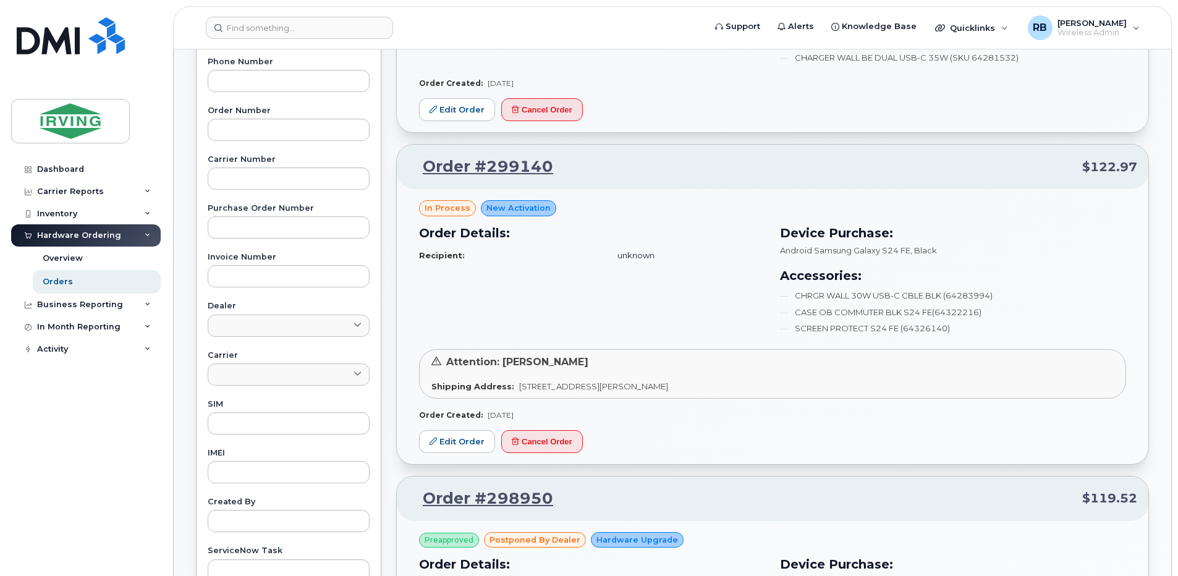
scroll to position [329, 0]
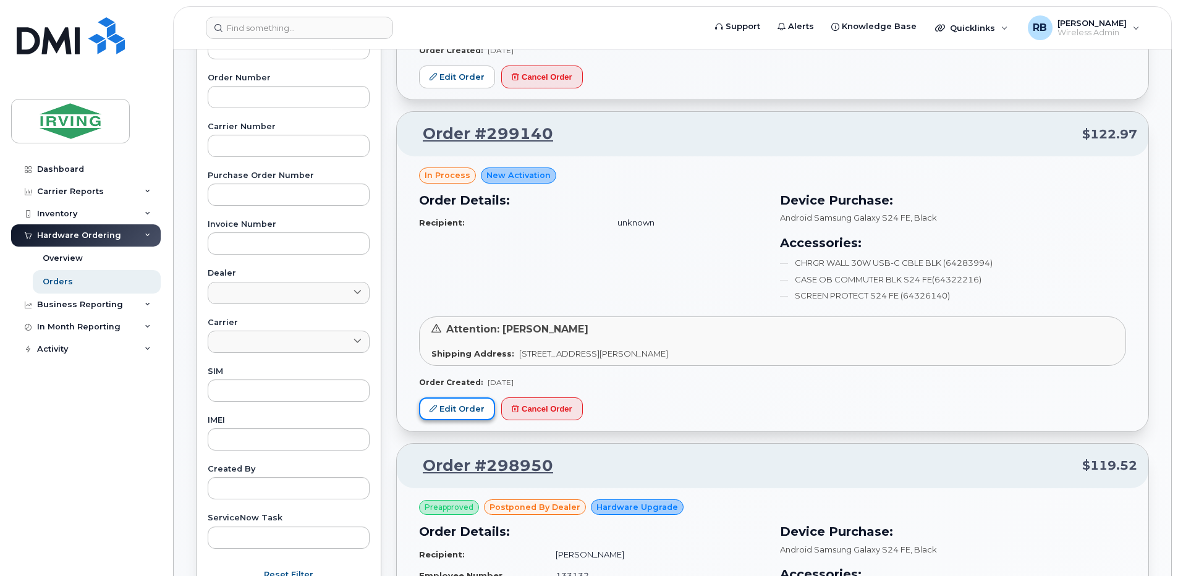
click at [455, 410] on link "Edit Order" at bounding box center [457, 408] width 76 height 23
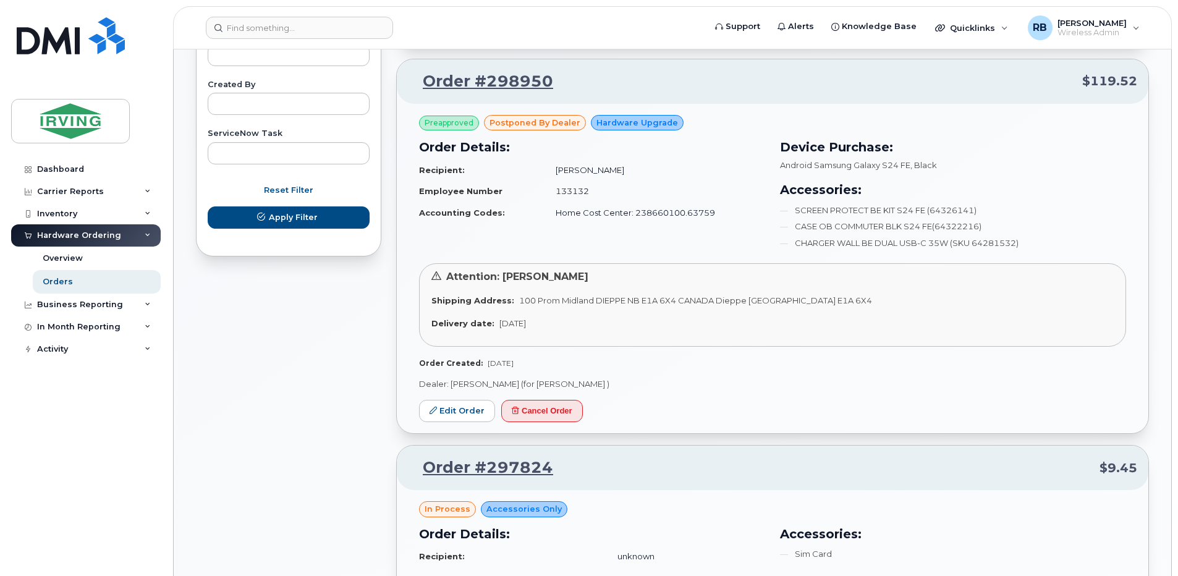
scroll to position [742, 0]
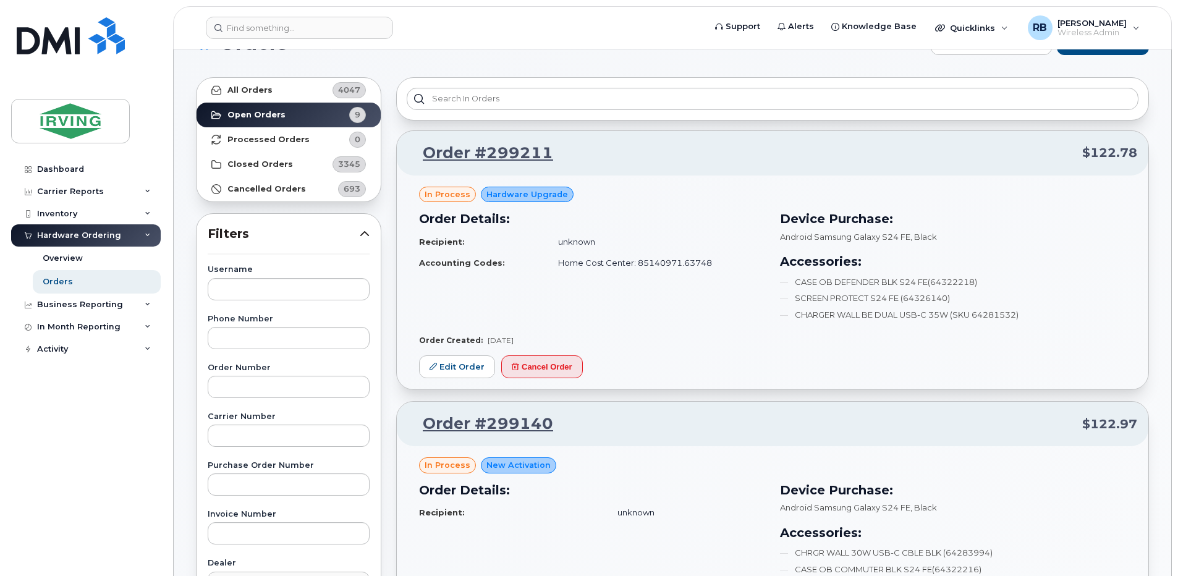
scroll to position [0, 0]
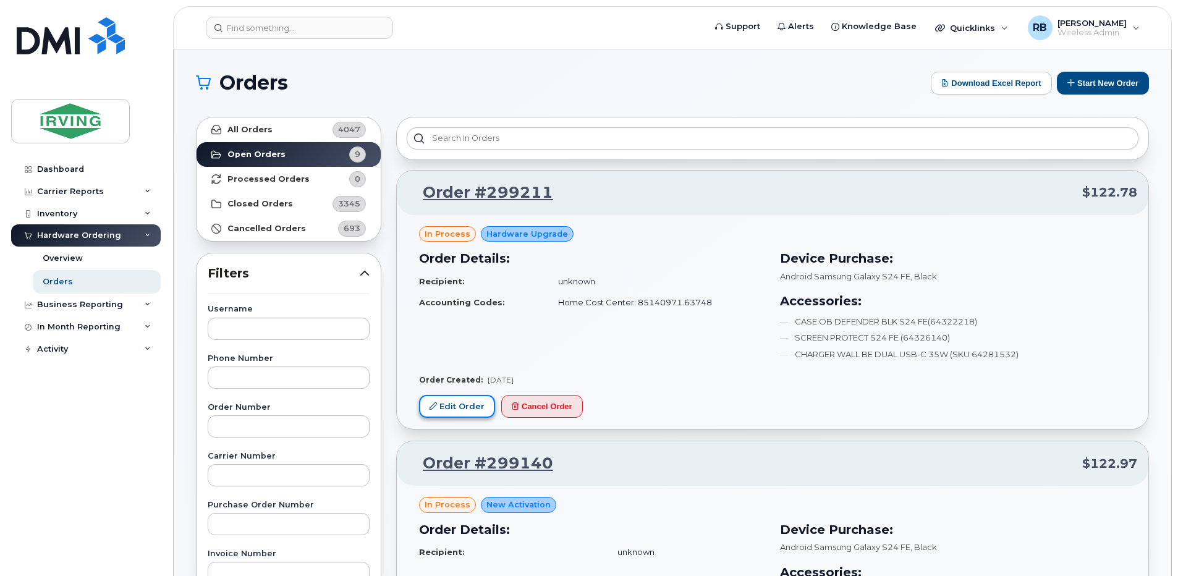
click at [472, 407] on link "Edit Order" at bounding box center [457, 406] width 76 height 23
click at [474, 401] on link "Edit Order" at bounding box center [457, 406] width 76 height 23
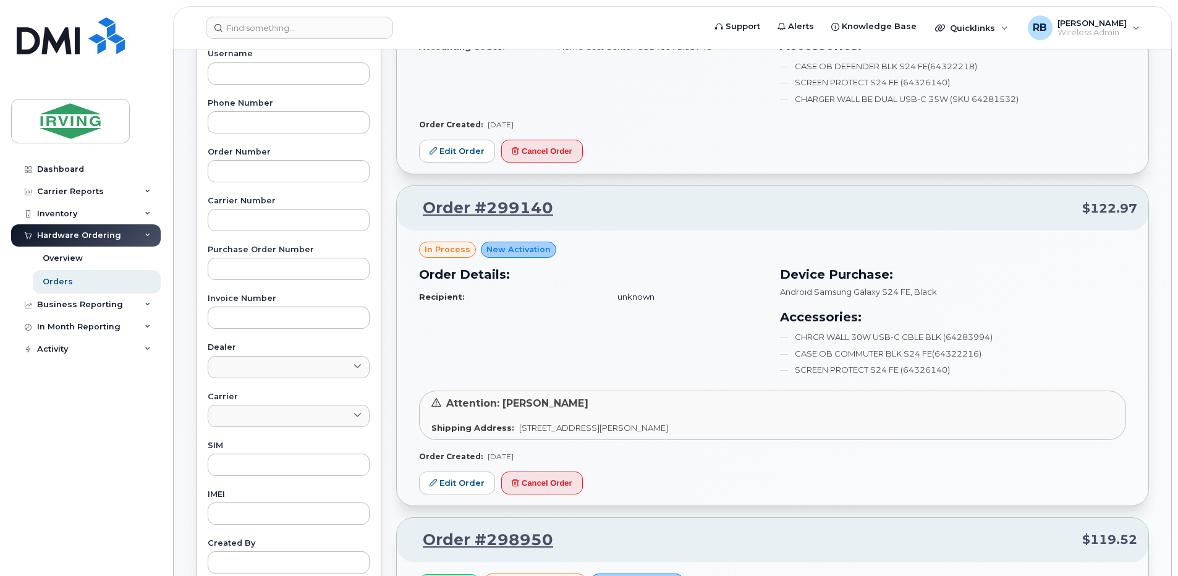
scroll to position [329, 0]
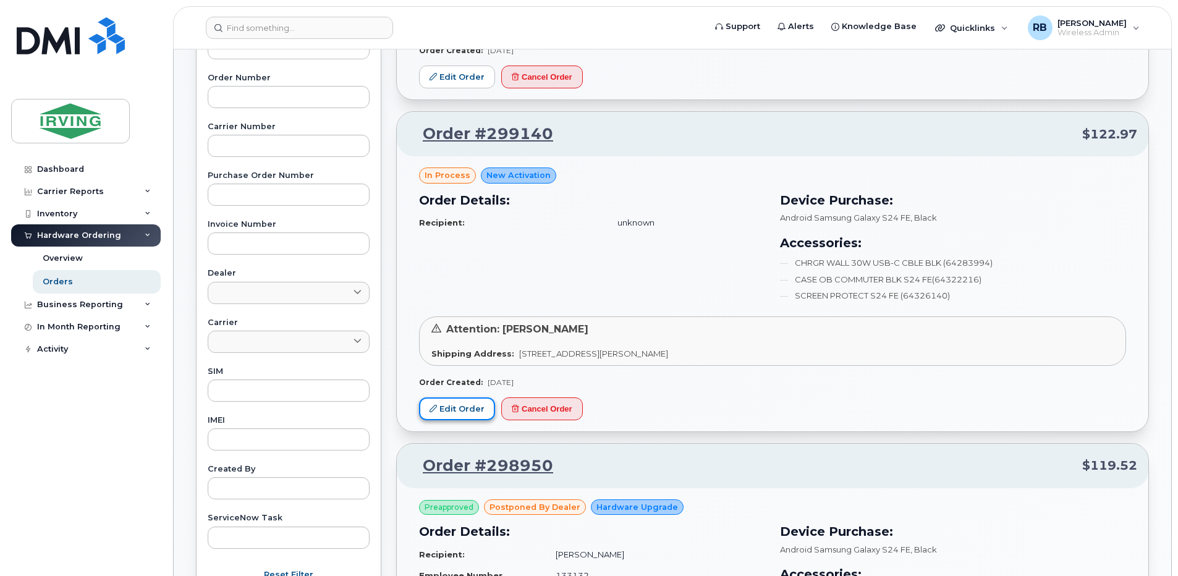
click at [435, 407] on icon at bounding box center [433, 408] width 7 height 7
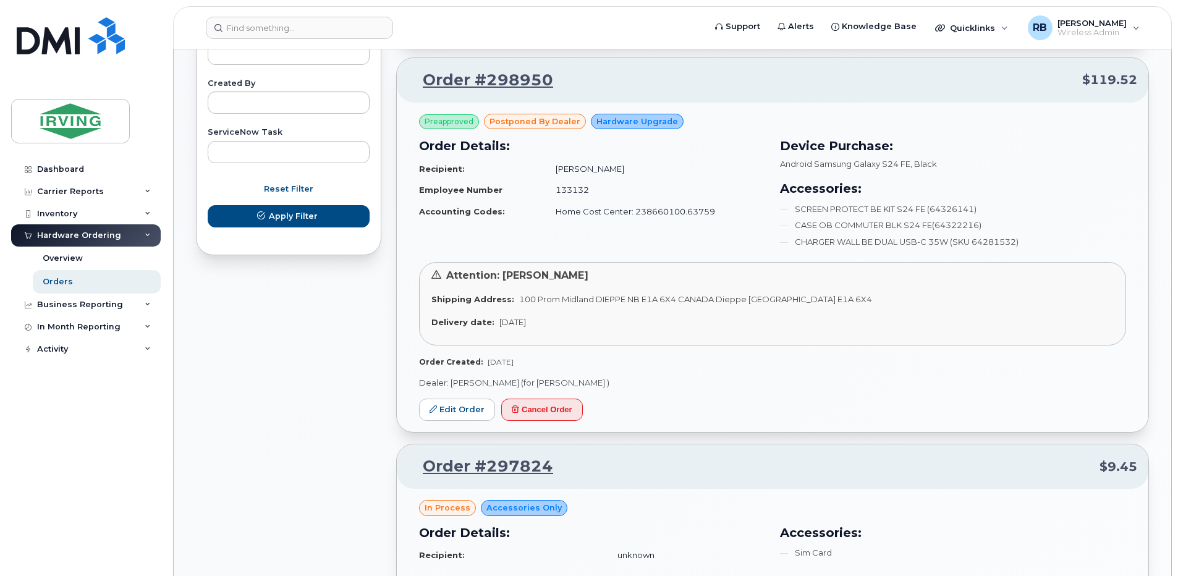
scroll to position [742, 0]
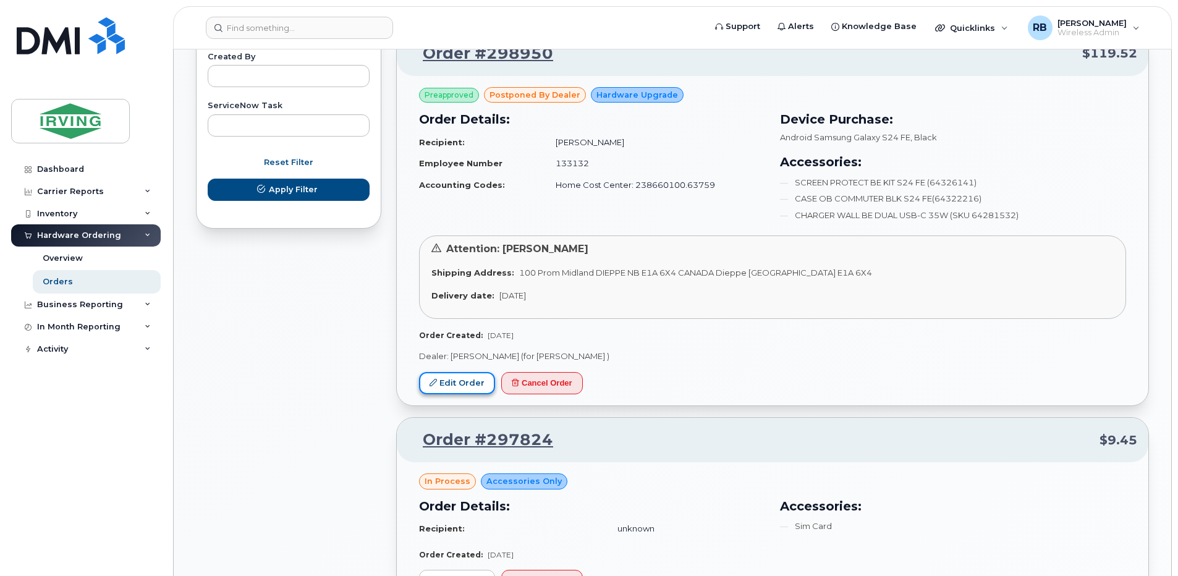
click at [447, 384] on link "Edit Order" at bounding box center [457, 383] width 76 height 23
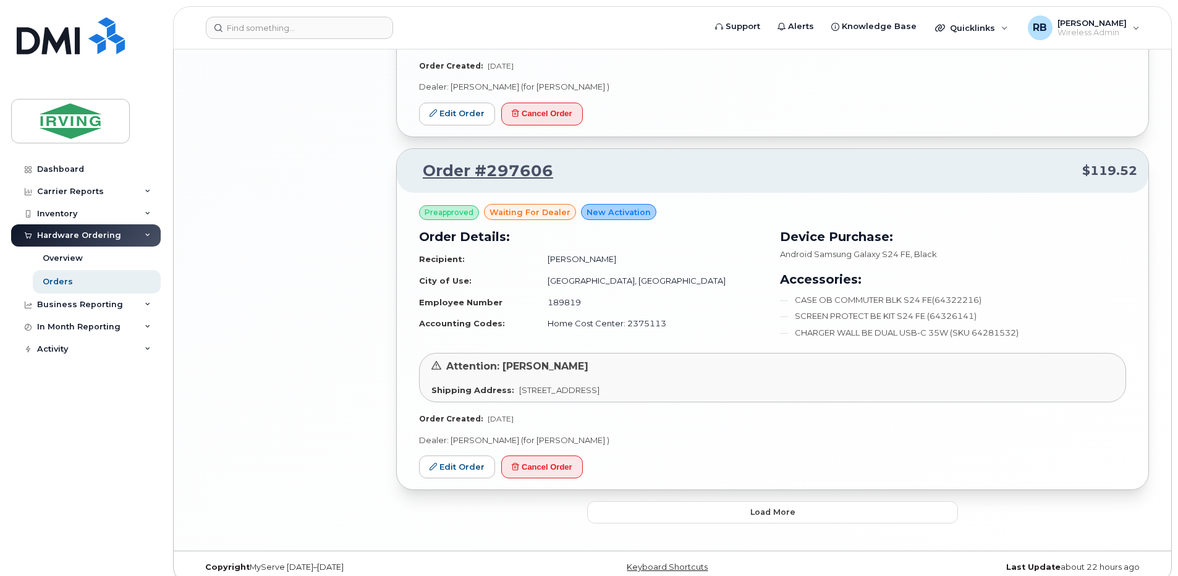
scroll to position [2266, 0]
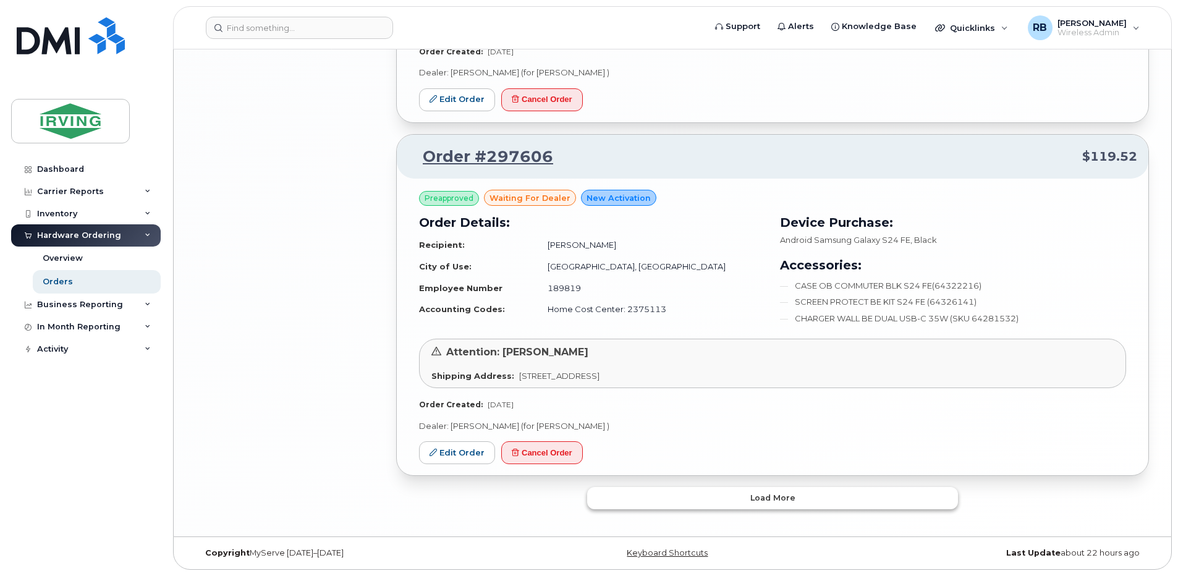
click at [630, 498] on button "Load more" at bounding box center [772, 498] width 371 height 22
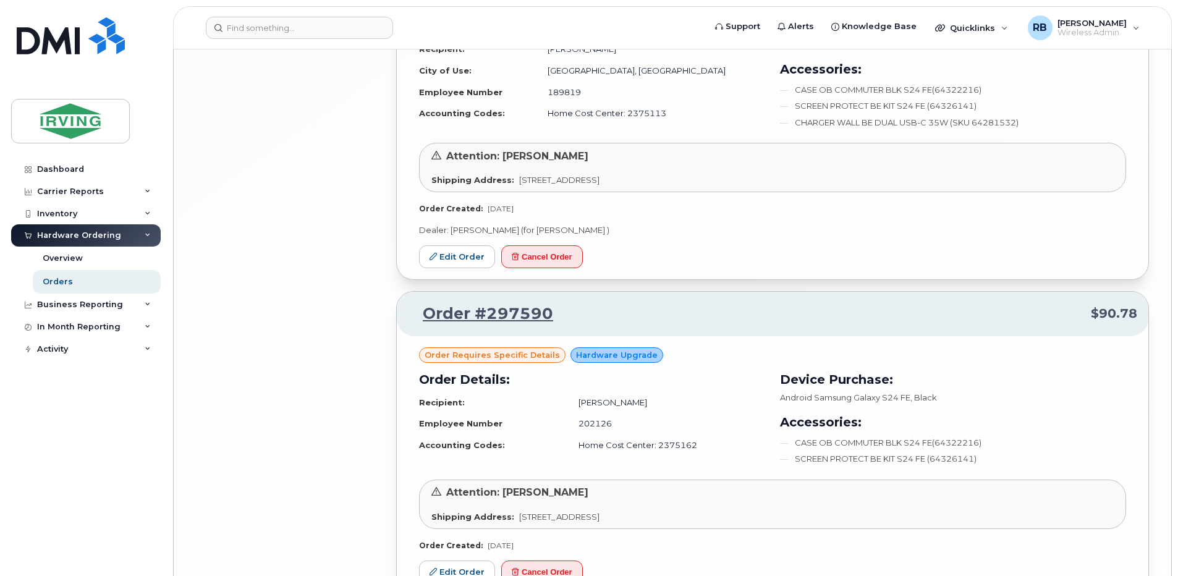
scroll to position [2554, 0]
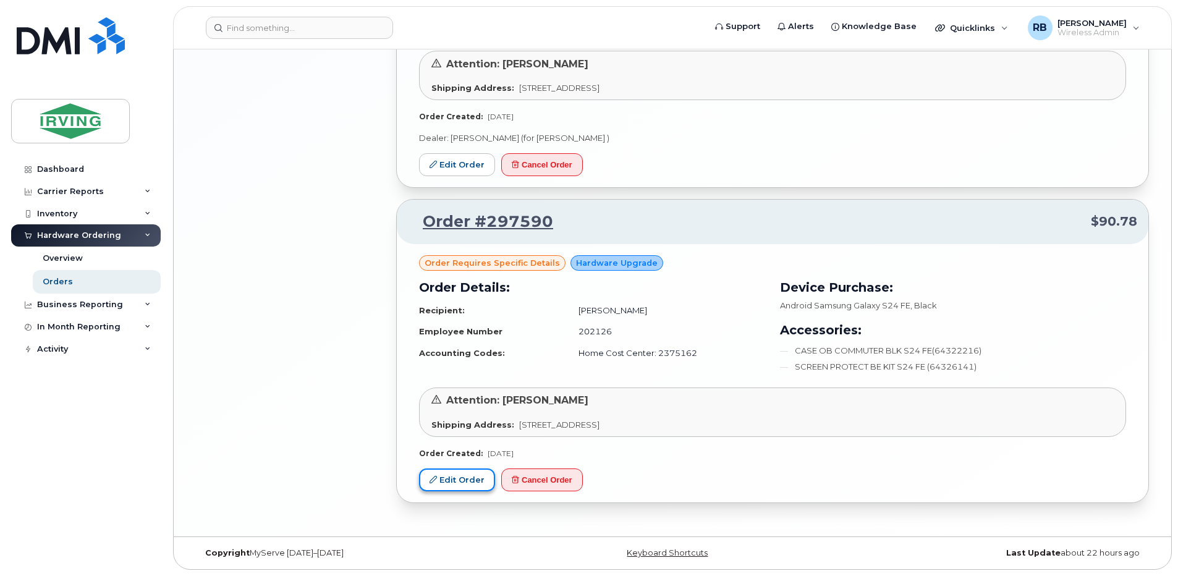
click at [455, 473] on link "Edit Order" at bounding box center [457, 479] width 76 height 23
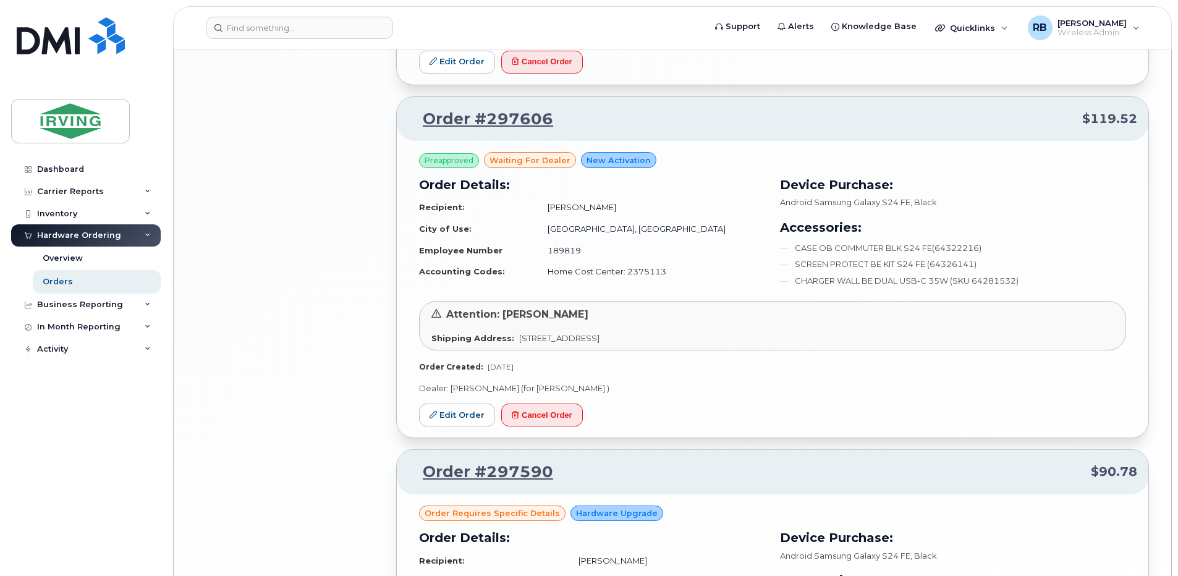
scroll to position [2307, 0]
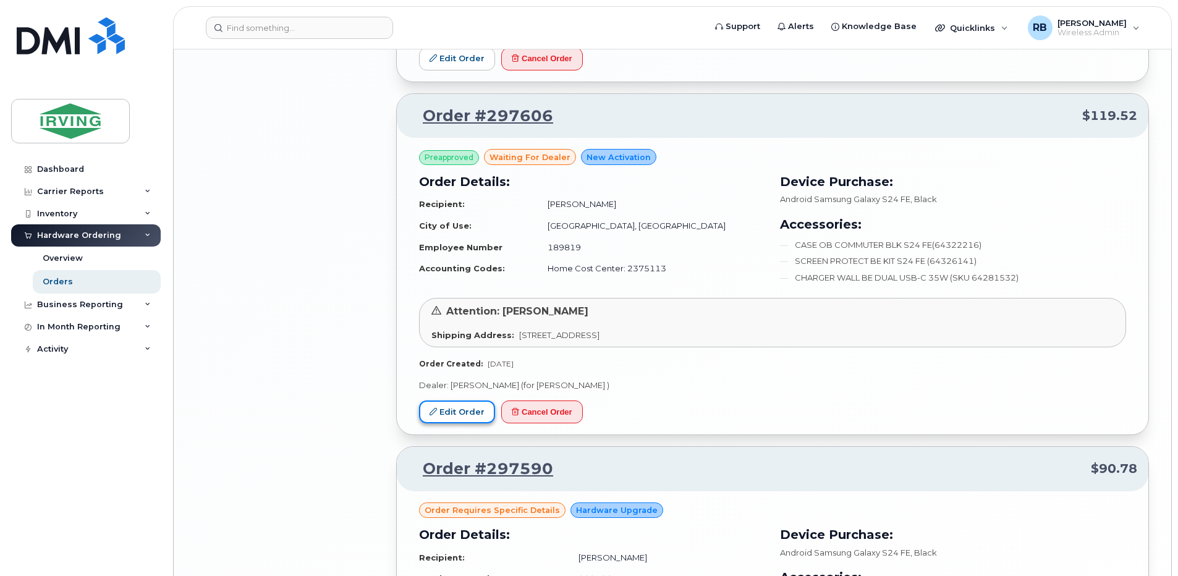
click at [461, 412] on link "Edit Order" at bounding box center [457, 411] width 76 height 23
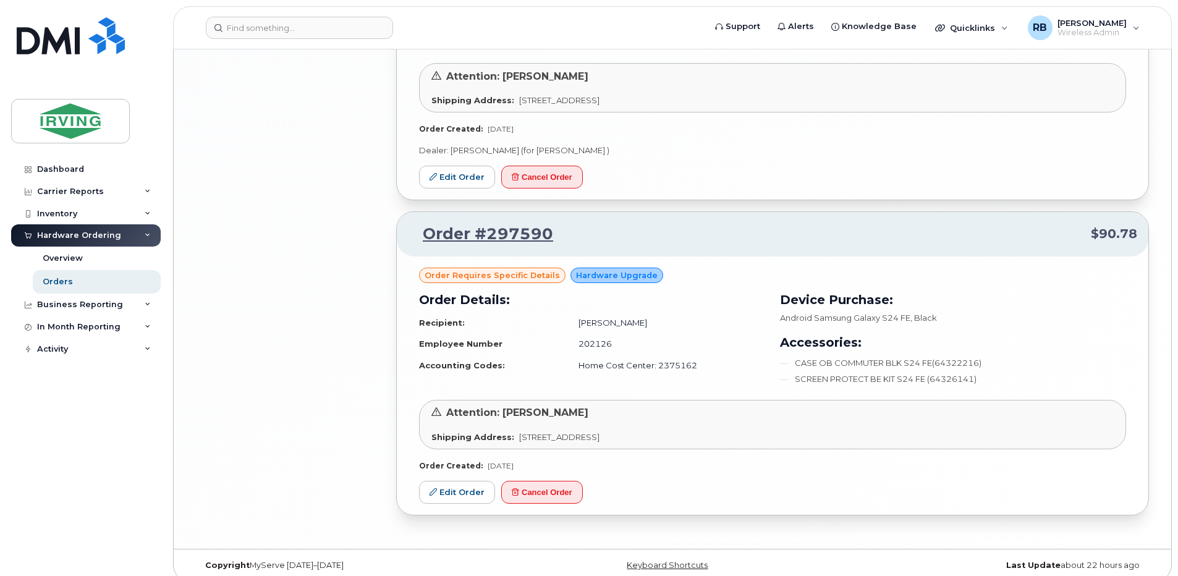
scroll to position [2554, 0]
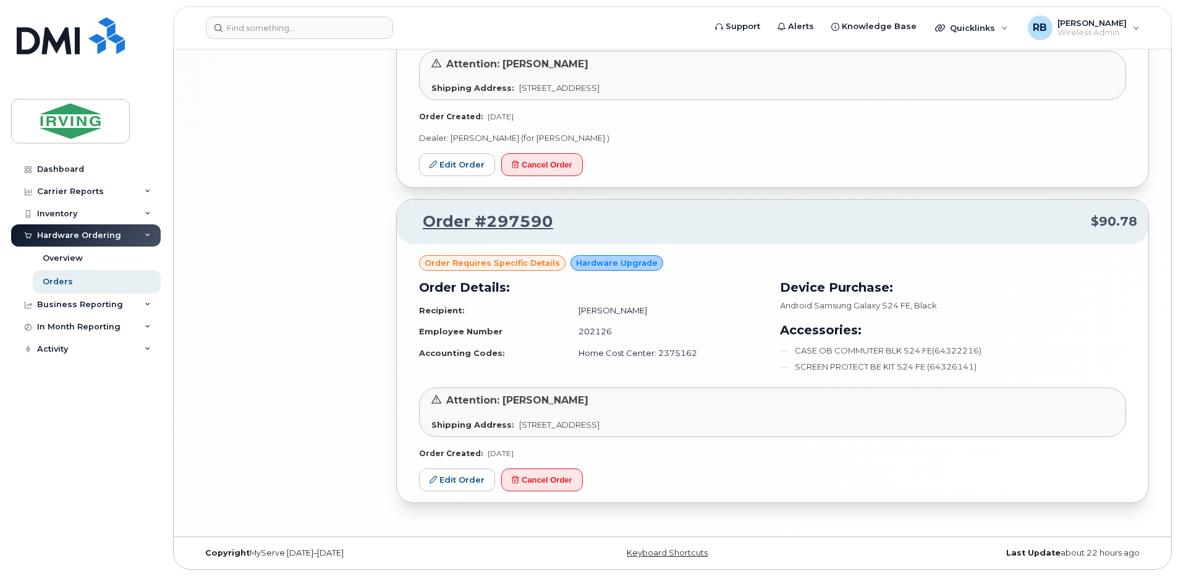
click at [616, 311] on td "James Ragan" at bounding box center [666, 311] width 198 height 22
drag, startPoint x: 627, startPoint y: 311, endPoint x: 570, endPoint y: 311, distance: 56.2
click at [570, 311] on td "James Ragan" at bounding box center [666, 311] width 198 height 22
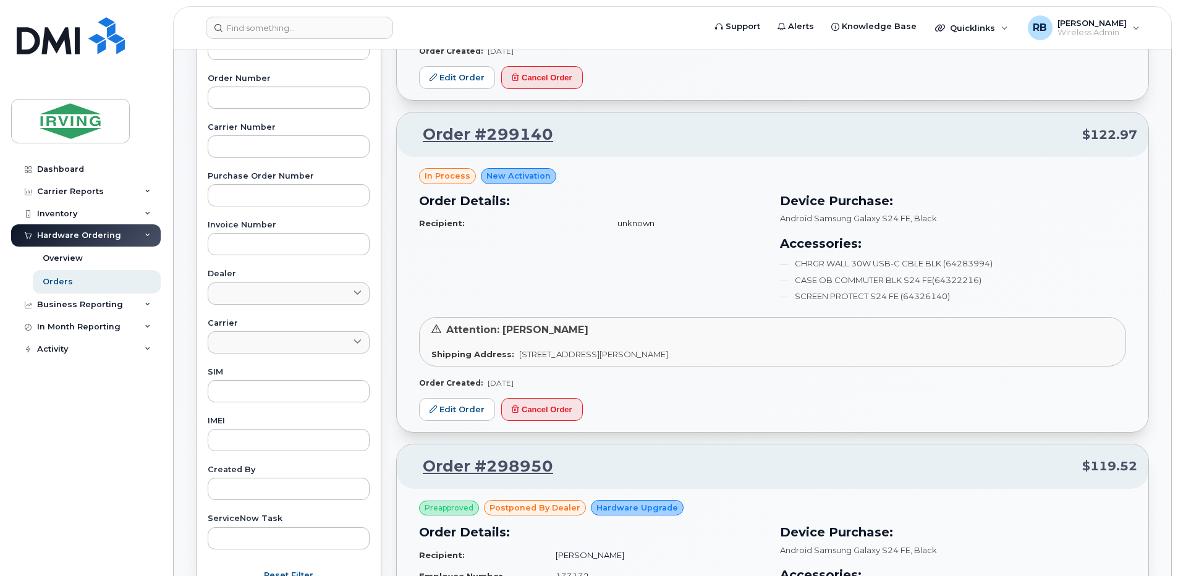
scroll to position [0, 0]
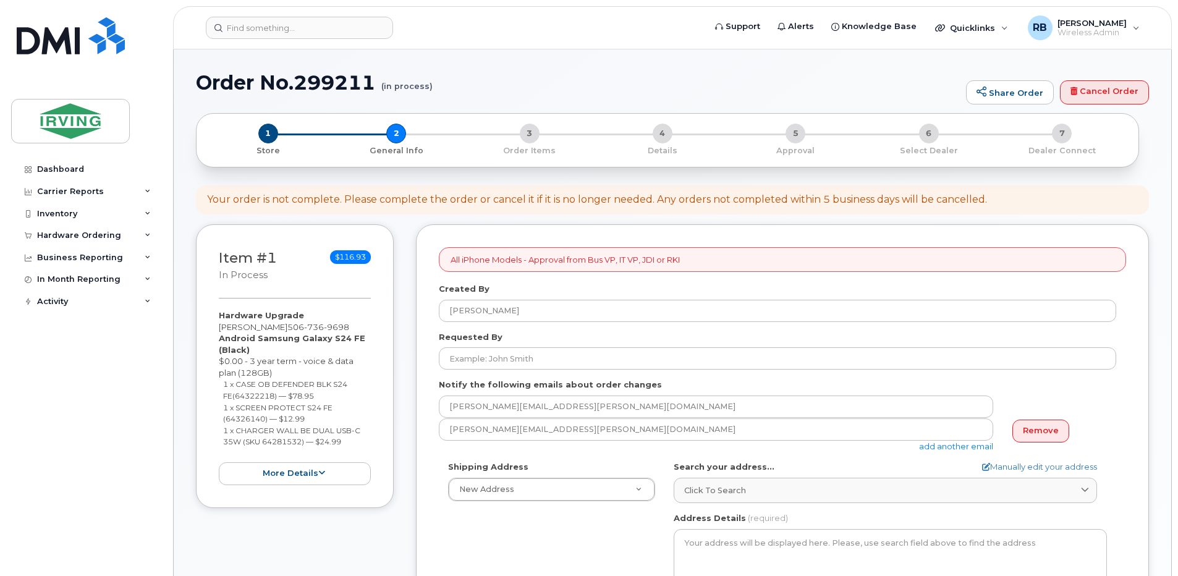
select select
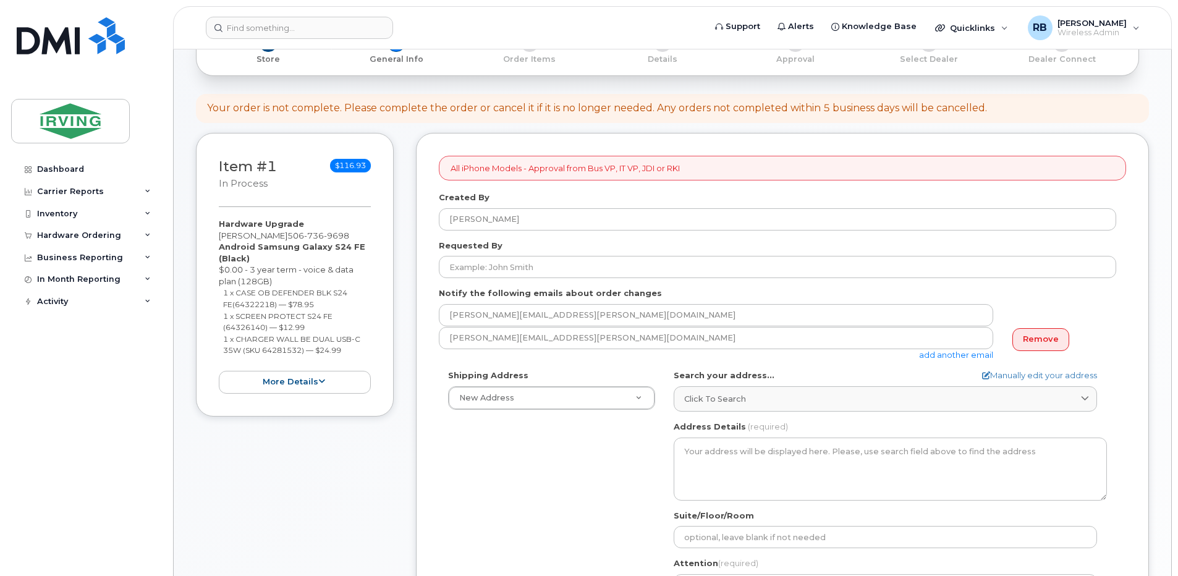
scroll to position [82, 0]
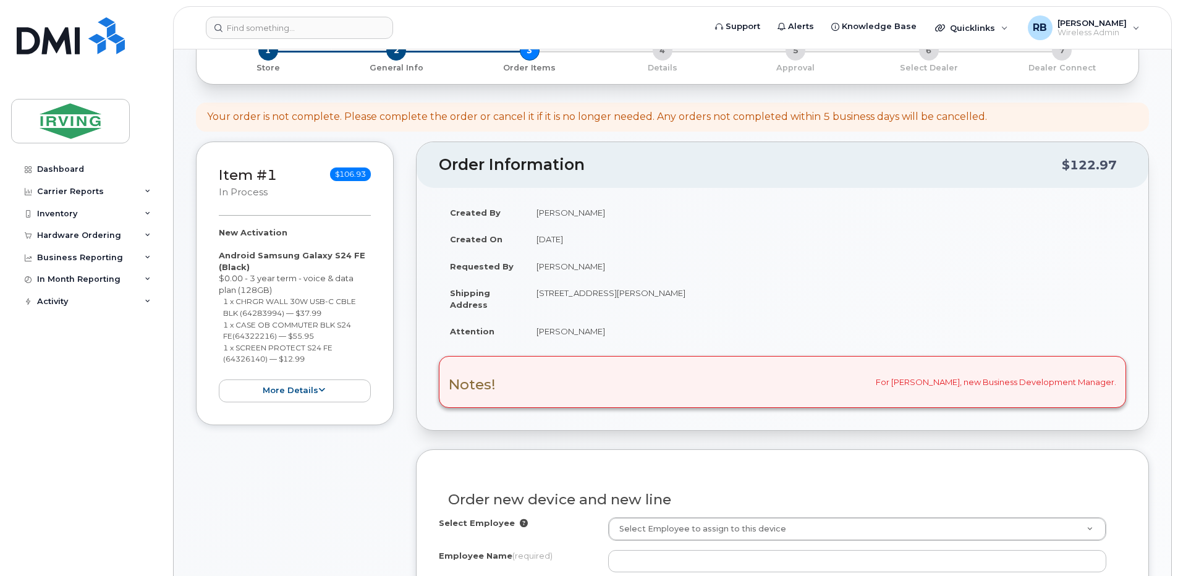
scroll to position [82, 0]
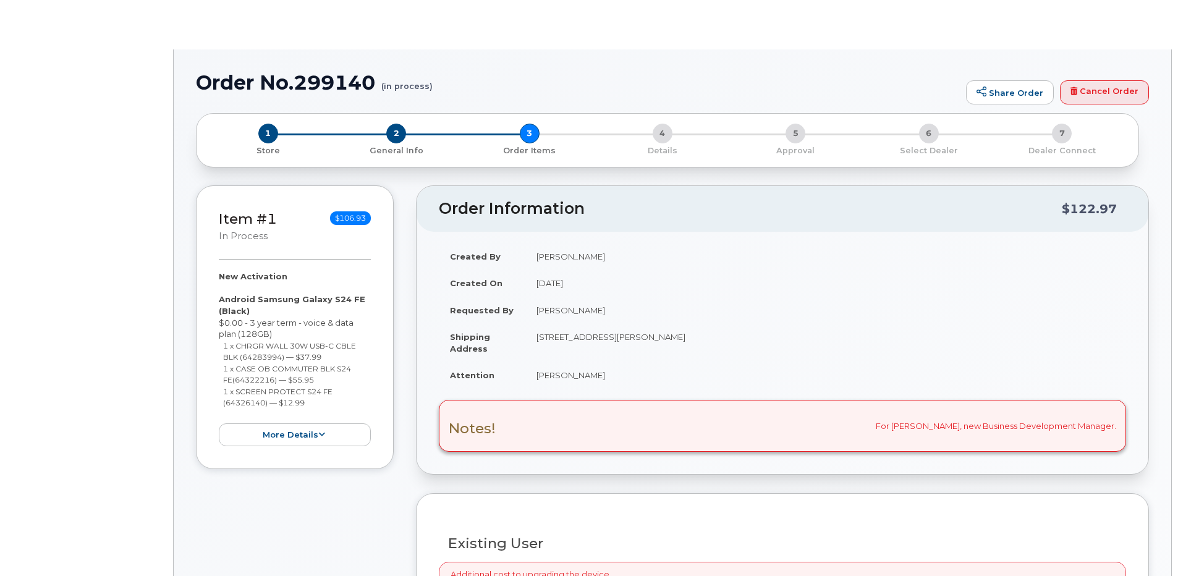
select select "1446581"
radio input "true"
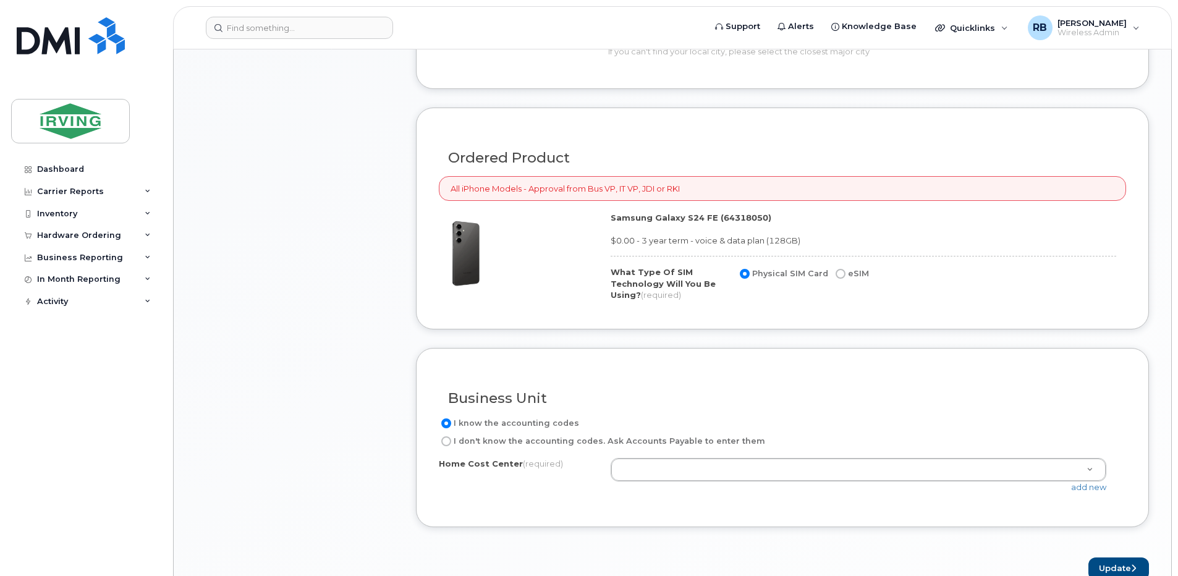
scroll to position [742, 0]
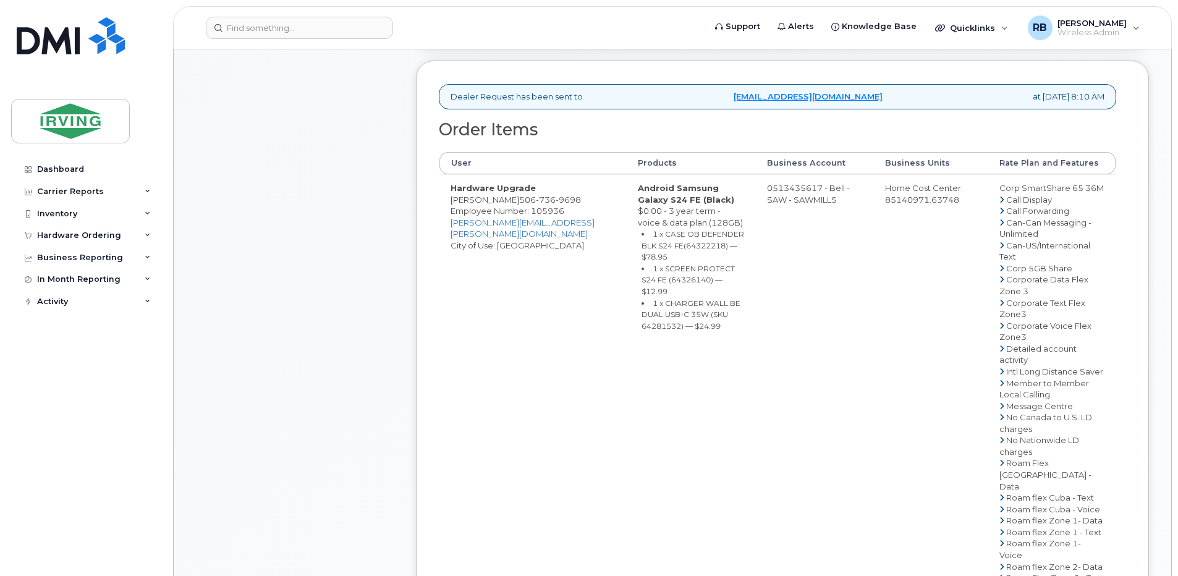
scroll to position [494, 0]
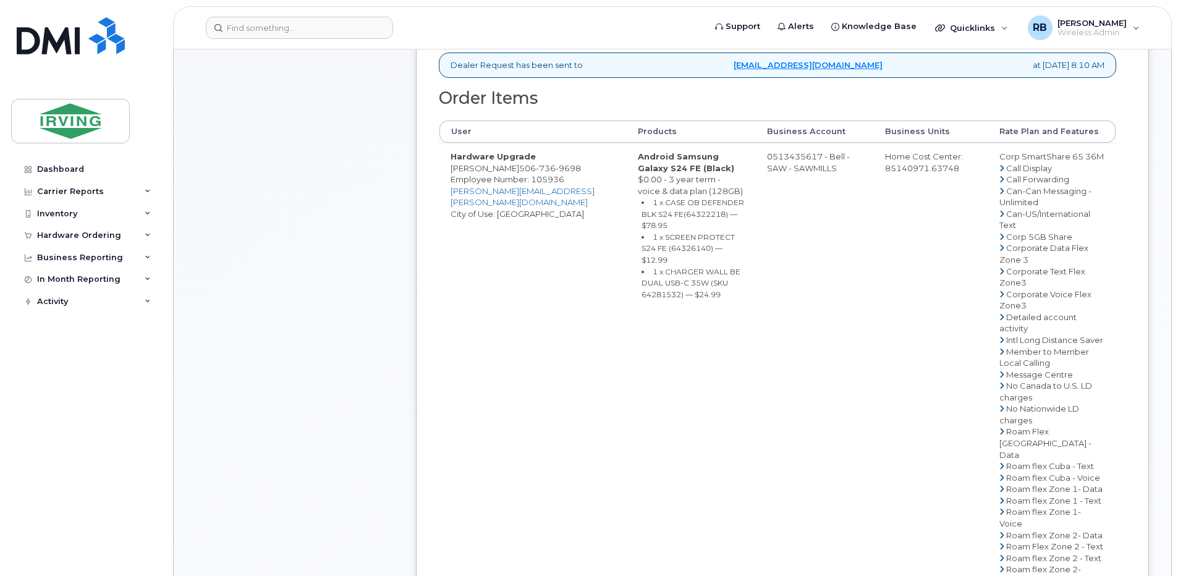
click at [765, 154] on td "0513435617 - Bell - SAW - SAWMILLS" at bounding box center [815, 437] width 118 height 589
drag, startPoint x: 755, startPoint y: 158, endPoint x: 805, endPoint y: 158, distance: 49.4
click at [805, 158] on td "0513435617 - Bell - SAW - SAWMILLS" at bounding box center [815, 437] width 118 height 589
copy td "513435617"
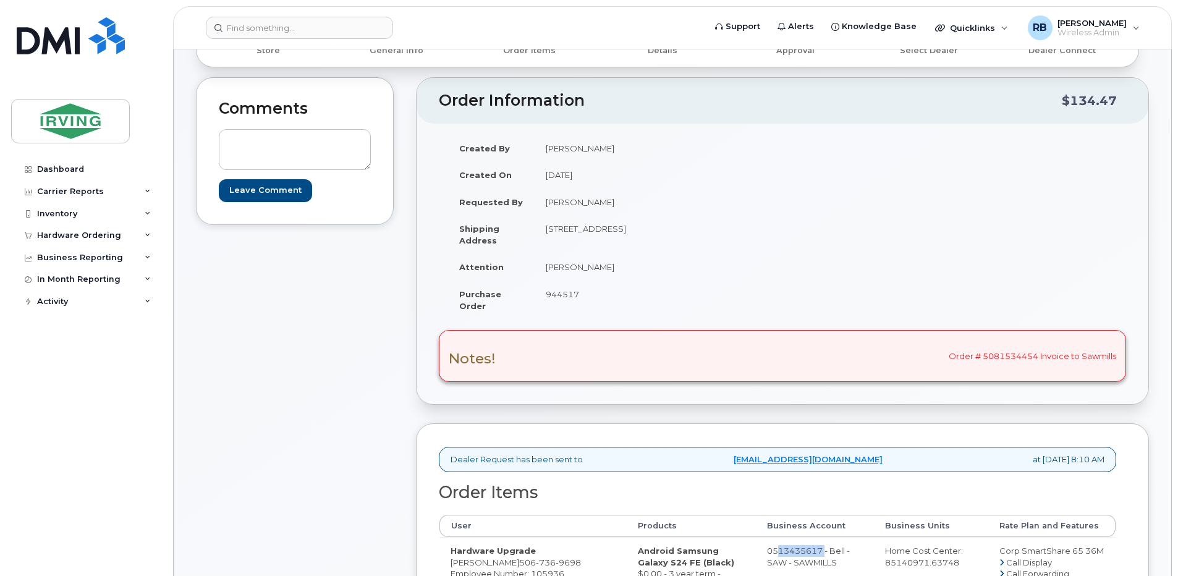
scroll to position [82, 0]
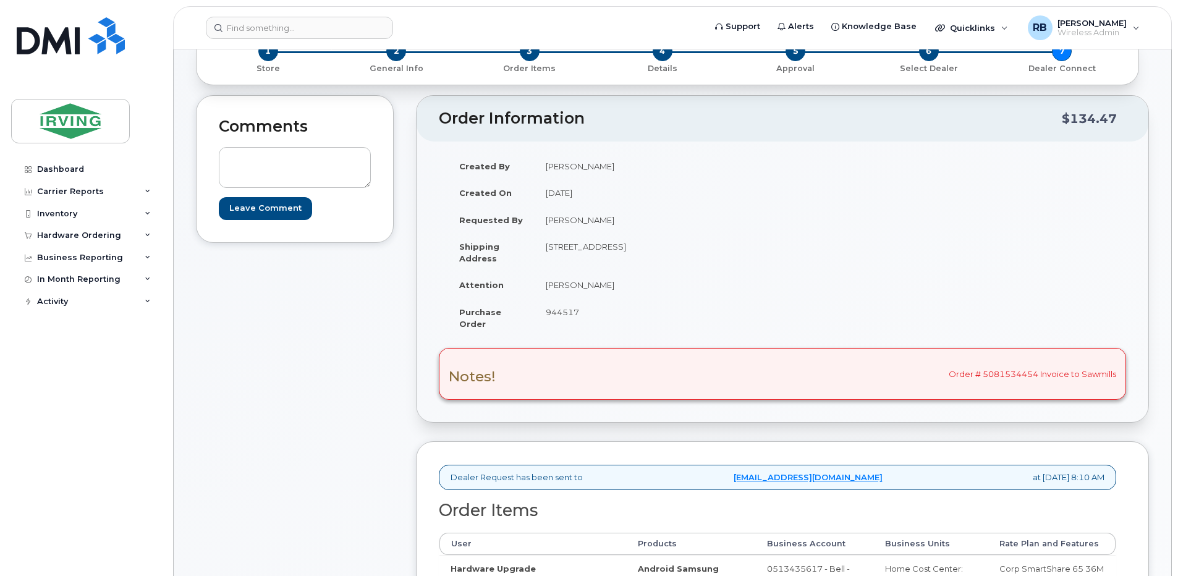
click at [566, 312] on span "944517" at bounding box center [562, 312] width 33 height 10
copy span "944517"
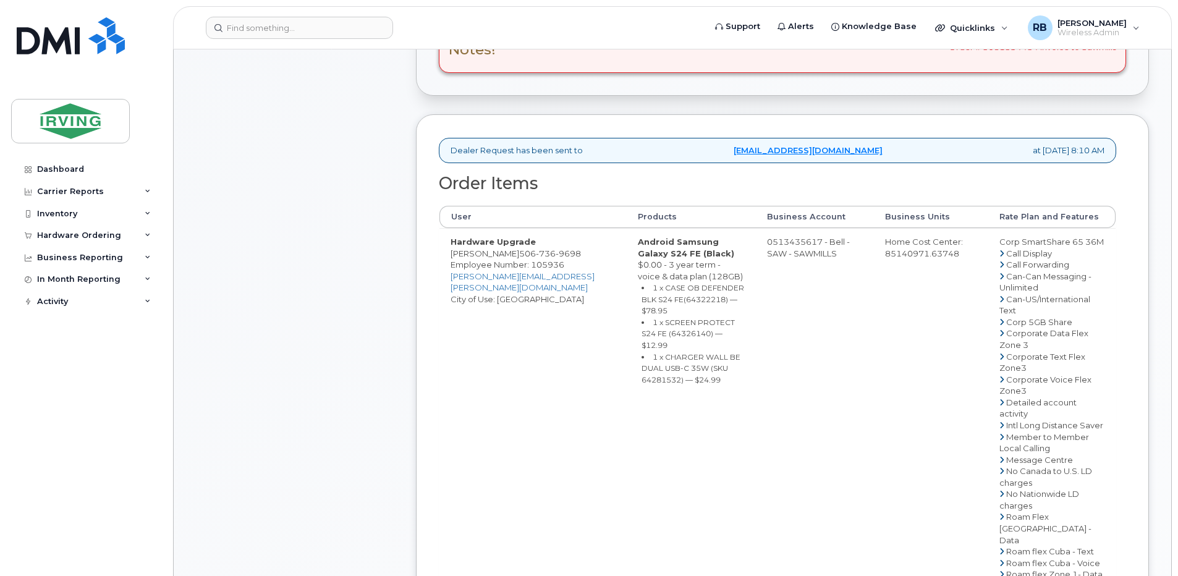
scroll to position [412, 0]
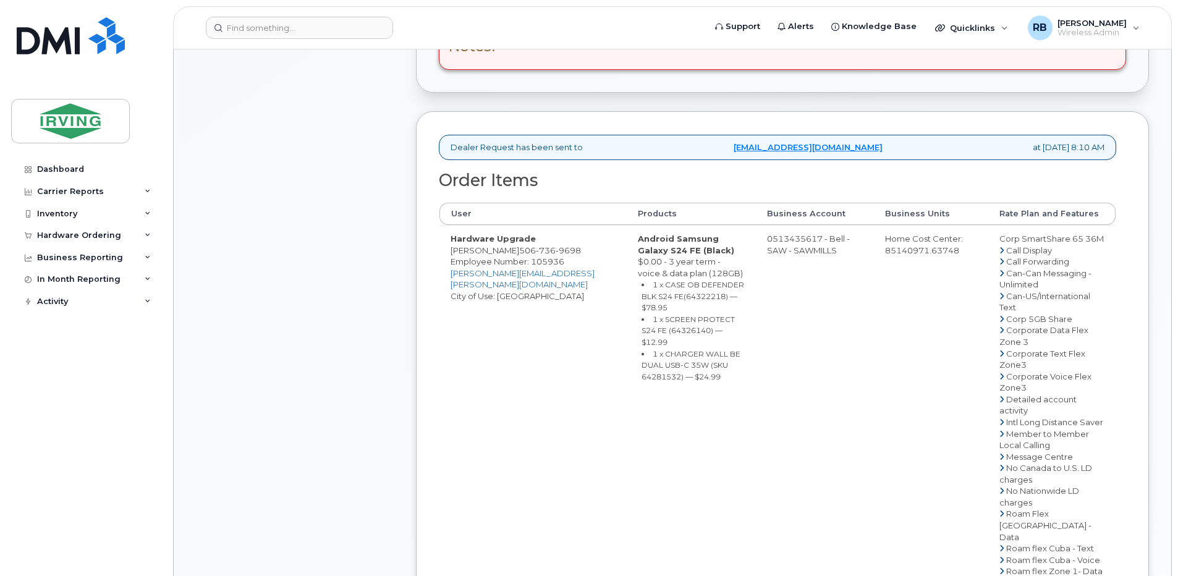
click at [519, 254] on span "506 736 9698" at bounding box center [550, 250] width 62 height 10
copy span "506 736 9698"
click at [362, 233] on div "Comments Leave Comment" at bounding box center [295, 363] width 198 height 1196
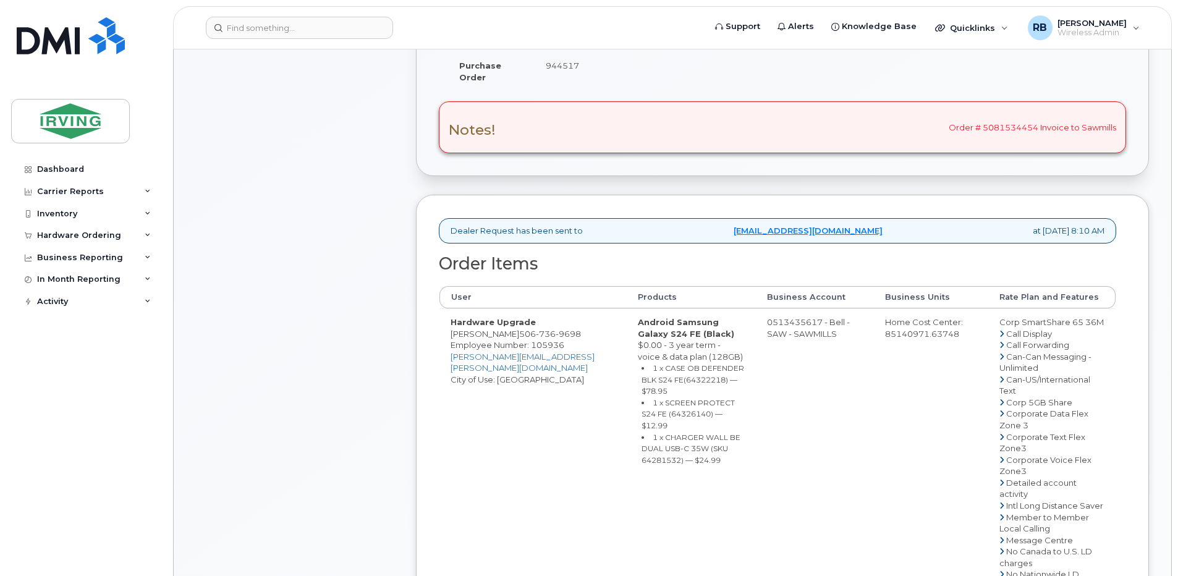
scroll to position [82, 0]
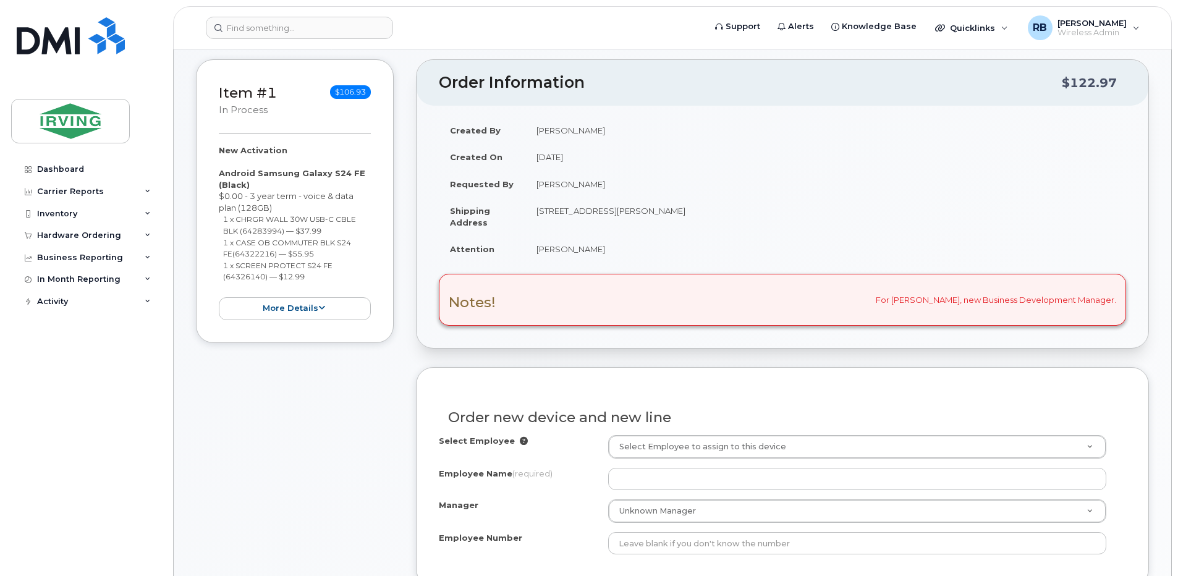
scroll to position [329, 0]
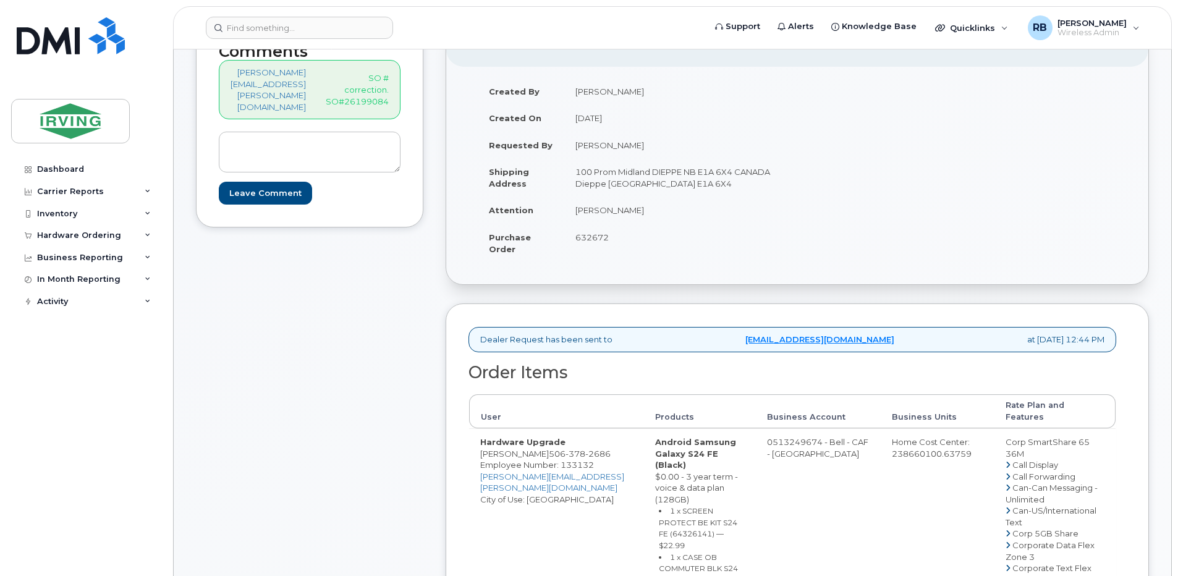
scroll to position [165, 0]
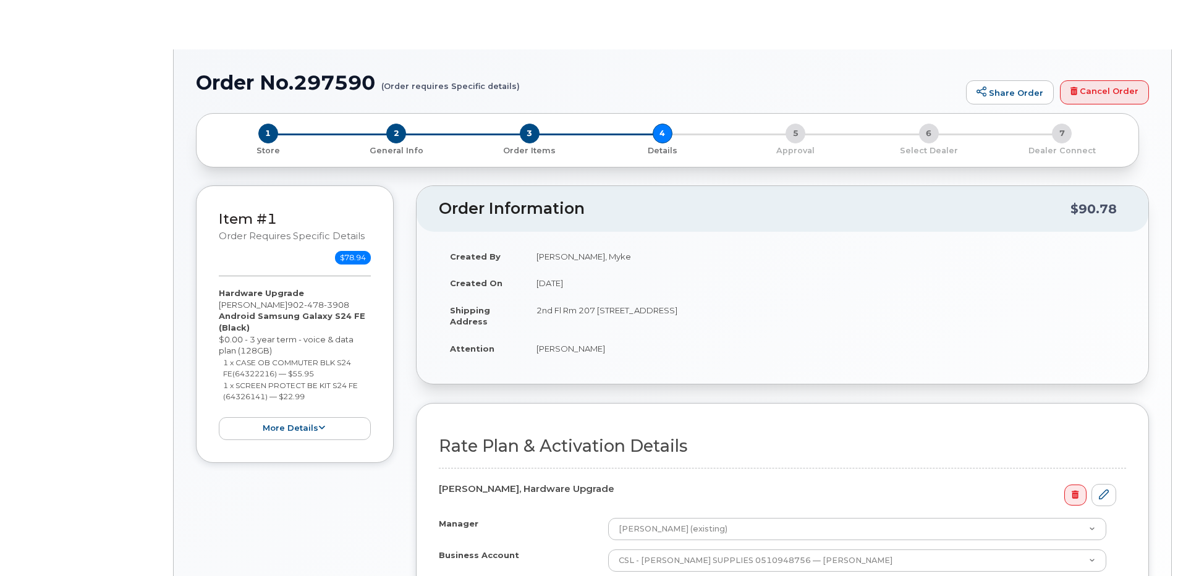
select select "Corp SmartShare 65 36M"
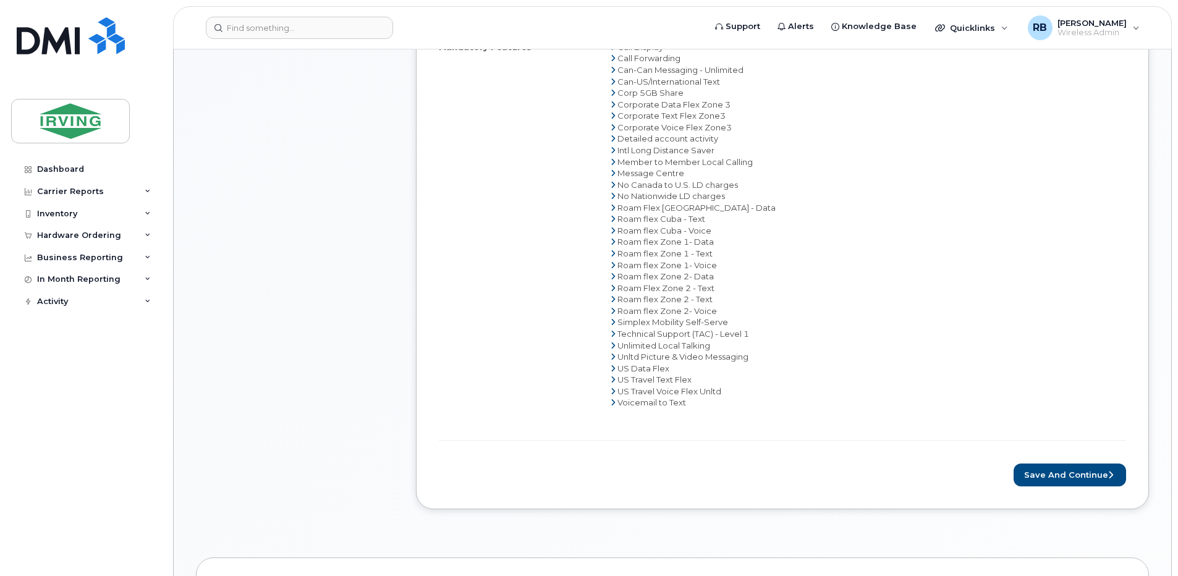
scroll to position [577, 0]
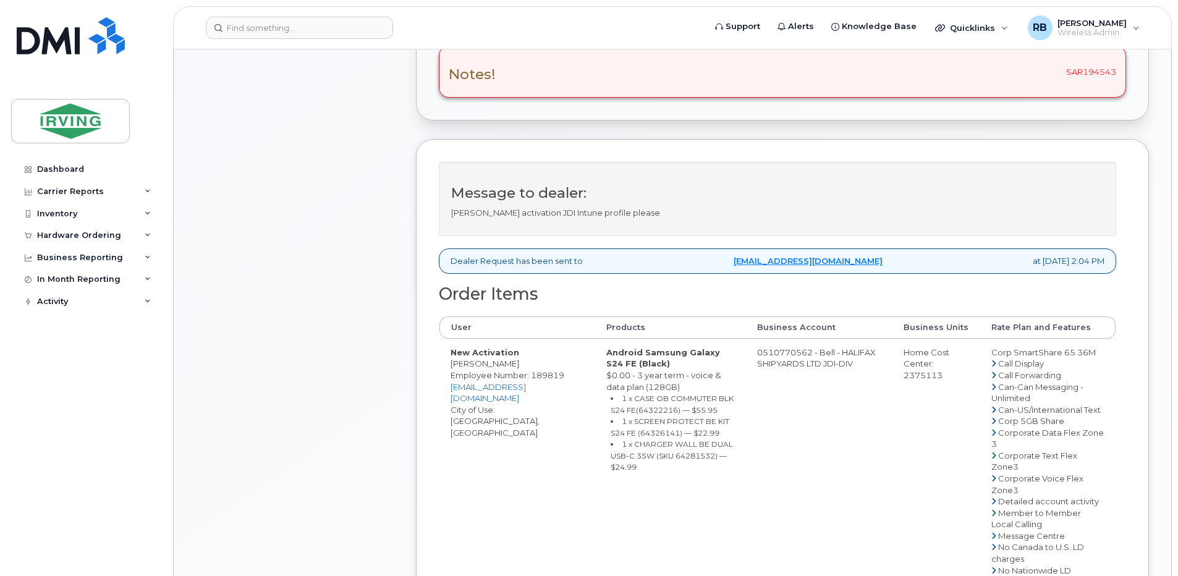
scroll to position [412, 0]
